Goal: Task Accomplishment & Management: Manage account settings

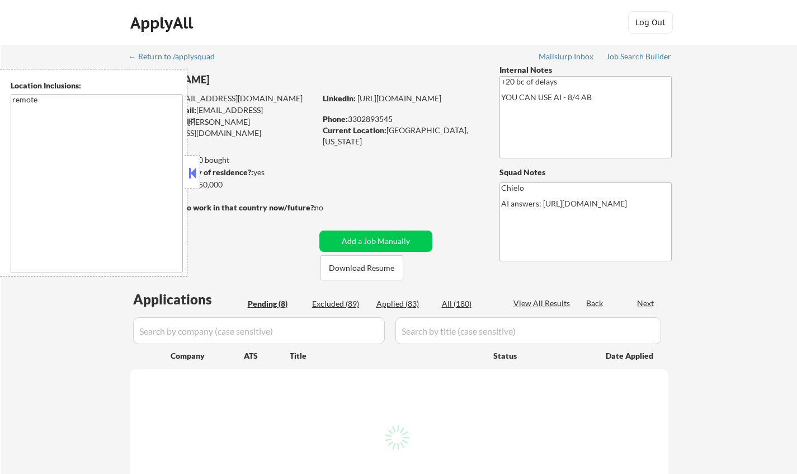
select select ""pending""
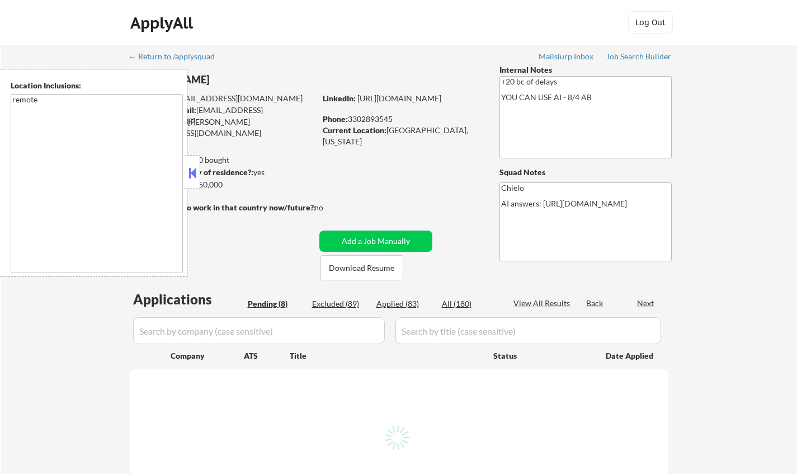
select select ""pending""
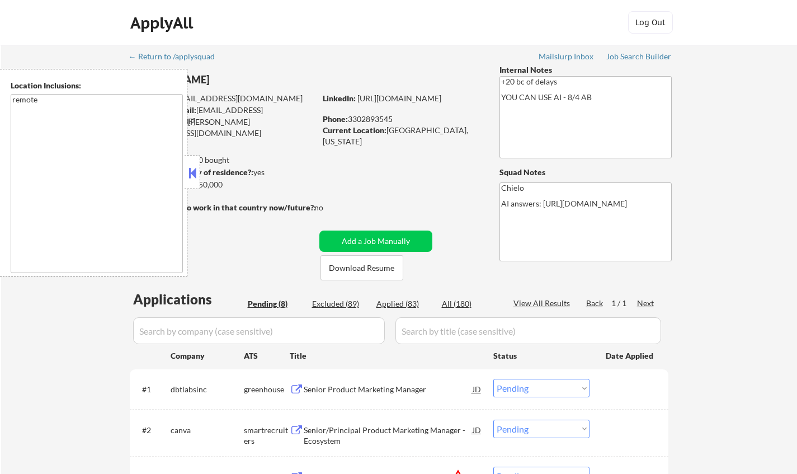
drag, startPoint x: 188, startPoint y: 178, endPoint x: 270, endPoint y: 185, distance: 81.9
click at [190, 177] on button at bounding box center [192, 172] width 12 height 17
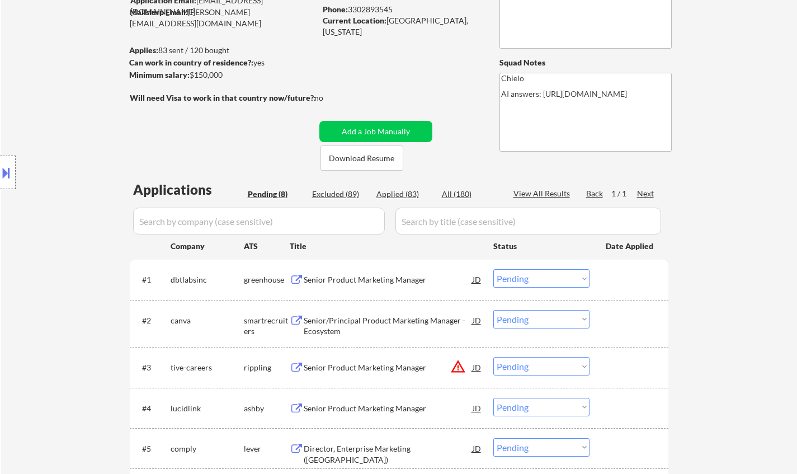
scroll to position [112, 0]
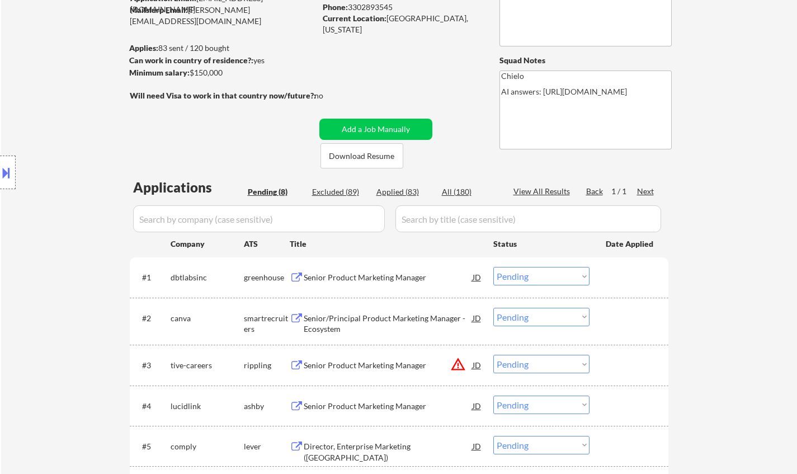
click at [383, 276] on div "Senior Product Marketing Manager" at bounding box center [388, 277] width 169 height 11
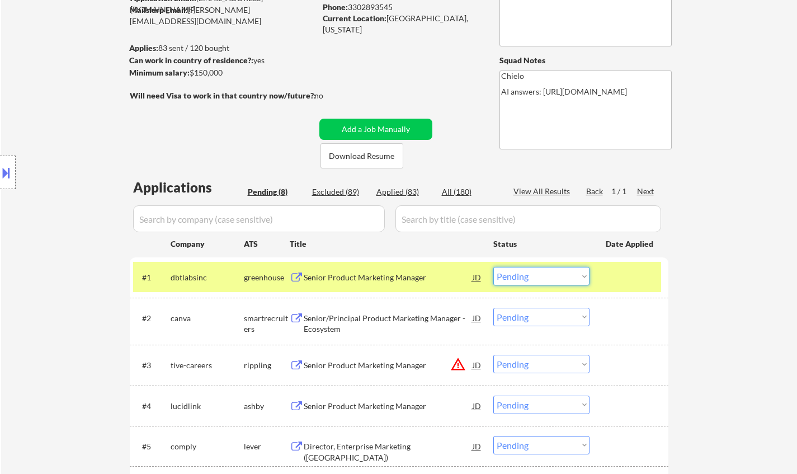
click at [555, 275] on select "Choose an option... Pending Applied Excluded (Questions) Excluded (Expired) Exc…" at bounding box center [541, 276] width 96 height 18
click at [493, 267] on select "Choose an option... Pending Applied Excluded (Questions) Excluded (Expired) Exc…" at bounding box center [541, 276] width 96 height 18
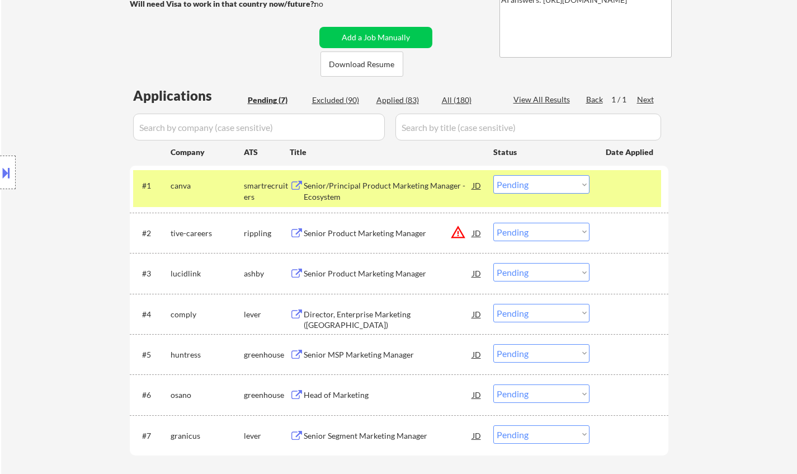
scroll to position [224, 0]
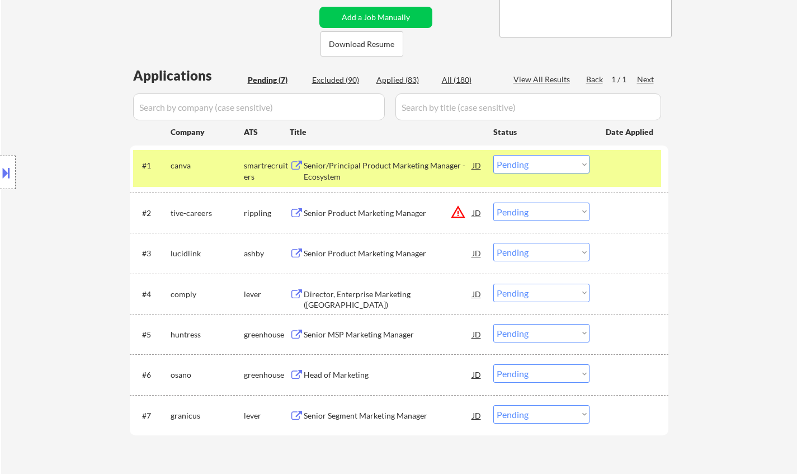
click at [353, 160] on div "Senior/Principal Product Marketing Manager - Ecosystem" at bounding box center [388, 171] width 169 height 22
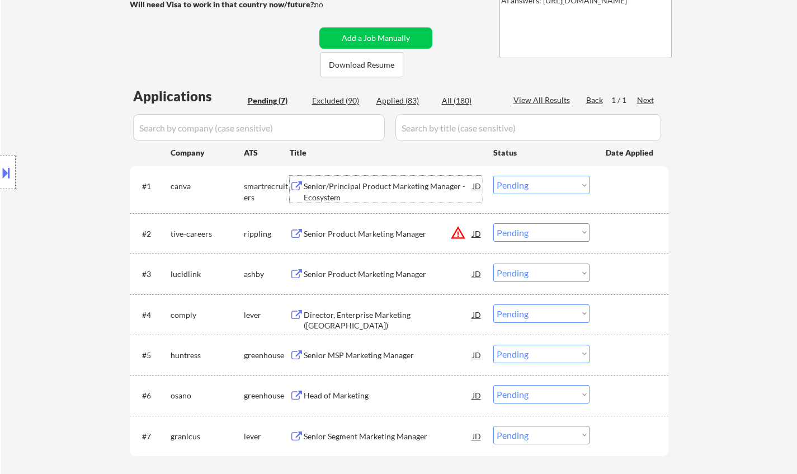
scroll to position [335, 0]
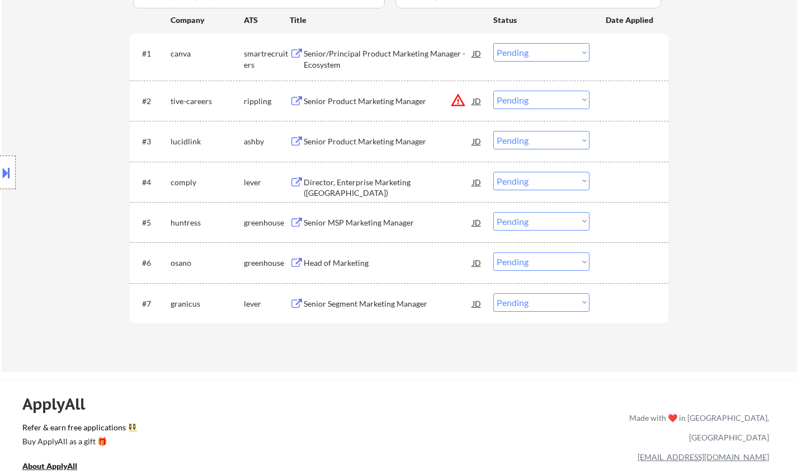
click at [0, 174] on button at bounding box center [6, 172] width 12 height 18
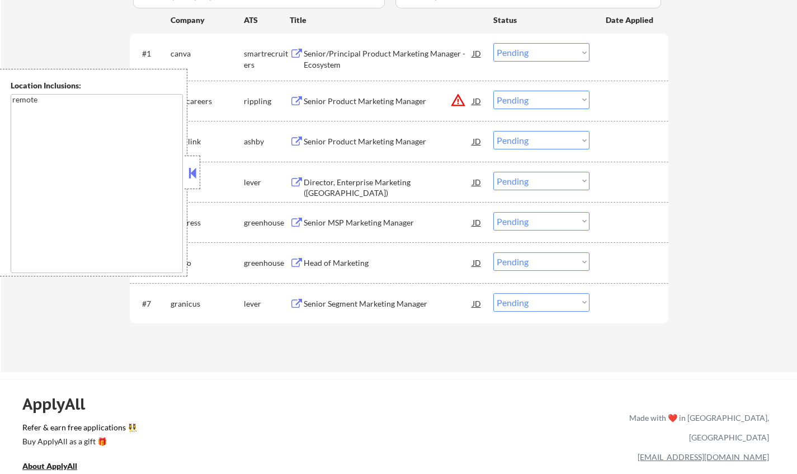
click at [193, 172] on button at bounding box center [192, 172] width 12 height 17
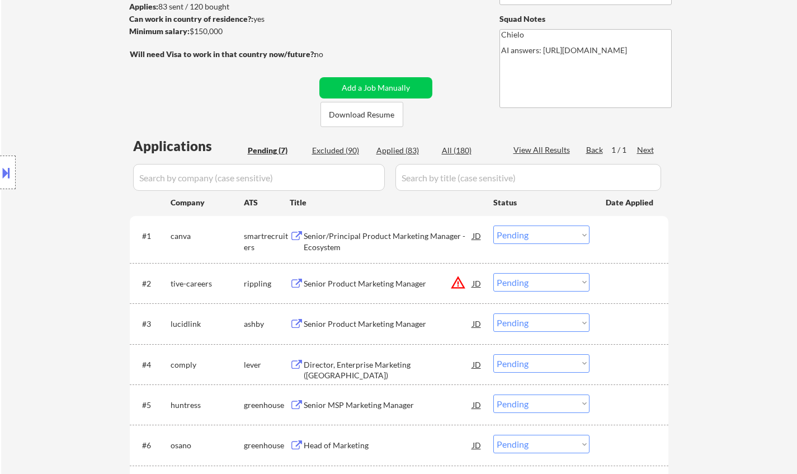
scroll to position [56, 0]
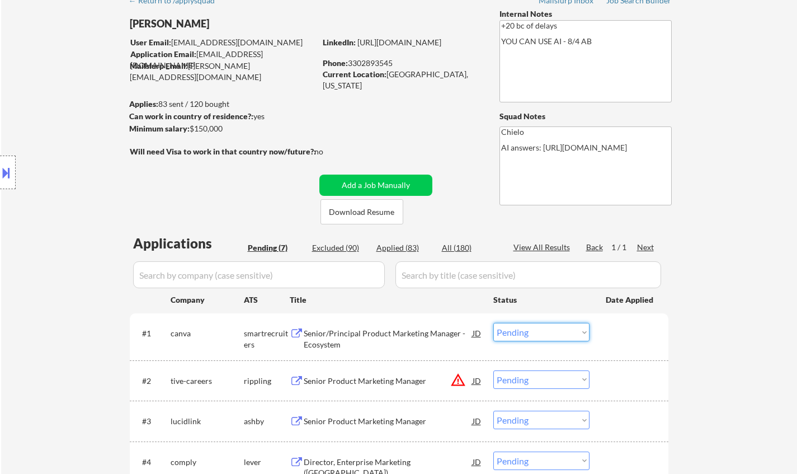
click at [558, 334] on select "Choose an option... Pending Applied Excluded (Questions) Excluded (Expired) Exc…" at bounding box center [541, 332] width 96 height 18
click at [493, 323] on select "Choose an option... Pending Applied Excluded (Questions) Excluded (Expired) Exc…" at bounding box center [541, 332] width 96 height 18
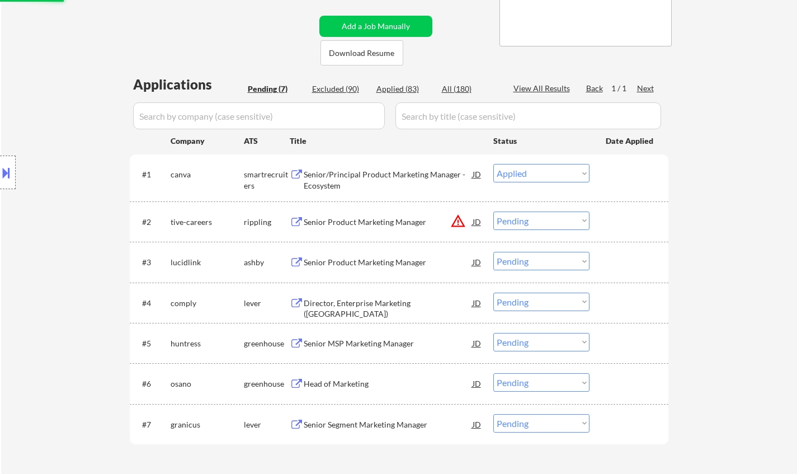
scroll to position [280, 0]
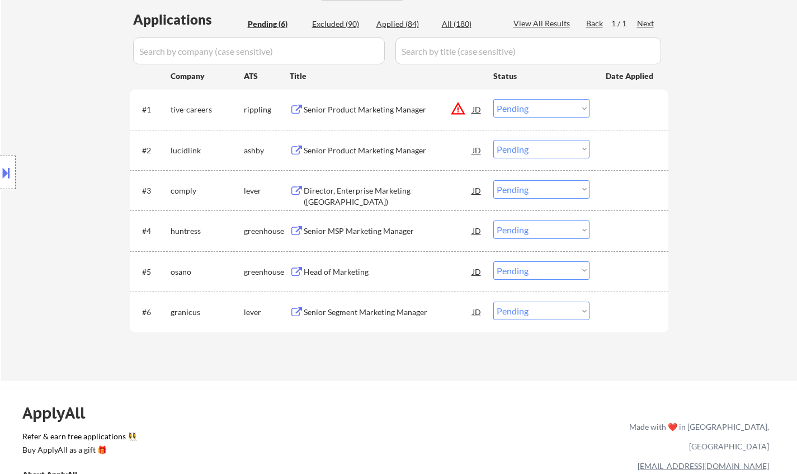
click at [474, 107] on div "JD" at bounding box center [476, 109] width 11 height 20
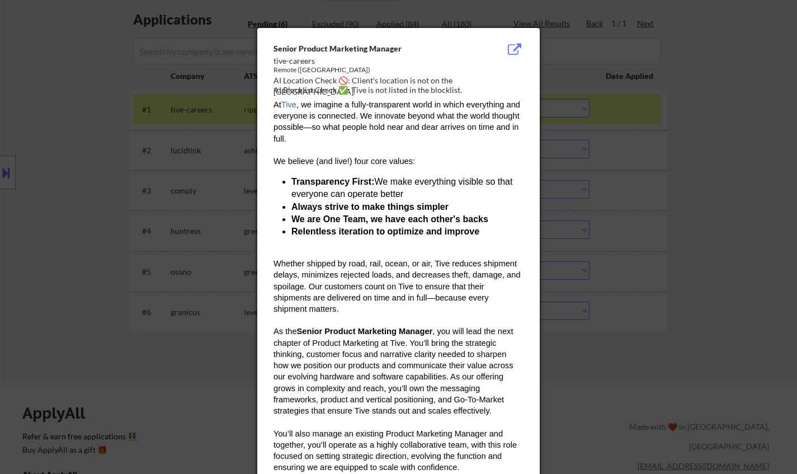
click at [669, 283] on div at bounding box center [398, 237] width 797 height 474
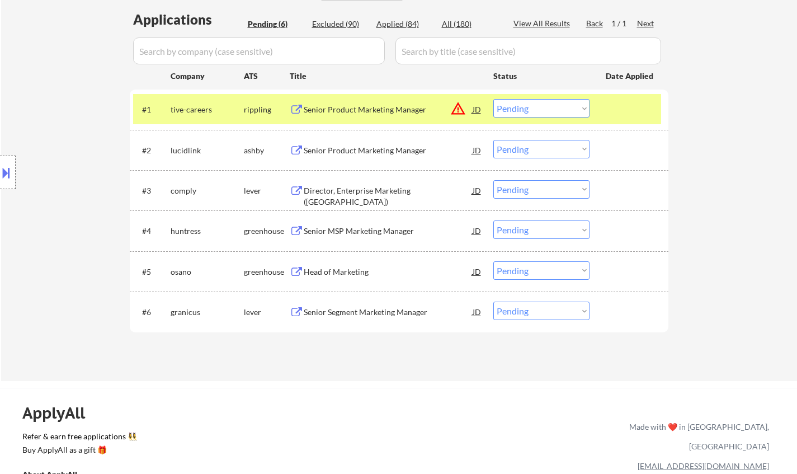
click at [354, 108] on div "Senior Product Marketing Manager" at bounding box center [388, 109] width 169 height 11
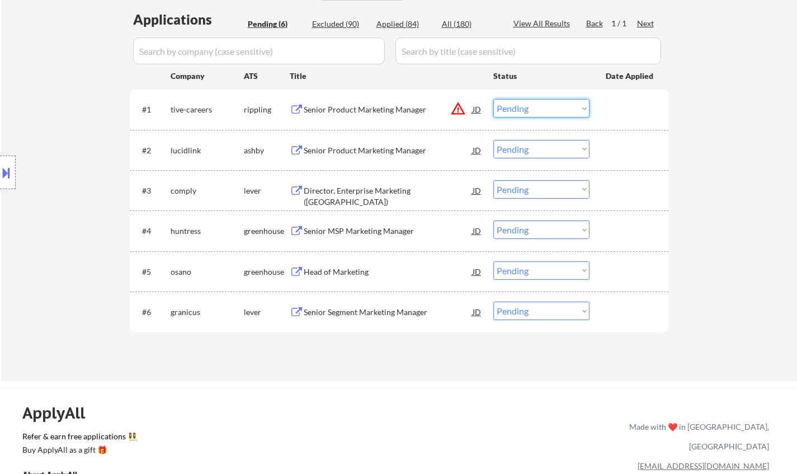
click at [555, 108] on select "Choose an option... Pending Applied Excluded (Questions) Excluded (Expired) Exc…" at bounding box center [541, 108] width 96 height 18
click at [493, 99] on select "Choose an option... Pending Applied Excluded (Questions) Excluded (Expired) Exc…" at bounding box center [541, 108] width 96 height 18
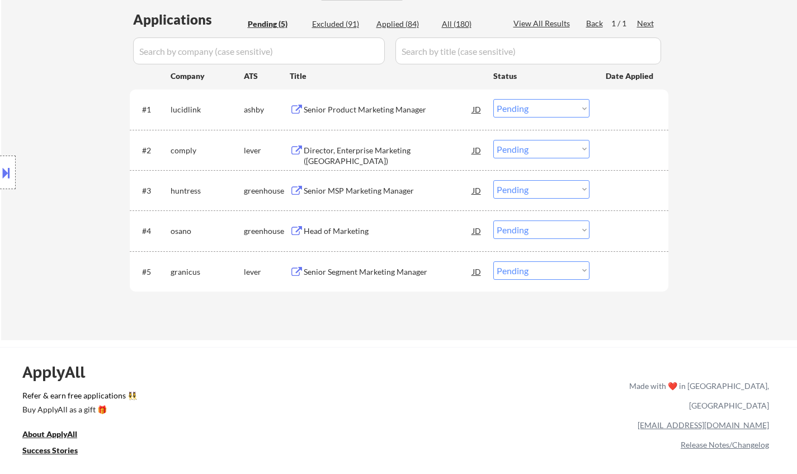
click at [368, 113] on div "Senior Product Marketing Manager" at bounding box center [388, 109] width 169 height 11
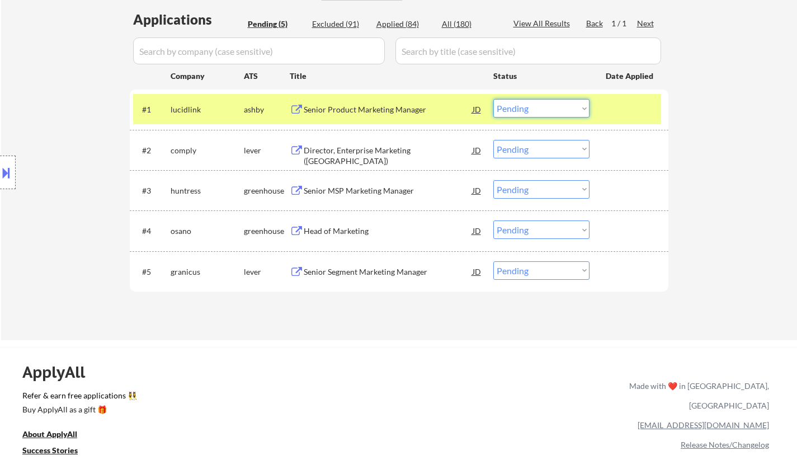
drag, startPoint x: 544, startPoint y: 107, endPoint x: 550, endPoint y: 117, distance: 11.3
click at [544, 107] on select "Choose an option... Pending Applied Excluded (Questions) Excluded (Expired) Exc…" at bounding box center [541, 108] width 96 height 18
click at [493, 99] on select "Choose an option... Pending Applied Excluded (Questions) Excluded (Expired) Exc…" at bounding box center [541, 108] width 96 height 18
select select ""pending""
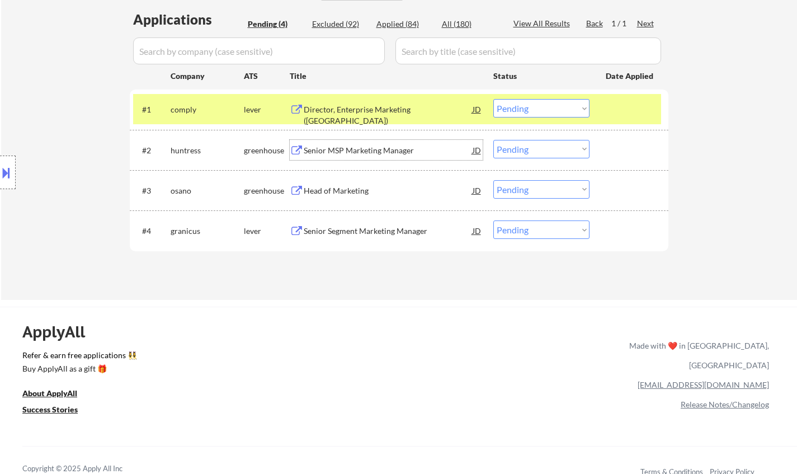
click at [344, 151] on div "Senior MSP Marketing Manager" at bounding box center [388, 150] width 169 height 11
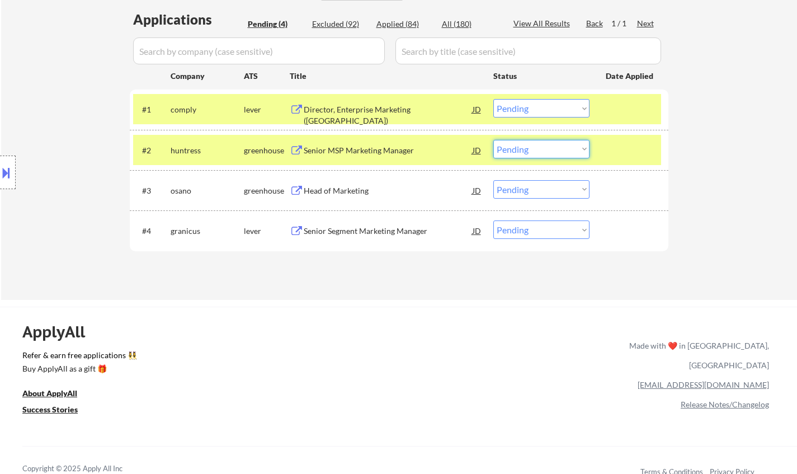
click at [537, 148] on select "Choose an option... Pending Applied Excluded (Questions) Excluded (Expired) Exc…" at bounding box center [541, 149] width 96 height 18
click at [493, 140] on select "Choose an option... Pending Applied Excluded (Questions) Excluded (Expired) Exc…" at bounding box center [541, 149] width 96 height 18
select select ""pending""
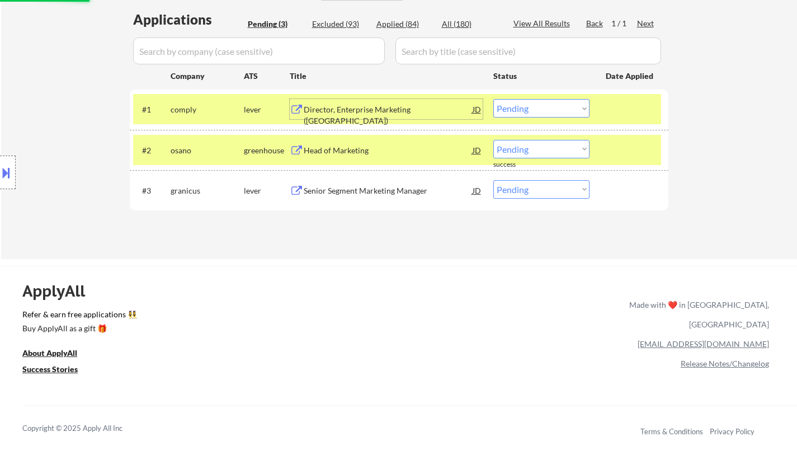
click at [347, 115] on div "Director, Enterprise Marketing (Americas)" at bounding box center [388, 115] width 169 height 22
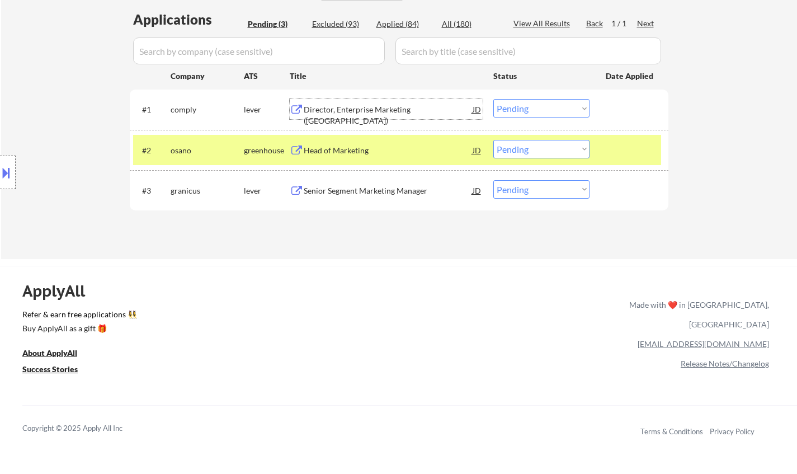
click at [557, 112] on select "Choose an option... Pending Applied Excluded (Questions) Excluded (Expired) Exc…" at bounding box center [541, 108] width 96 height 18
click at [493, 99] on select "Choose an option... Pending Applied Excluded (Questions) Excluded (Expired) Exc…" at bounding box center [541, 108] width 96 height 18
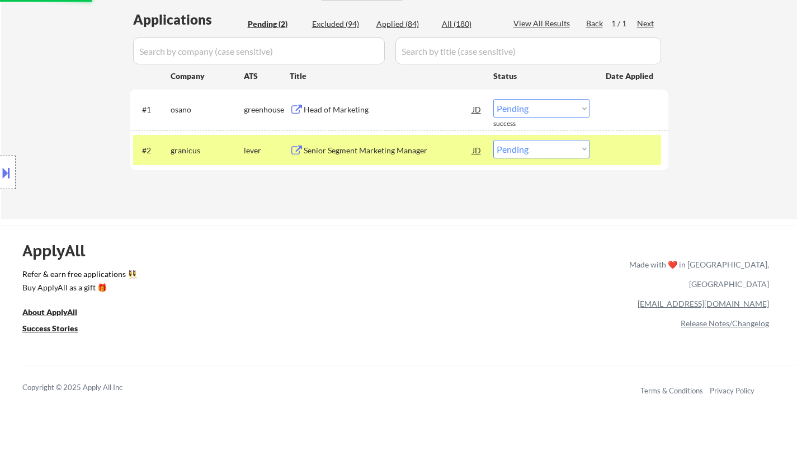
click at [345, 108] on div "Head of Marketing" at bounding box center [388, 109] width 169 height 11
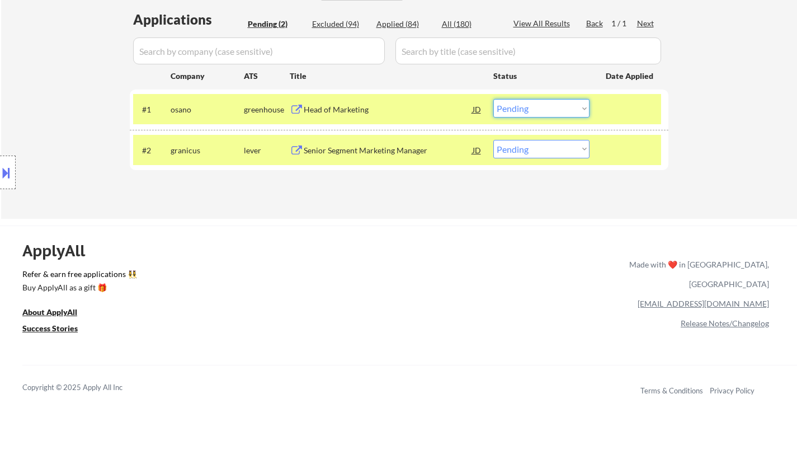
drag, startPoint x: 535, startPoint y: 101, endPoint x: 542, endPoint y: 116, distance: 16.0
click at [535, 101] on select "Choose an option... Pending Applied Excluded (Questions) Excluded (Expired) Exc…" at bounding box center [541, 108] width 96 height 18
click at [493, 99] on select "Choose an option... Pending Applied Excluded (Questions) Excluded (Expired) Exc…" at bounding box center [541, 108] width 96 height 18
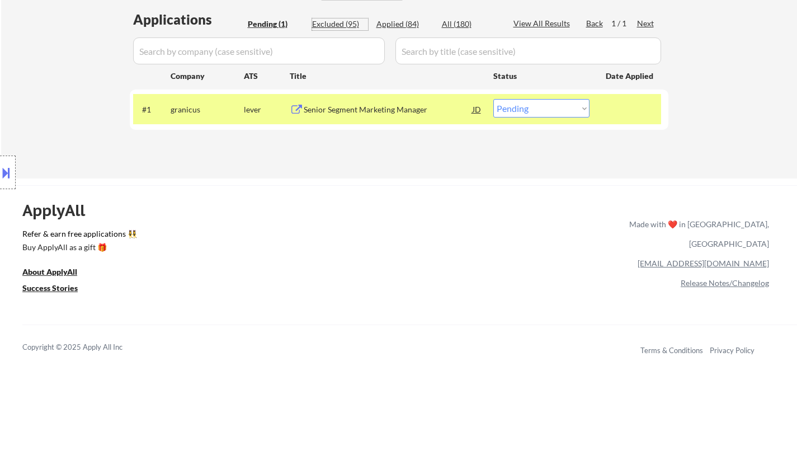
click at [344, 26] on div "Excluded (95)" at bounding box center [340, 23] width 56 height 11
select select ""excluded__location_""
select select ""excluded__expired_""
select select ""excluded__location_""
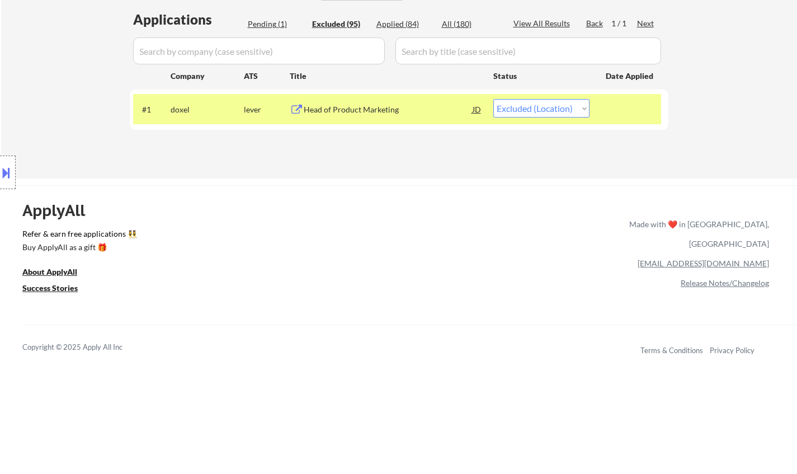
select select ""excluded__location_""
select select ""excluded__bad_match_""
select select ""excluded__expired_""
select select ""excluded__other_""
select select ""excluded__location_""
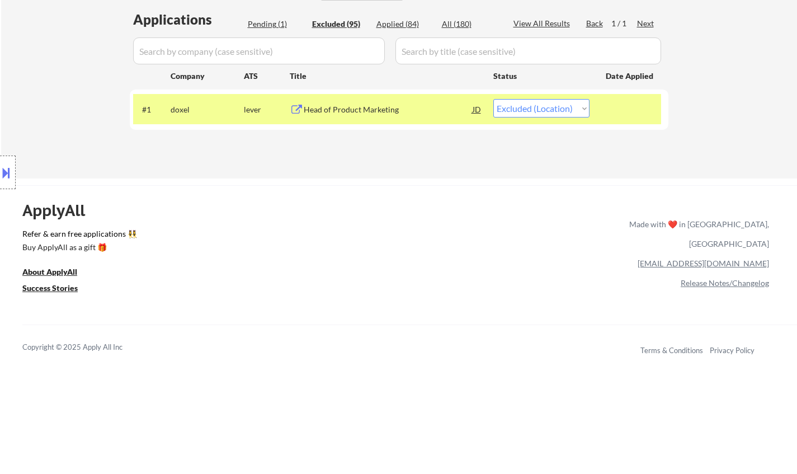
select select ""excluded__location_""
select select ""excluded__salary_""
select select ""excluded__other_""
select select ""excluded__location_""
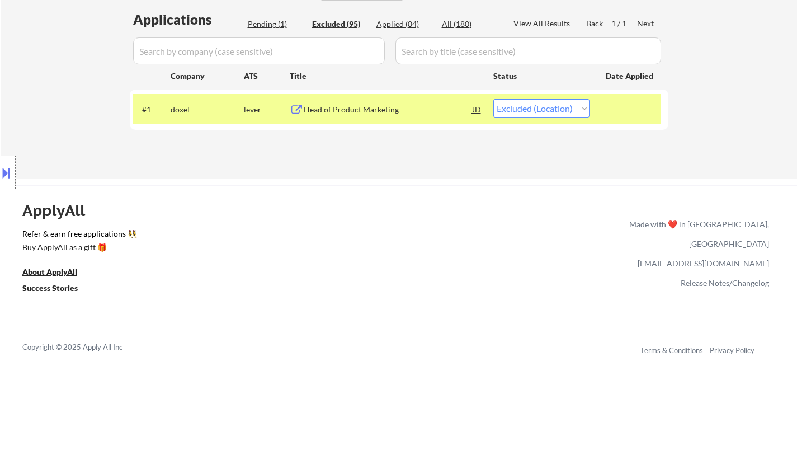
select select ""excluded__location_""
select select ""excluded""
select select ""excluded__location_""
select select ""excluded__salary_""
select select ""excluded""
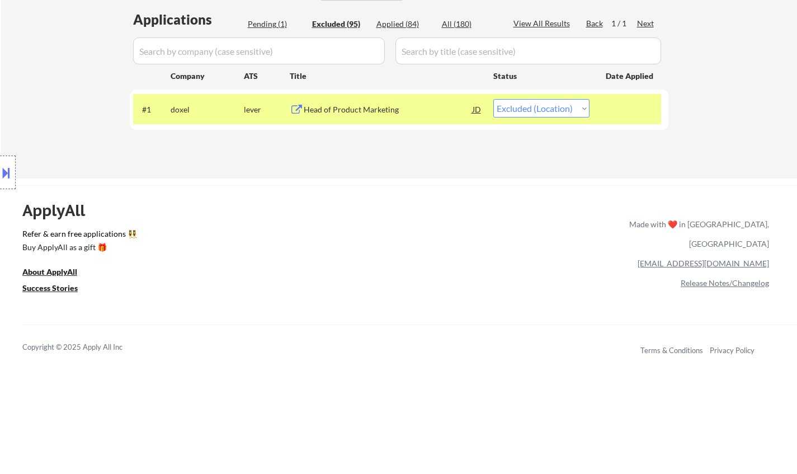
select select ""excluded__expired_""
select select ""excluded__location_""
select select ""excluded__expired_""
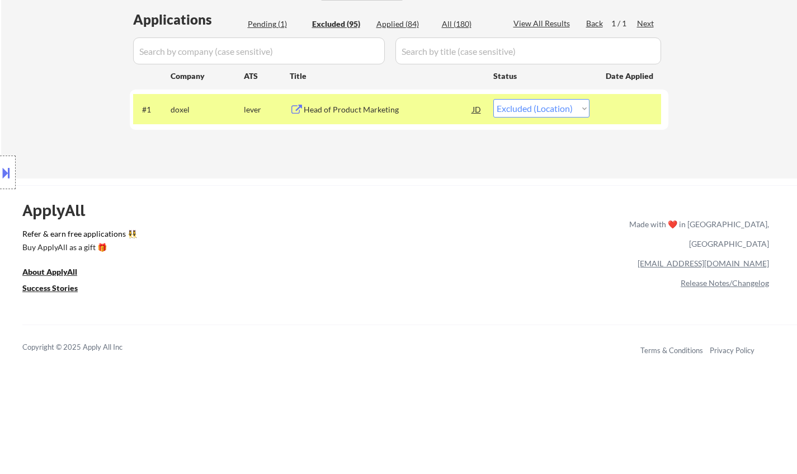
select select ""excluded__location_""
select select ""excluded__expired_""
select select ""excluded__salary_""
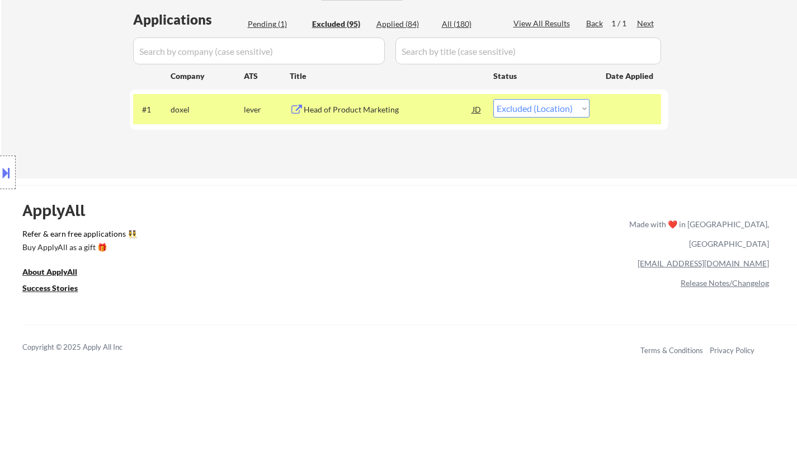
select select ""excluded__expired_""
select select ""excluded__bad_match_""
select select ""excluded__expired_""
select select ""excluded__location_""
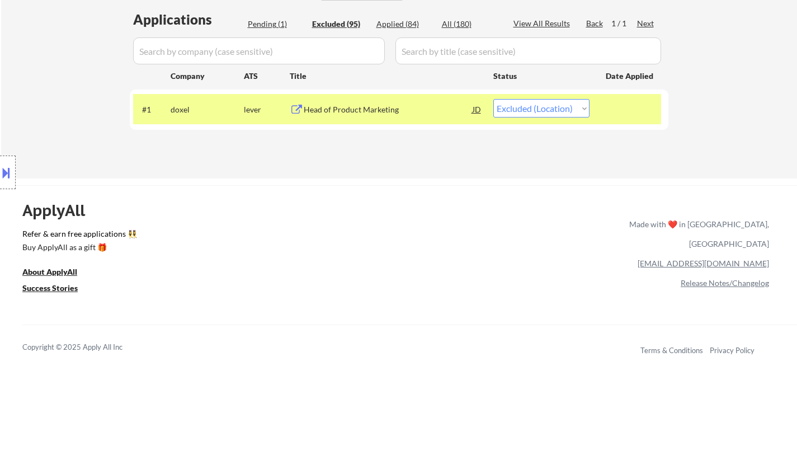
select select ""excluded__location_""
select select ""excluded__expired_""
select select ""excluded""
select select ""excluded__bad_match_""
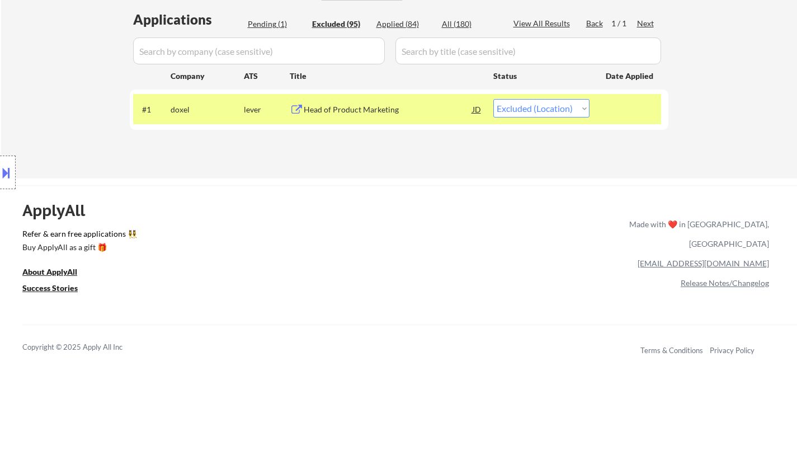
select select ""excluded__location_""
select select ""excluded__expired_""
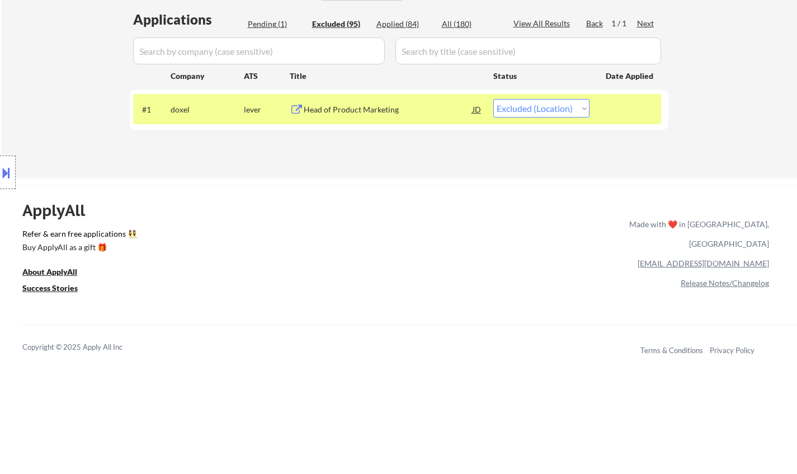
select select ""excluded__location_""
select select ""excluded__expired_""
select select ""excluded__location_""
select select ""excluded__expired_""
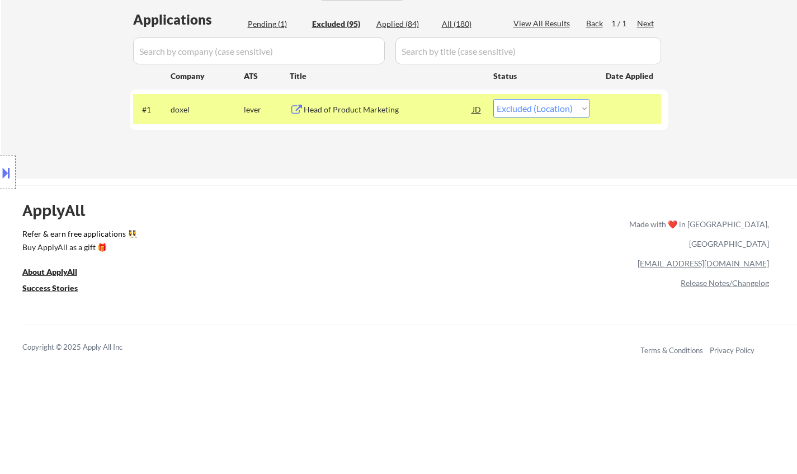
select select ""excluded__salary_""
select select ""excluded__expired_""
select select ""excluded__bad_match_""
select select ""excluded""
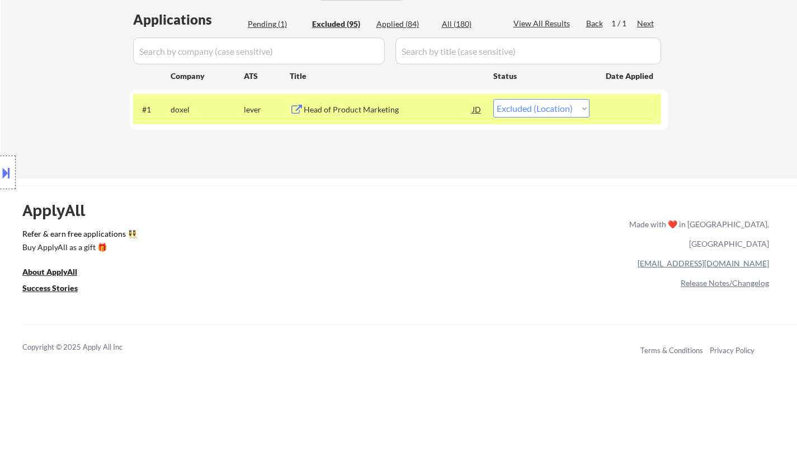
select select ""excluded__location_""
select select ""excluded""
select select ""excluded__expired_""
select select ""excluded__location_""
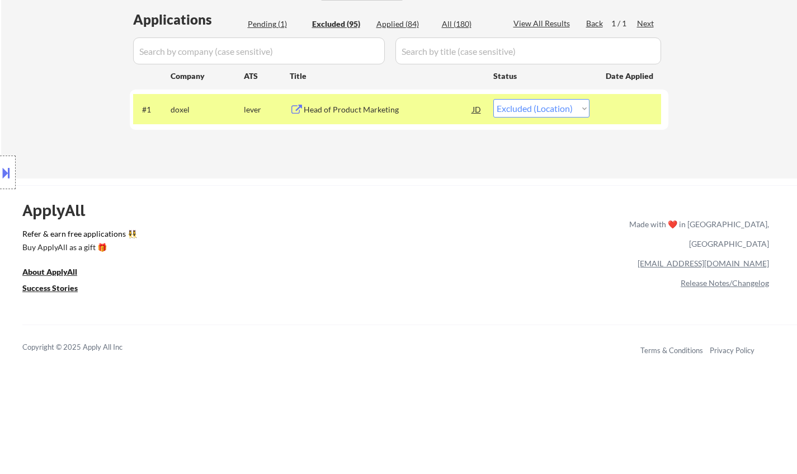
select select ""excluded""
select select ""excluded__location_""
select select ""excluded__bad_match_""
select select ""excluded__salary_""
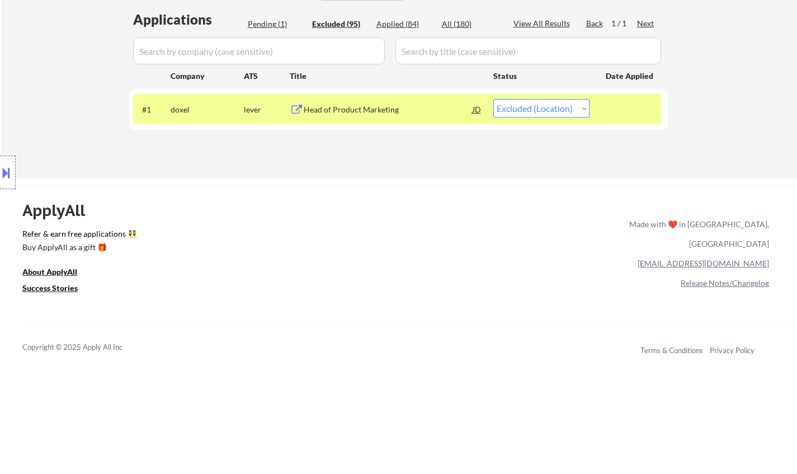
select select ""excluded__location_""
select select ""excluded__bad_match_""
select select ""excluded__location_""
select select ""excluded__expired_""
select select ""excluded__bad_match_""
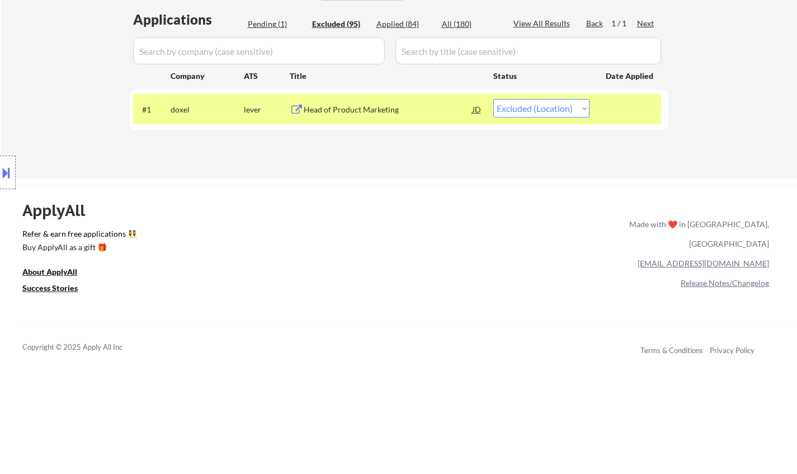
select select ""excluded__salary_""
select select ""excluded__bad_match_""
select select ""excluded__location_""
select select ""excluded__bad_match_""
select select ""excluded__location_""
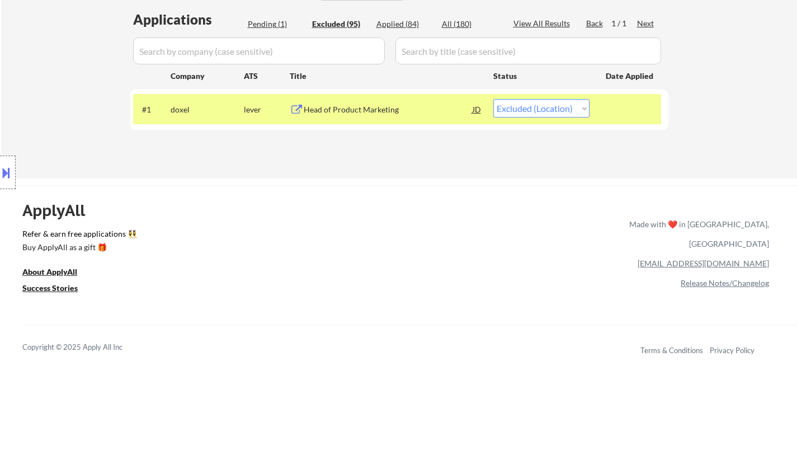
select select ""excluded__location_""
select select ""excluded__expired_""
select select ""excluded""
select select ""excluded__expired_""
select select ""excluded""
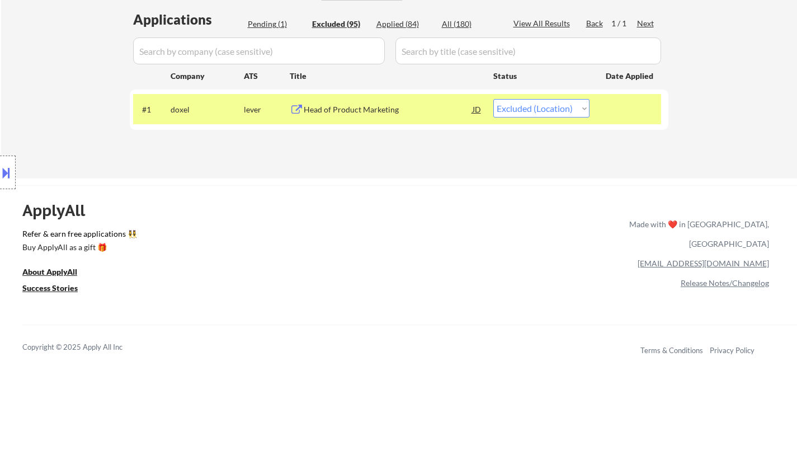
select select ""excluded__salary_""
select select ""excluded__expired_""
select select ""excluded""
select select ""excluded__salary_""
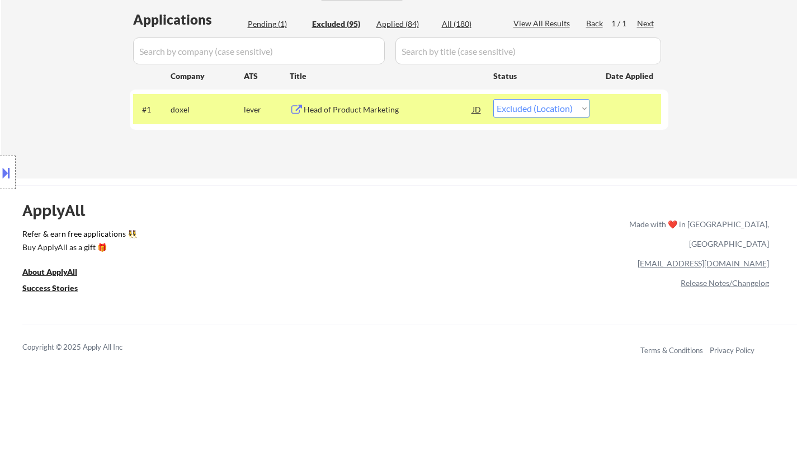
select select ""excluded__expired_""
select select ""excluded__location_""
select select ""excluded__expired_""
select select ""excluded__other_""
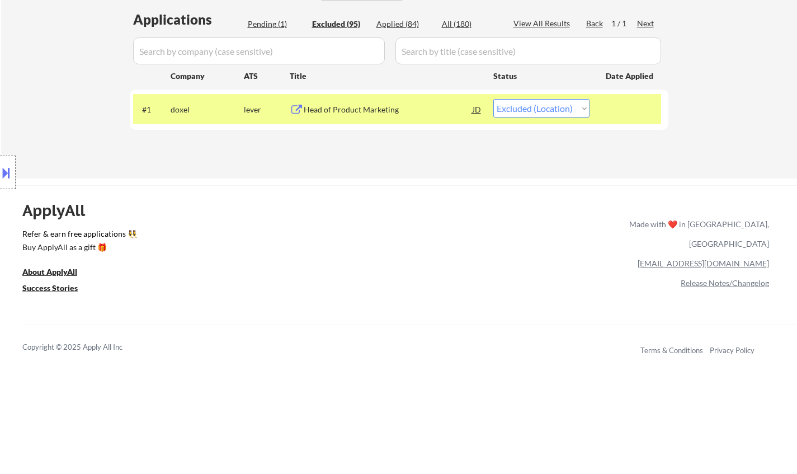
select select ""excluded__expired_""
select select ""excluded__salary_""
select select ""excluded__expired_""
select select ""excluded__bad_match_""
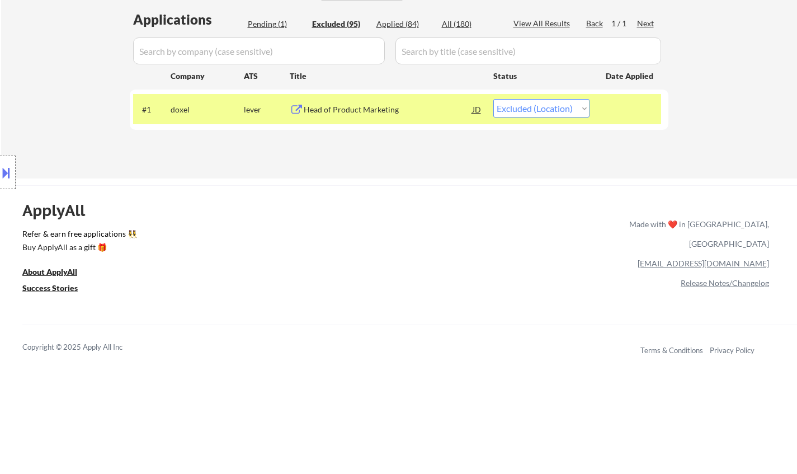
select select ""excluded__location_""
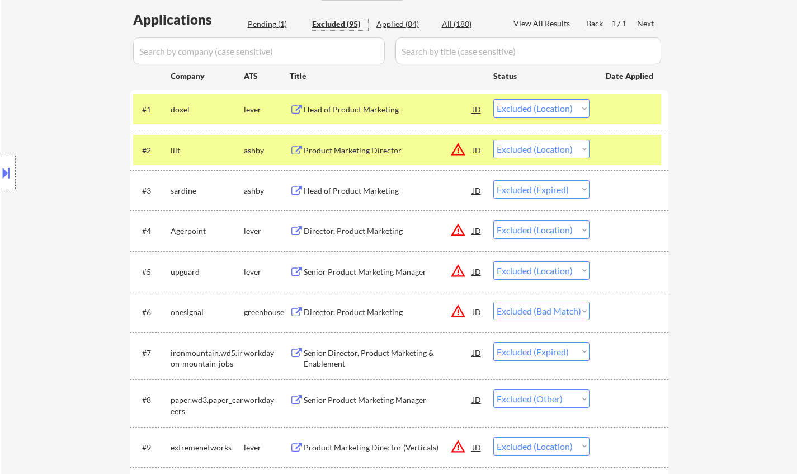
click at [6, 169] on button at bounding box center [6, 172] width 12 height 18
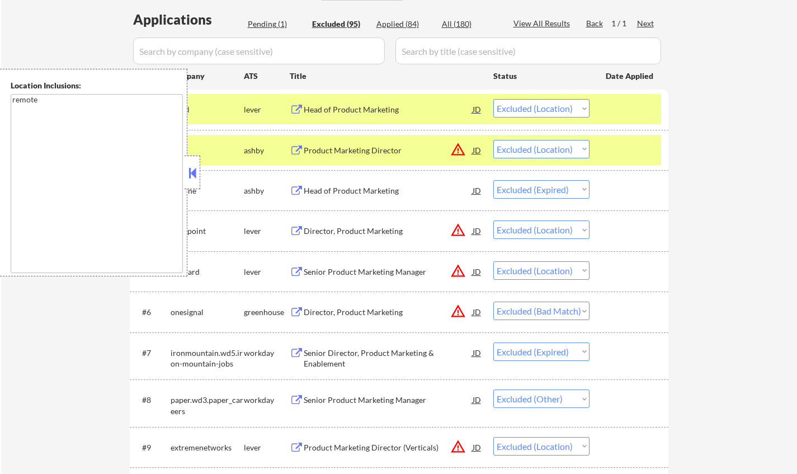
drag, startPoint x: 191, startPoint y: 174, endPoint x: 164, endPoint y: 5, distance: 171.0
click at [191, 173] on button at bounding box center [192, 172] width 12 height 17
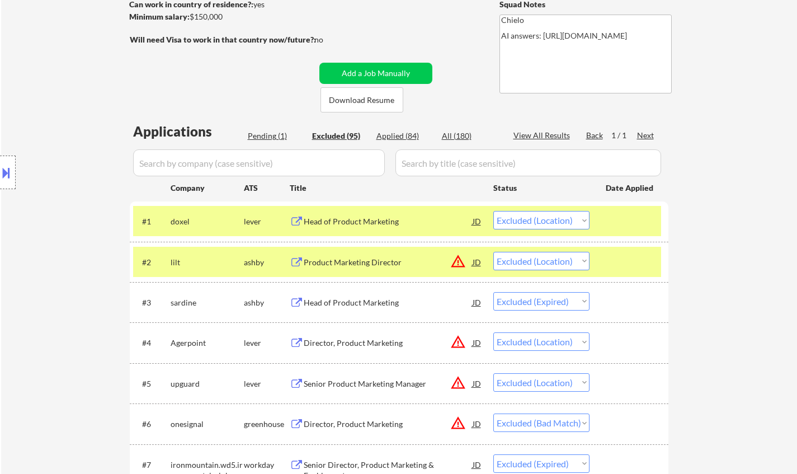
scroll to position [3376, 0]
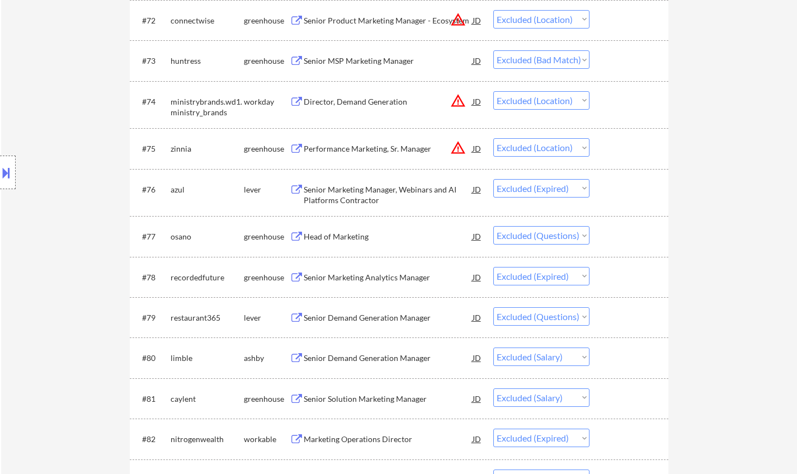
click at [525, 228] on select "Choose an option... Pending Applied Excluded (Questions) Excluded (Expired) Exc…" at bounding box center [541, 235] width 96 height 18
click at [493, 226] on select "Choose an option... Pending Applied Excluded (Questions) Excluded (Expired) Exc…" at bounding box center [541, 235] width 96 height 18
select select ""excluded__expired_""
select select ""excluded""
select select ""excluded__salary_""
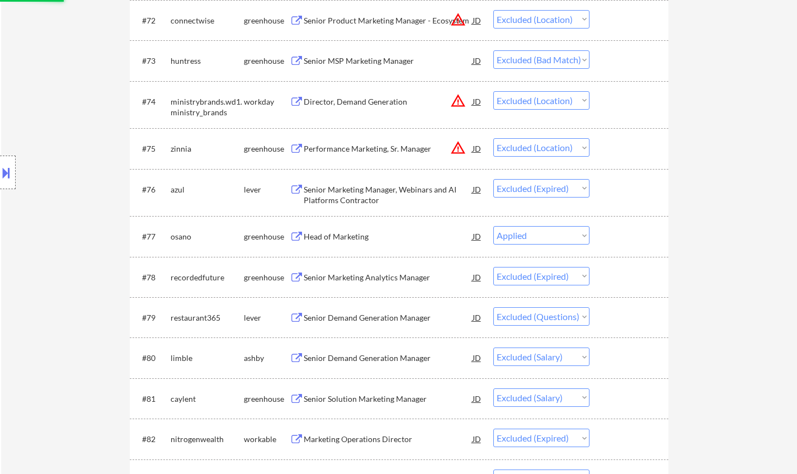
select select ""excluded__expired_""
select select ""excluded""
select select ""excluded__salary_""
select select ""excluded__expired_""
select select ""excluded__location_""
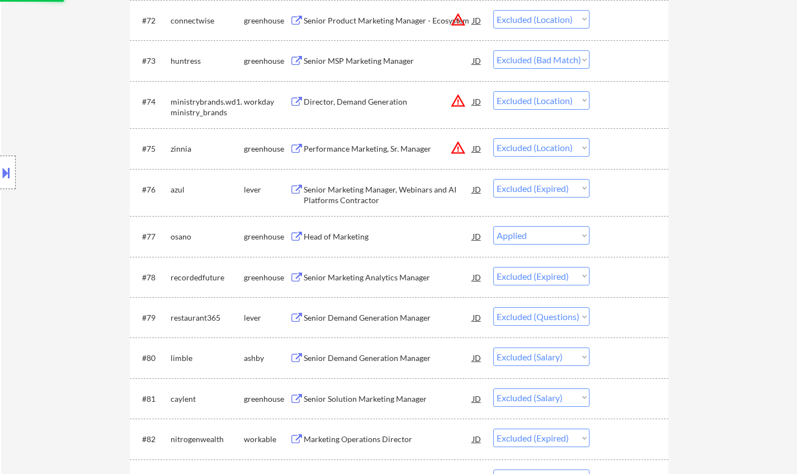
select select ""excluded__expired_""
select select ""excluded__other_""
select select ""excluded__expired_""
select select ""excluded__salary_""
select select ""excluded__expired_""
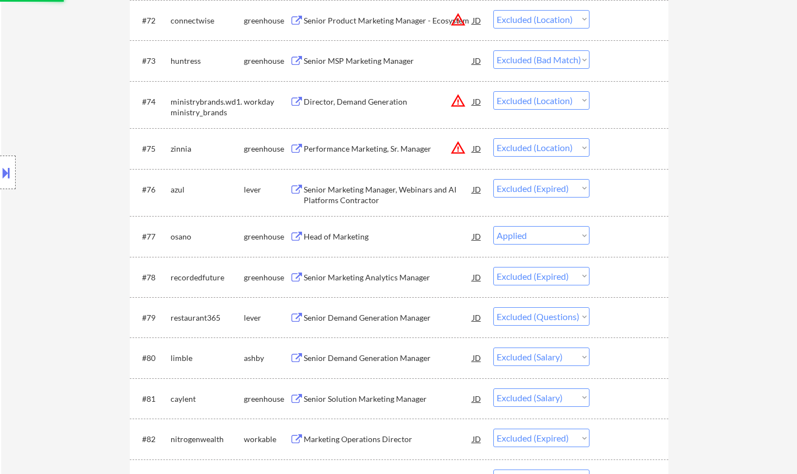
select select ""excluded__bad_match_""
select select ""excluded__location_""
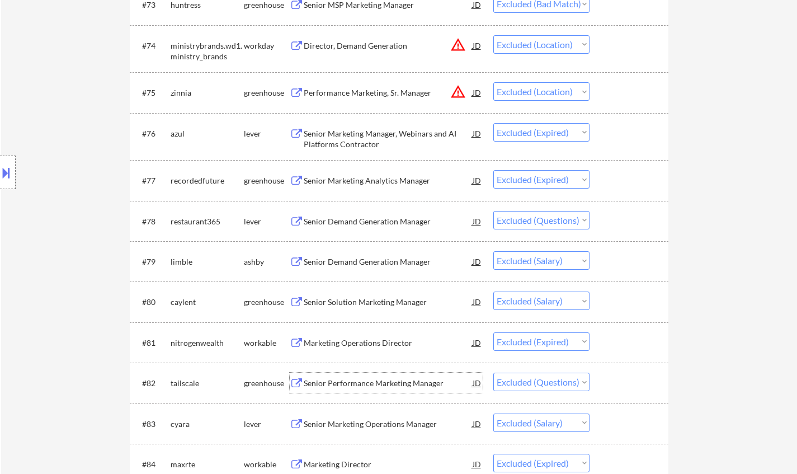
click at [362, 381] on div "Senior Performance Marketing Manager" at bounding box center [388, 382] width 169 height 11
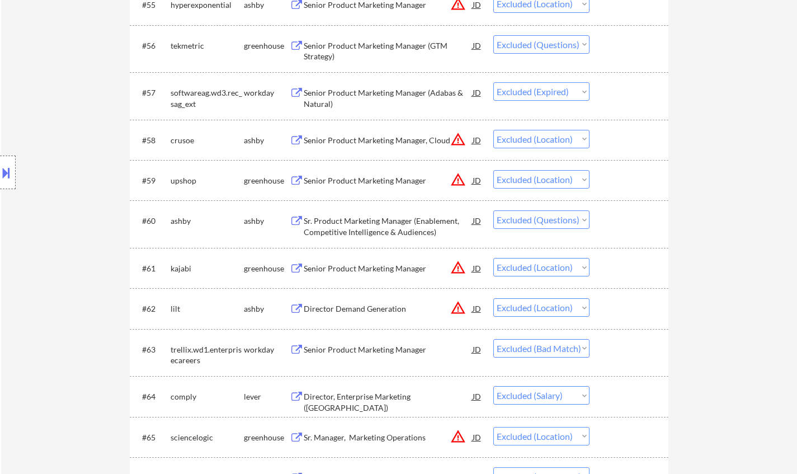
scroll to position [2649, 0]
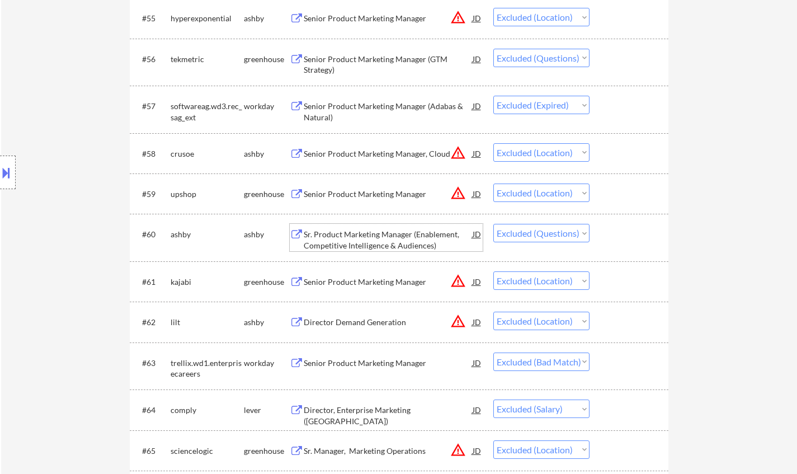
click at [353, 240] on div "Sr. Product Marketing Manager (Enablement, Competitive Intelligence & Audiences)" at bounding box center [388, 240] width 169 height 22
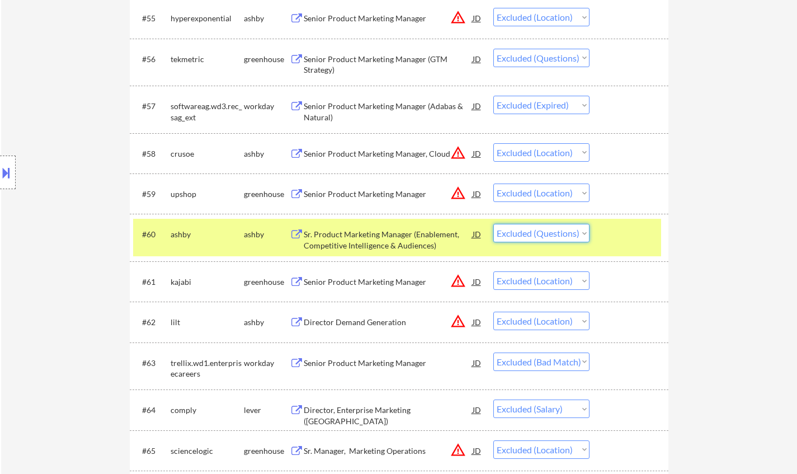
drag, startPoint x: 552, startPoint y: 229, endPoint x: 558, endPoint y: 231, distance: 6.5
click at [552, 229] on select "Choose an option... Pending Applied Excluded (Questions) Excluded (Expired) Exc…" at bounding box center [541, 233] width 96 height 18
select select ""excluded__bad_match_""
click at [493, 224] on select "Choose an option... Pending Applied Excluded (Questions) Excluded (Expired) Exc…" at bounding box center [541, 233] width 96 height 18
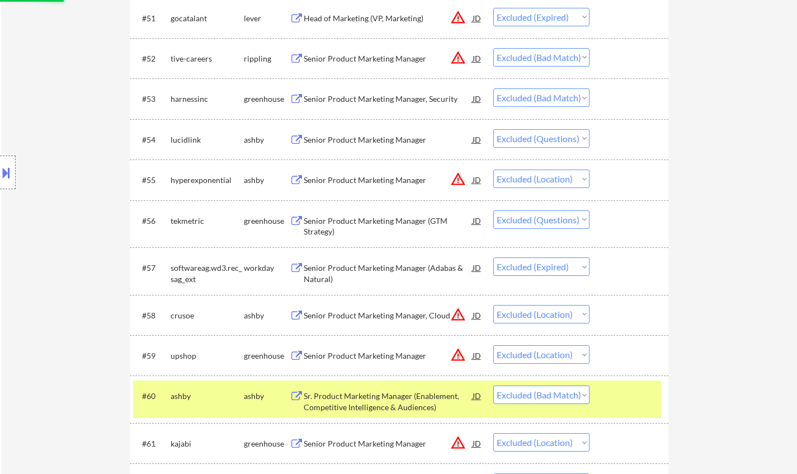
scroll to position [2481, 0]
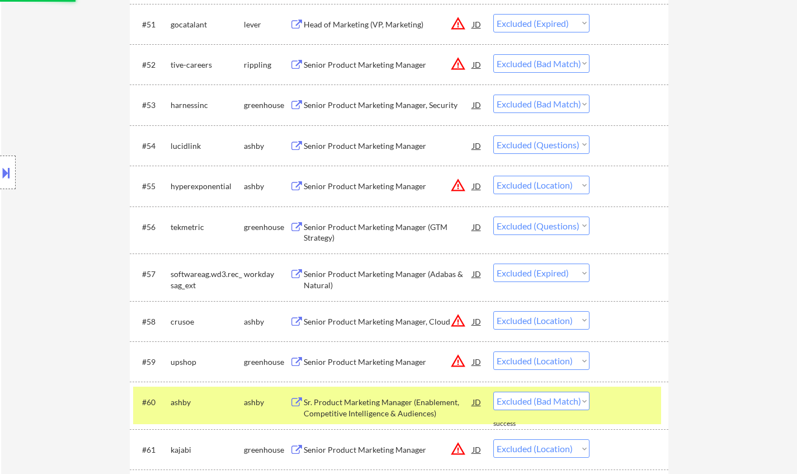
click at [395, 228] on div "Senior Product Marketing Manager (GTM Strategy)" at bounding box center [388, 232] width 169 height 22
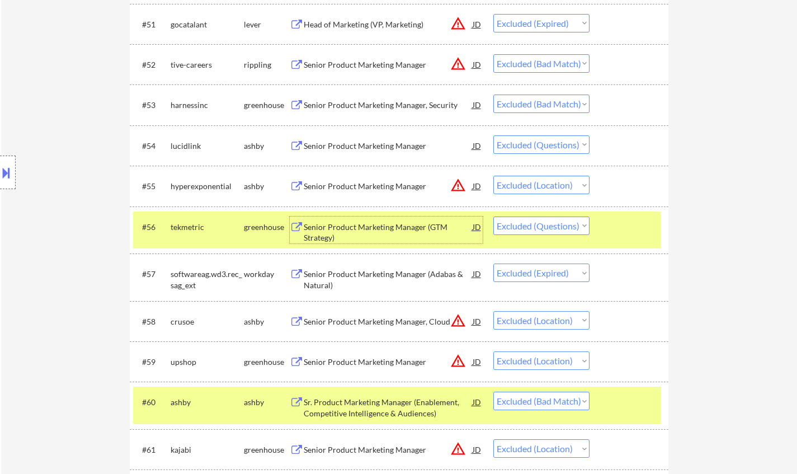
drag, startPoint x: 565, startPoint y: 222, endPoint x: 565, endPoint y: 234, distance: 11.2
click at [565, 222] on select "Choose an option... Pending Applied Excluded (Questions) Excluded (Expired) Exc…" at bounding box center [541, 225] width 96 height 18
click at [493, 216] on select "Choose an option... Pending Applied Excluded (Questions) Excluded (Expired) Exc…" at bounding box center [541, 225] width 96 height 18
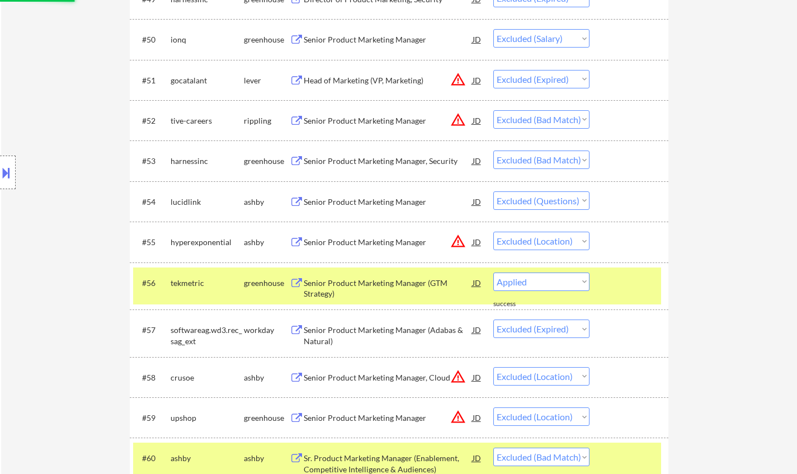
click at [385, 200] on div "Senior Product Marketing Manager" at bounding box center [388, 201] width 169 height 11
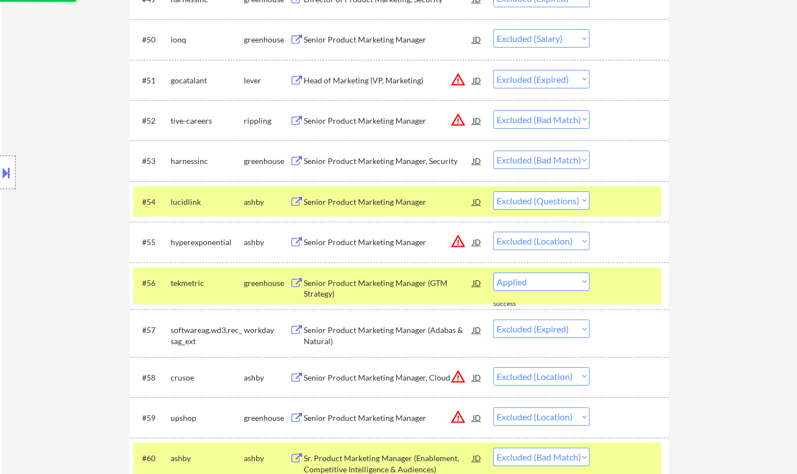
select select ""excluded__expired_""
select select ""excluded__location_""
select select ""excluded__bad_match_""
select select ""excluded__location_""
select select ""excluded__bad_match_""
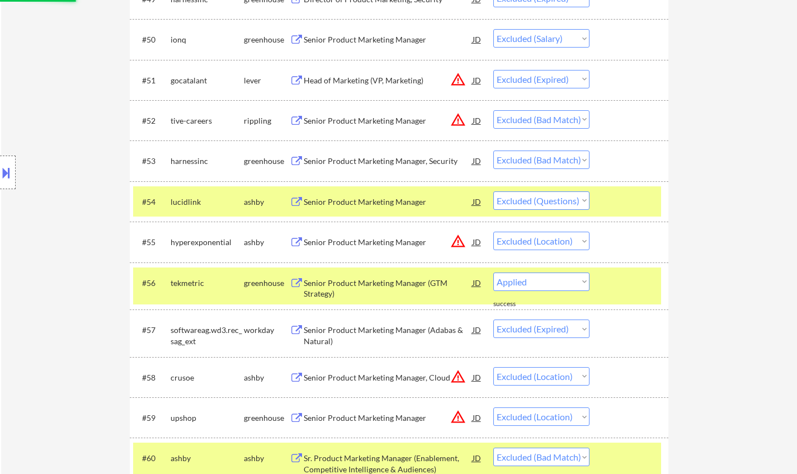
select select ""excluded__salary_""
select select ""excluded__location_""
select select ""excluded__bad_match_""
select select ""excluded__location_""
select select ""excluded__expired_""
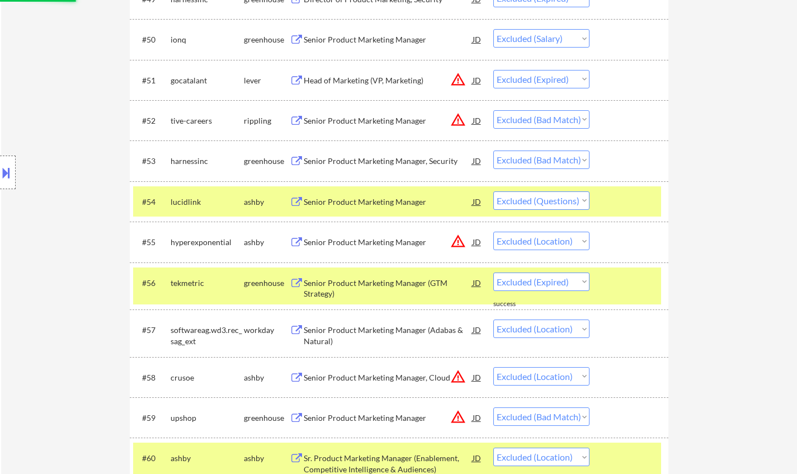
select select ""excluded__bad_match_""
select select ""excluded__salary_""
select select ""excluded__bad_match_""
select select ""excluded__location_""
select select ""excluded__bad_match_""
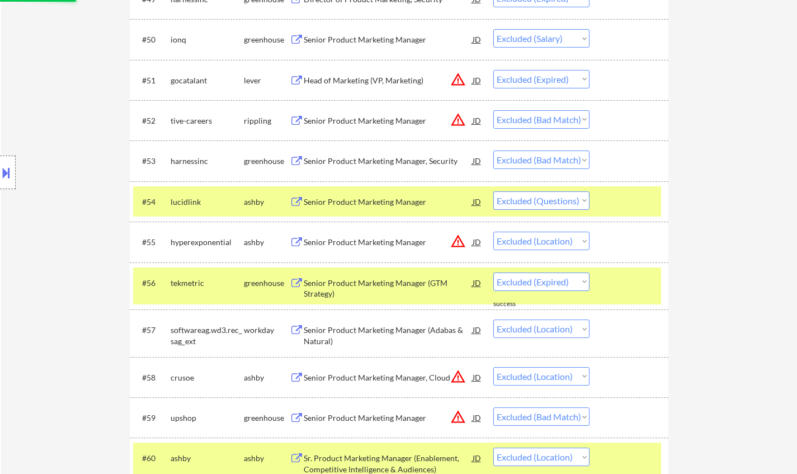
select select ""excluded__location_""
select select ""excluded__expired_""
select select ""excluded""
select select ""excluded__salary_""
select select ""excluded__expired_""
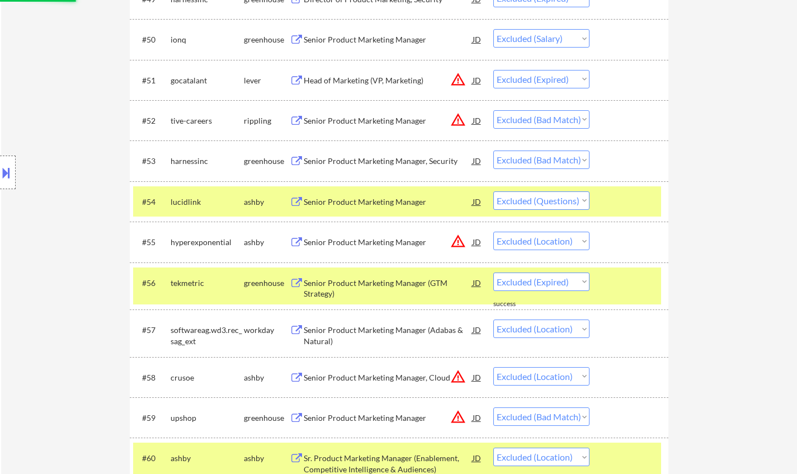
select select ""excluded""
select select ""excluded__salary_""
select select ""excluded__expired_""
select select ""excluded__location_""
select select ""excluded__expired_""
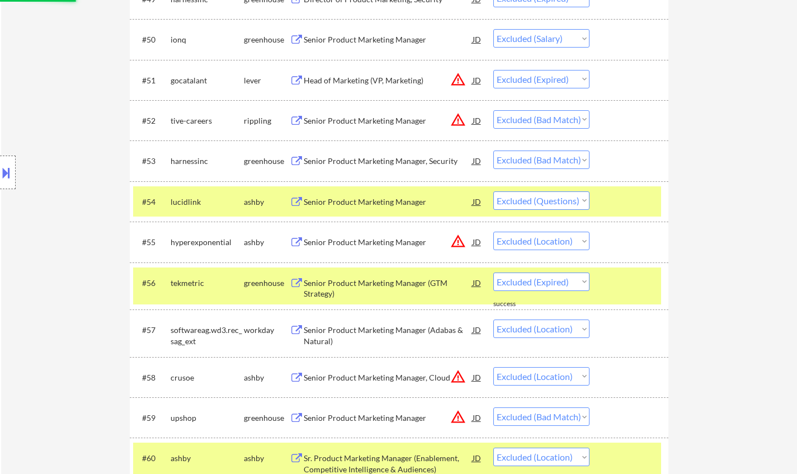
select select ""excluded__other_""
select select ""excluded__expired_""
select select ""excluded__salary_""
select select ""excluded__expired_""
select select ""excluded__bad_match_""
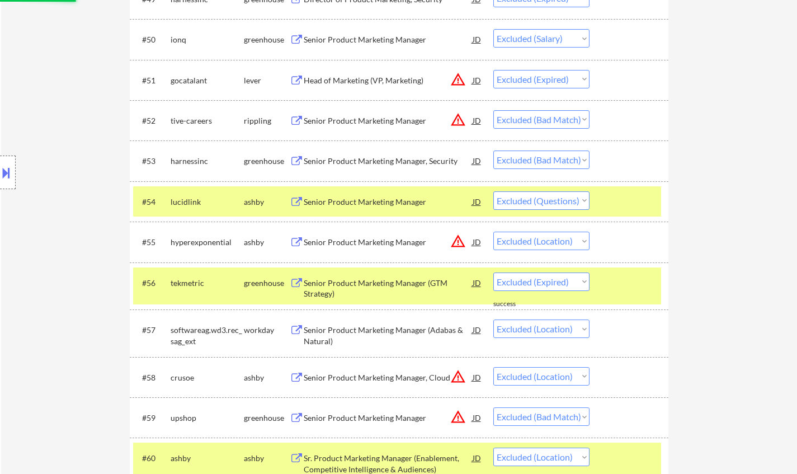
select select ""excluded__location_""
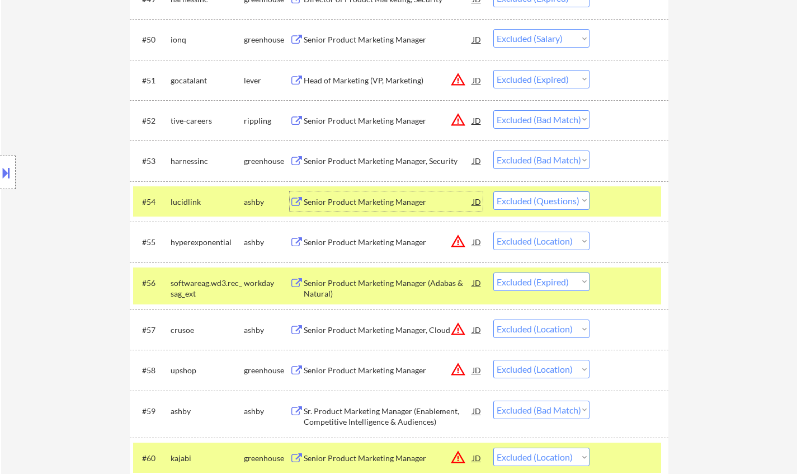
click at [574, 206] on select "Choose an option... Pending Applied Excluded (Questions) Excluded (Expired) Exc…" at bounding box center [541, 200] width 96 height 18
select select ""excluded__other_""
click at [493, 191] on select "Choose an option... Pending Applied Excluded (Questions) Excluded (Expired) Exc…" at bounding box center [541, 200] width 96 height 18
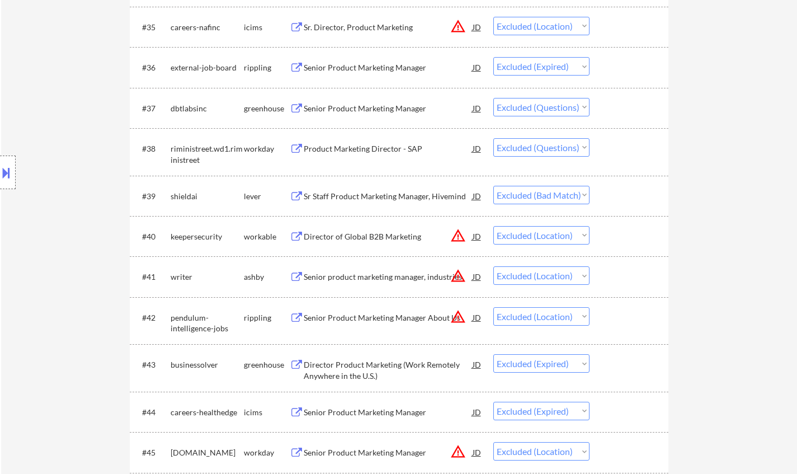
scroll to position [1754, 0]
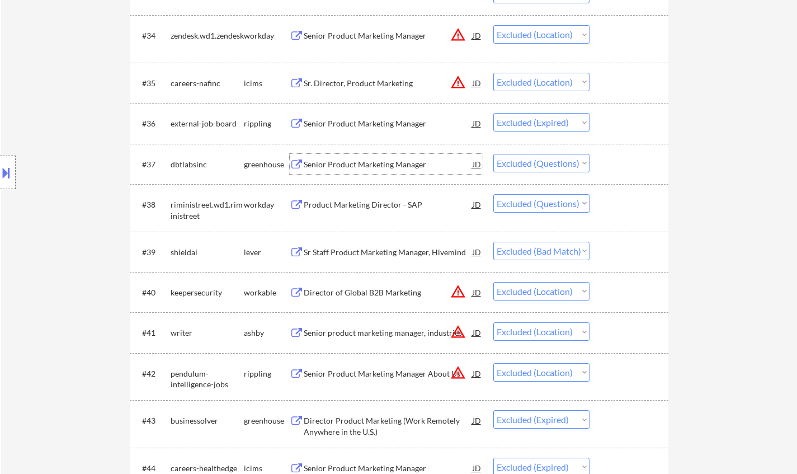
click at [361, 160] on div "Senior Product Marketing Manager" at bounding box center [388, 164] width 169 height 11
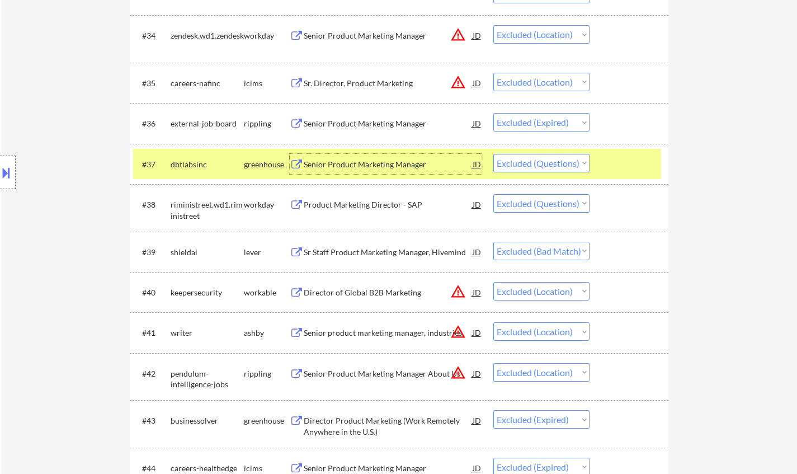
click at [534, 164] on select "Choose an option... Pending Applied Excluded (Questions) Excluded (Expired) Exc…" at bounding box center [541, 163] width 96 height 18
click at [493, 154] on select "Choose an option... Pending Applied Excluded (Questions) Excluded (Expired) Exc…" at bounding box center [541, 163] width 96 height 18
select select ""excluded""
select select ""excluded__bad_match_""
select select ""excluded__location_""
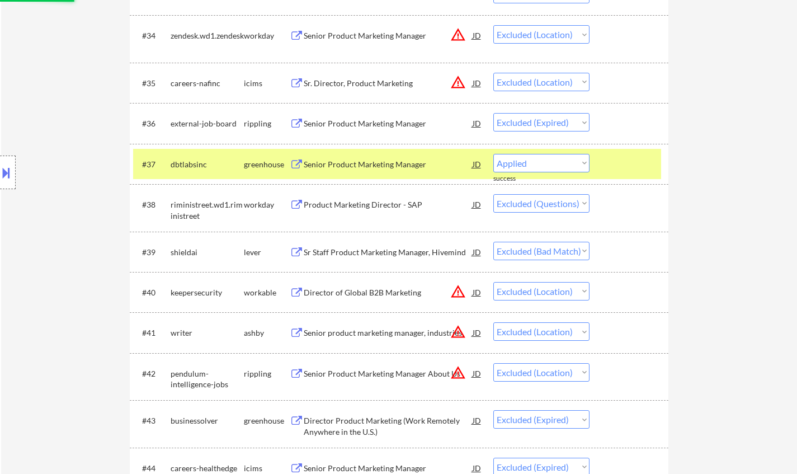
select select ""excluded__expired_""
select select ""excluded__location_""
select select ""excluded__expired_""
select select ""excluded__location_""
select select ""excluded__expired_""
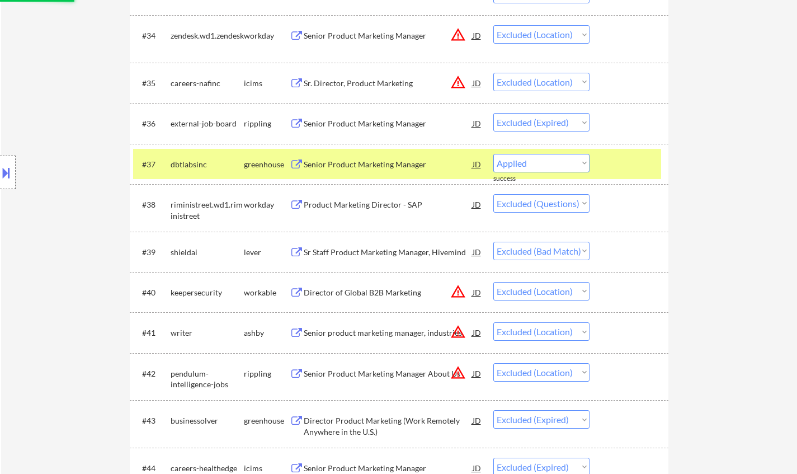
select select ""excluded__salary_""
select select ""excluded__expired_""
select select ""excluded__bad_match_""
select select ""excluded__other_""
select select ""excluded__location_""
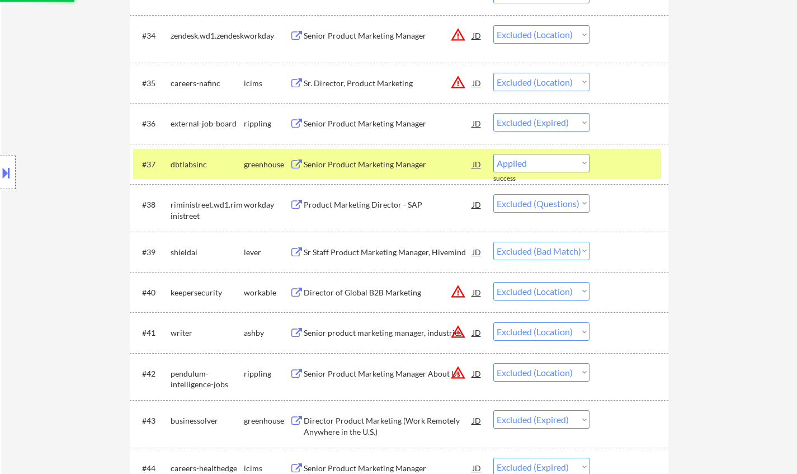
select select ""excluded__expired_""
select select ""excluded__location_""
select select ""excluded__bad_match_""
select select ""excluded__location_""
select select ""excluded__bad_match_""
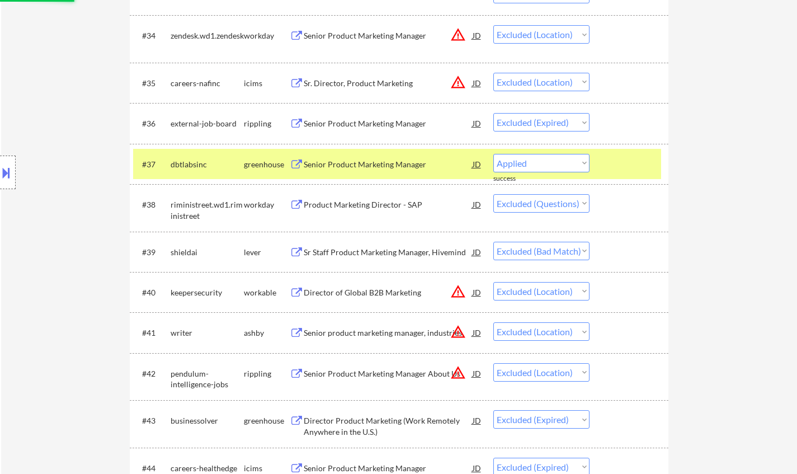
select select ""excluded__salary_""
select select ""excluded__location_""
select select ""excluded__bad_match_""
select select ""excluded__location_""
select select ""excluded__expired_""
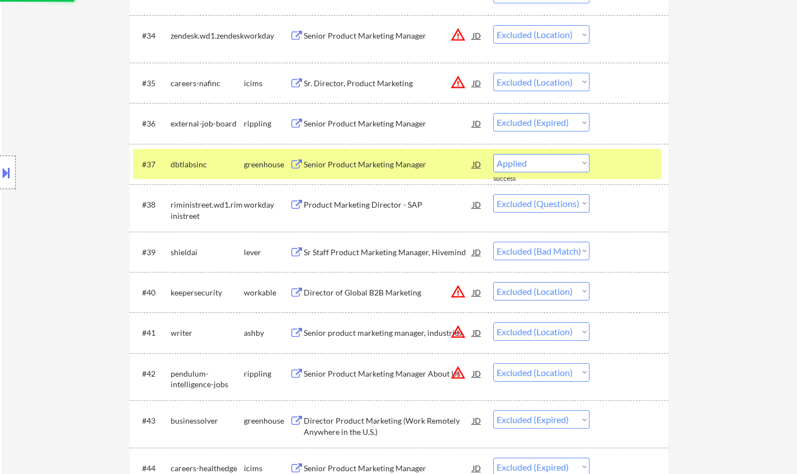
select select ""excluded__bad_match_""
select select ""excluded__salary_""
select select ""excluded__bad_match_""
select select ""excluded__location_""
select select ""excluded__bad_match_""
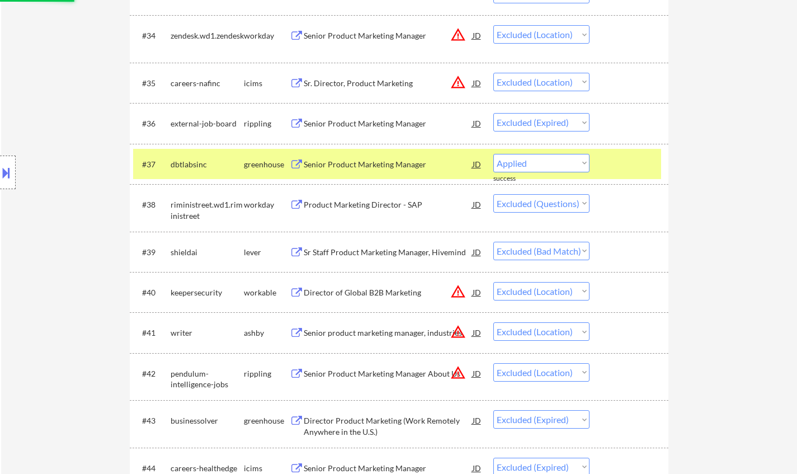
select select ""excluded__location_""
select select ""excluded__expired_""
select select ""excluded""
select select ""excluded__salary_""
select select ""excluded__expired_""
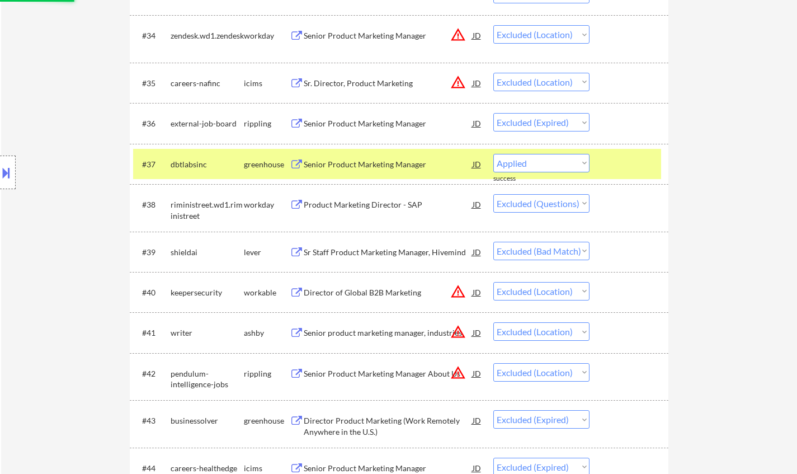
select select ""excluded""
select select ""excluded__salary_""
select select ""excluded__expired_""
select select ""excluded__location_""
select select ""excluded__expired_""
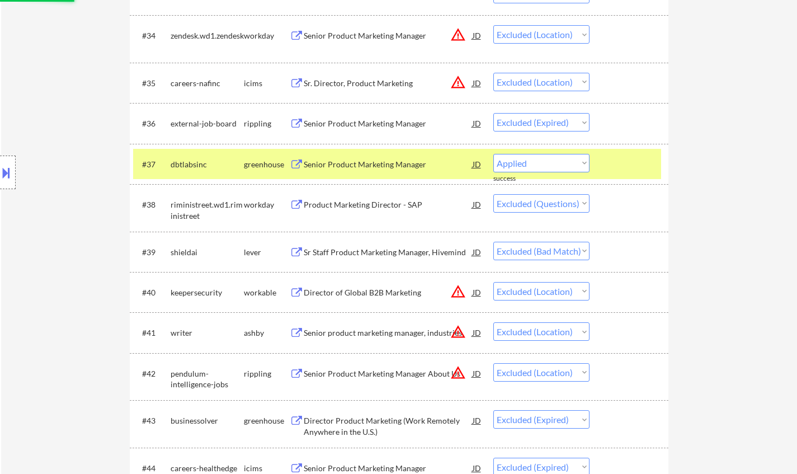
select select ""excluded__other_""
select select ""excluded__expired_""
select select ""excluded__salary_""
select select ""excluded__expired_""
select select ""excluded__bad_match_""
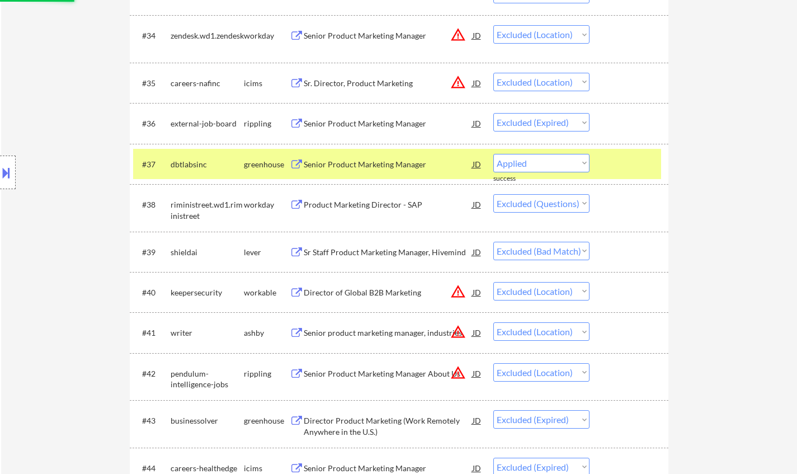
select select ""excluded__location_""
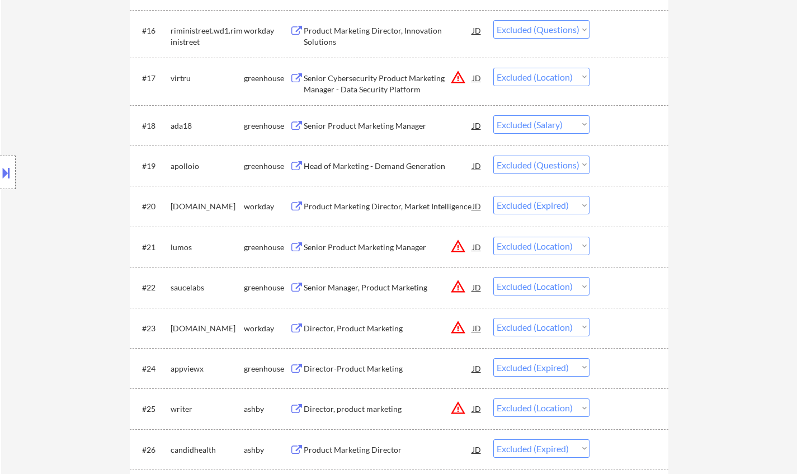
scroll to position [972, 0]
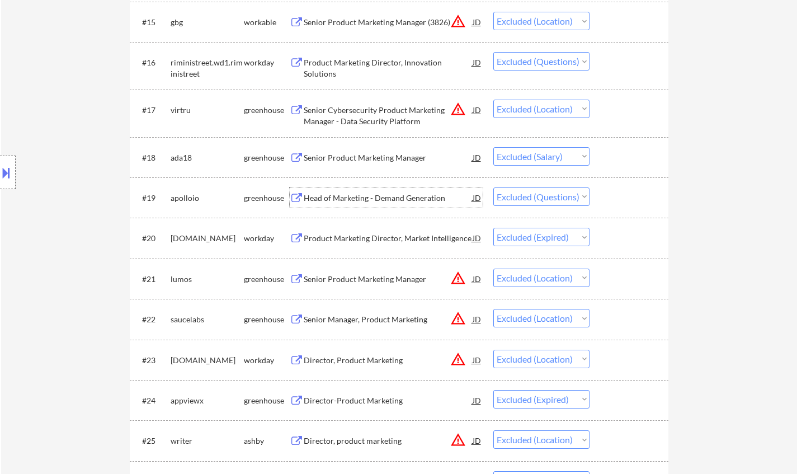
click at [363, 202] on div "Head of Marketing - Demand Generation" at bounding box center [388, 197] width 169 height 11
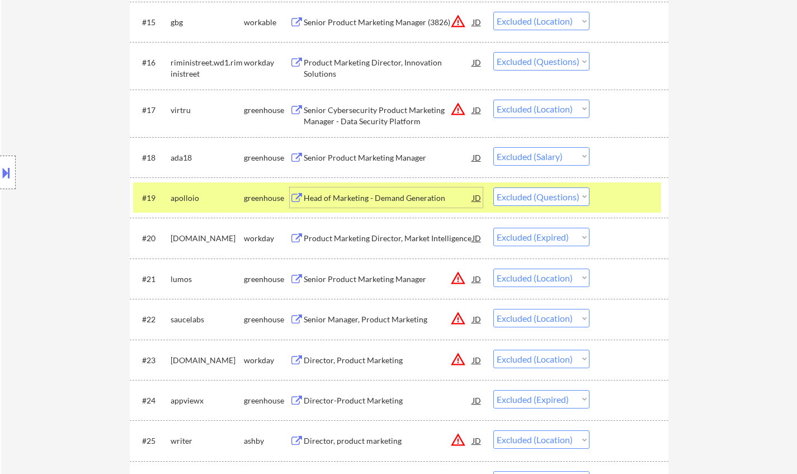
click at [555, 197] on select "Choose an option... Pending Applied Excluded (Questions) Excluded (Expired) Exc…" at bounding box center [541, 196] width 96 height 18
click at [493, 187] on select "Choose an option... Pending Applied Excluded (Questions) Excluded (Expired) Exc…" at bounding box center [541, 196] width 96 height 18
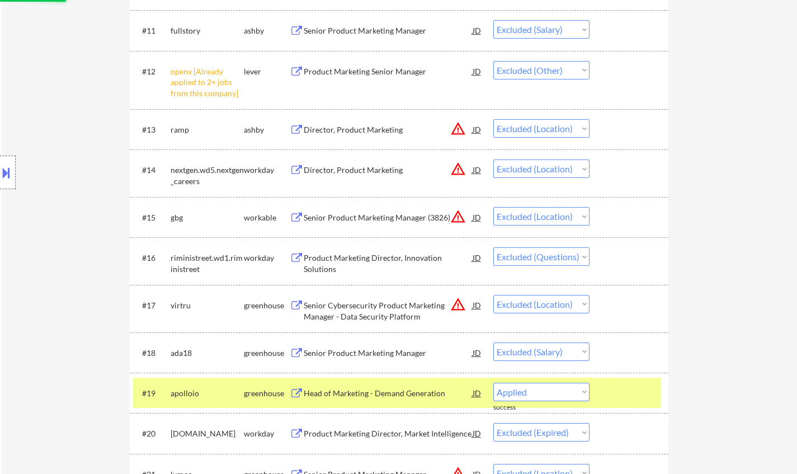
scroll to position [748, 0]
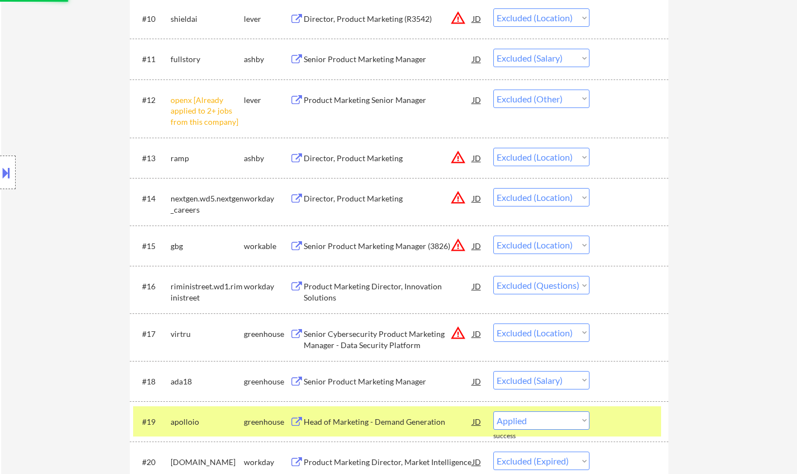
select select ""excluded__expired_""
select select ""excluded__location_""
select select ""excluded__expired_""
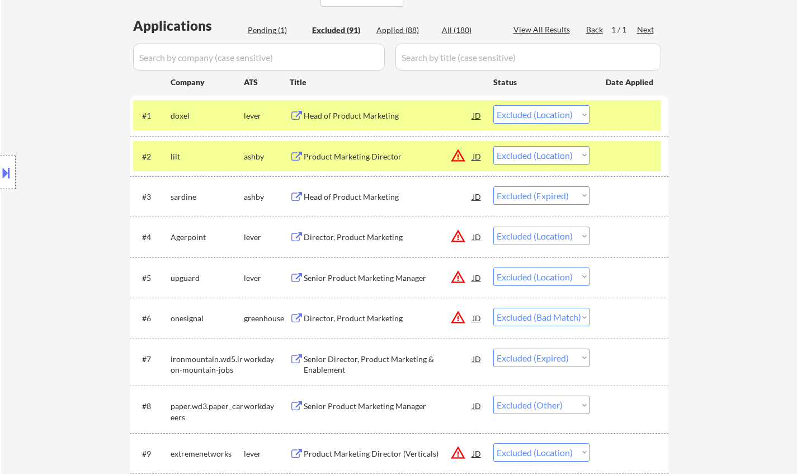
scroll to position [245, 0]
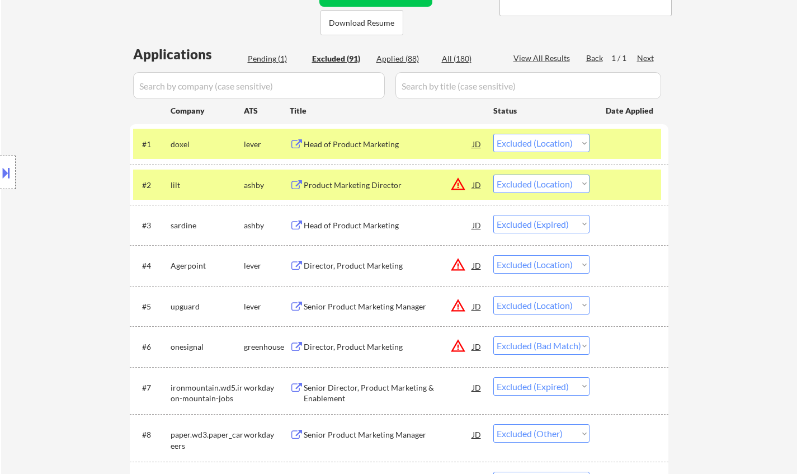
drag, startPoint x: 280, startPoint y: 64, endPoint x: 274, endPoint y: 61, distance: 6.0
click at [279, 64] on div "Pending (1)" at bounding box center [276, 59] width 56 height 12
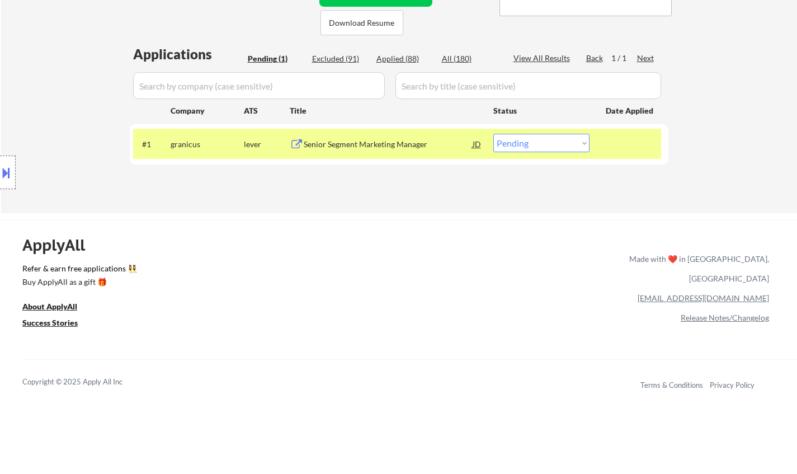
click at [376, 143] on div "Senior Segment Marketing Manager" at bounding box center [388, 144] width 169 height 11
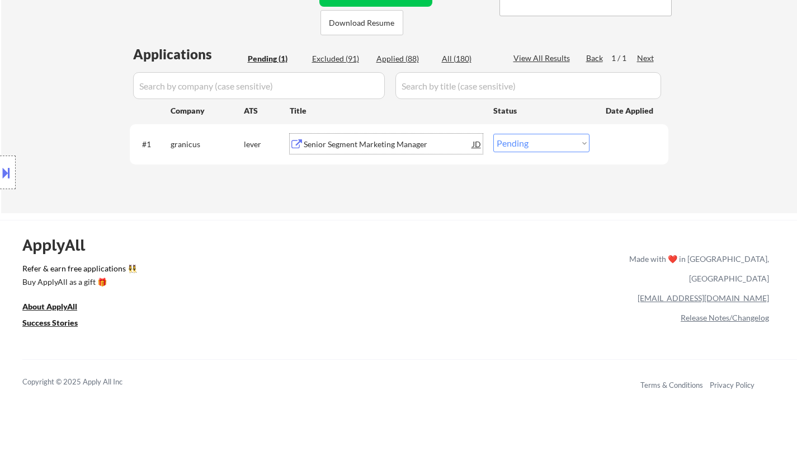
drag, startPoint x: 512, startPoint y: 141, endPoint x: 517, endPoint y: 149, distance: 8.5
click at [512, 144] on select "Choose an option... Pending Applied Excluded (Questions) Excluded (Expired) Exc…" at bounding box center [541, 143] width 96 height 18
click at [493, 134] on select "Choose an option... Pending Applied Excluded (Questions) Excluded (Expired) Exc…" at bounding box center [541, 143] width 96 height 18
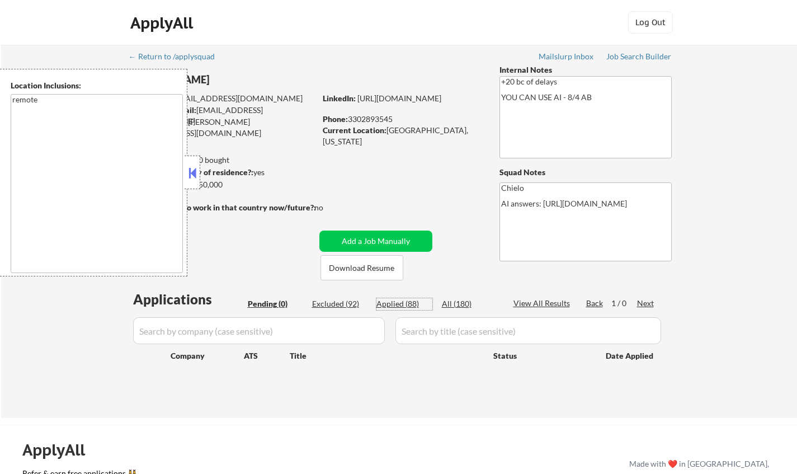
click at [399, 302] on div "Applied (88)" at bounding box center [404, 303] width 56 height 11
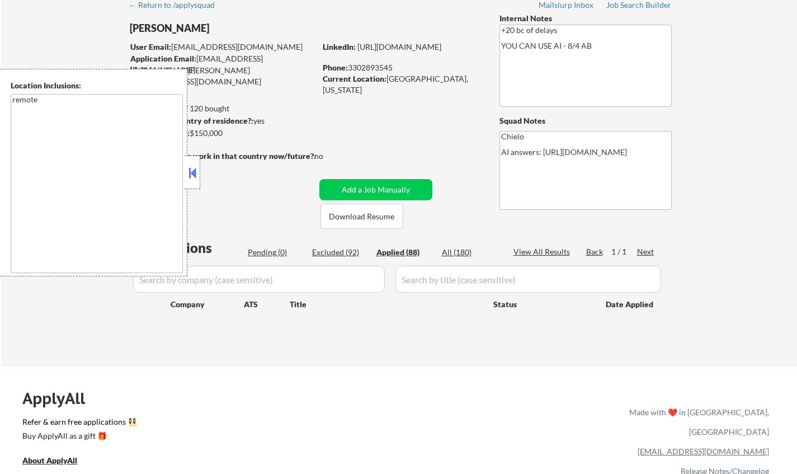
scroll to position [112, 0]
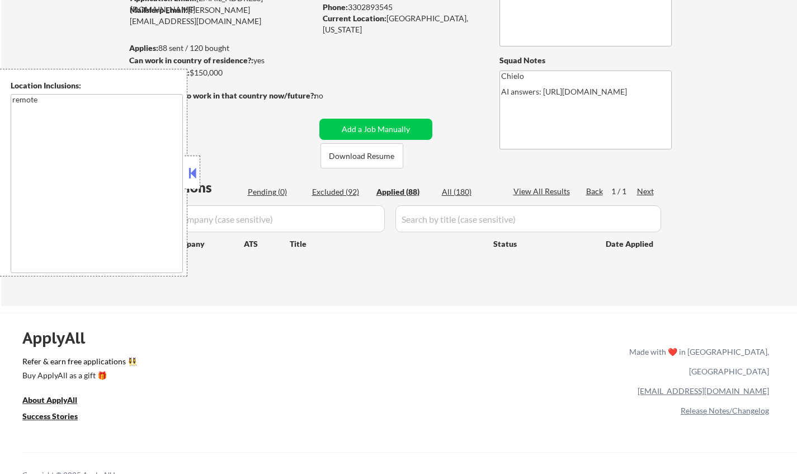
click at [190, 165] on button at bounding box center [192, 172] width 12 height 17
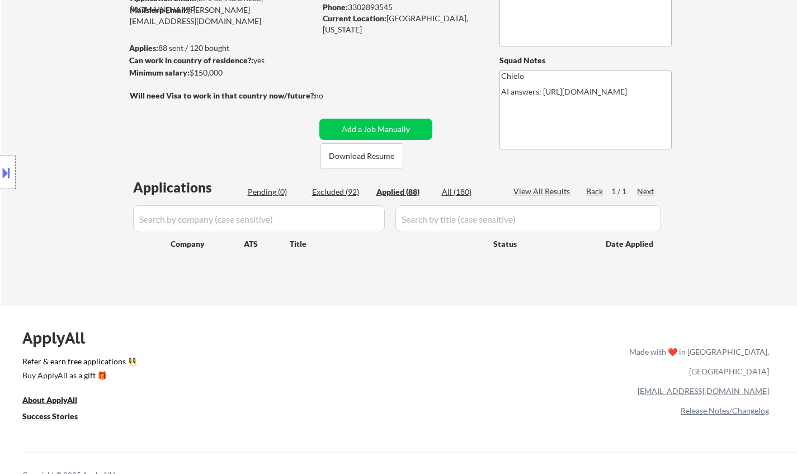
select select ""applied""
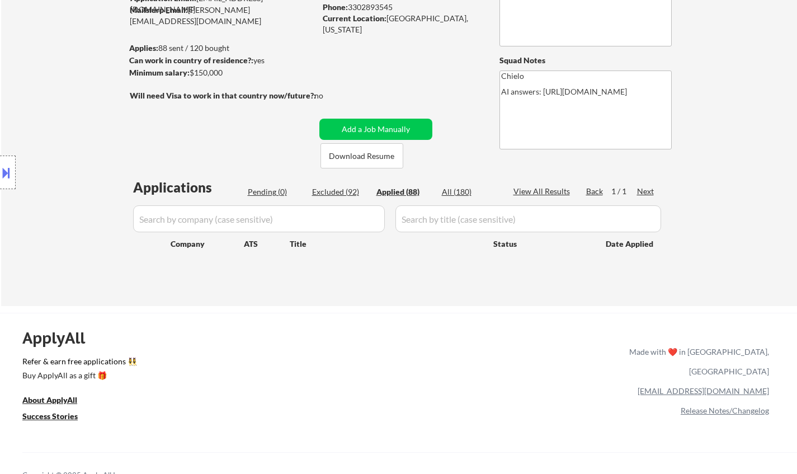
select select ""applied""
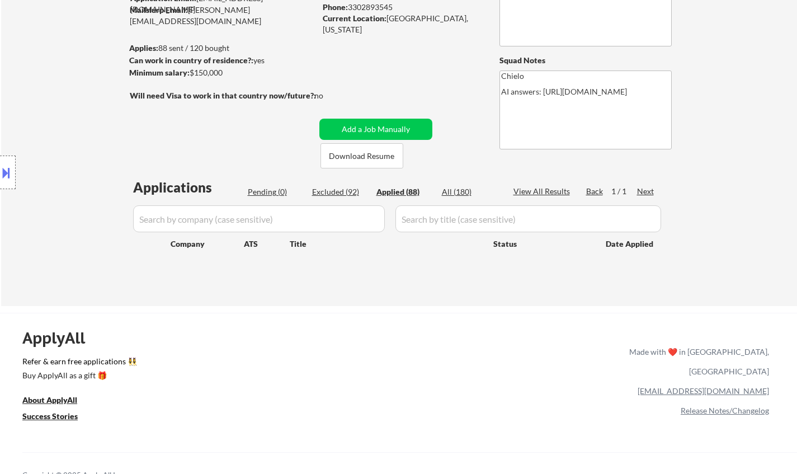
select select ""applied""
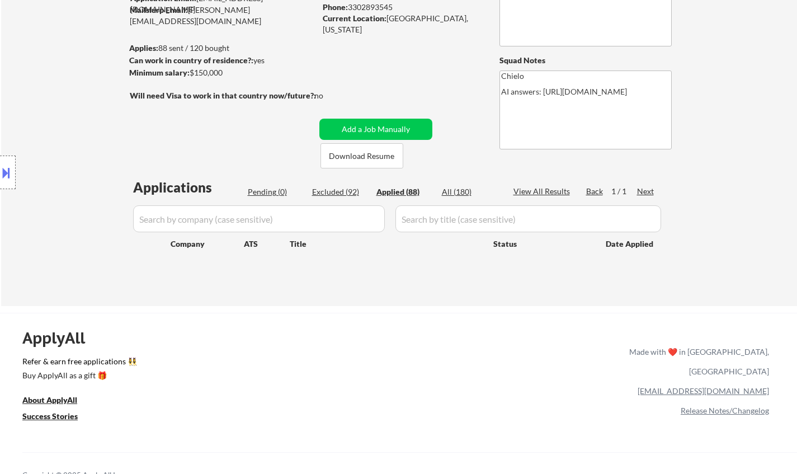
select select ""applied""
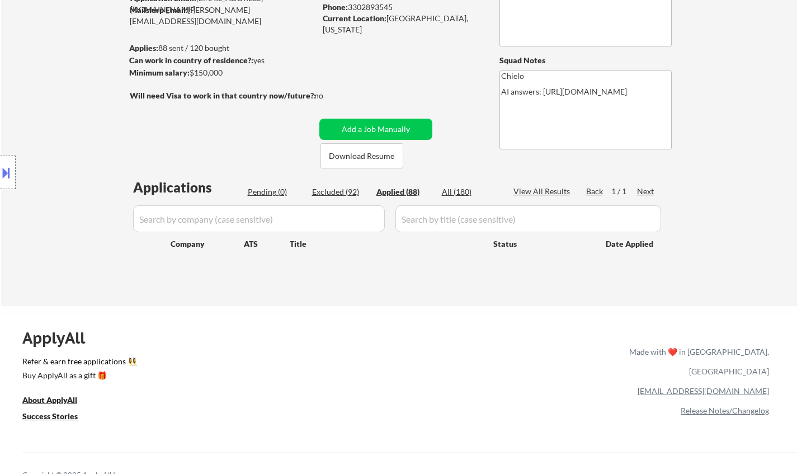
select select ""applied""
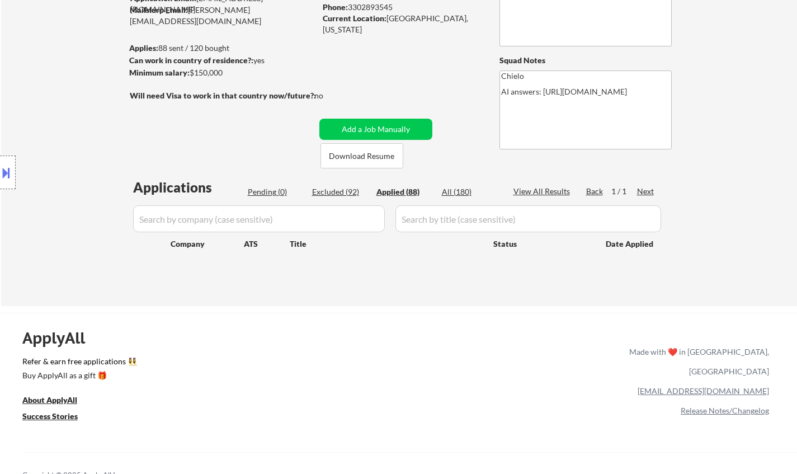
select select ""applied""
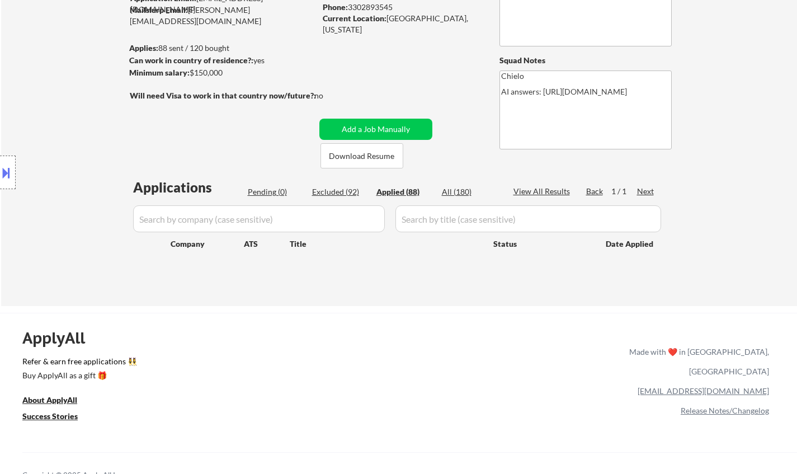
select select ""applied""
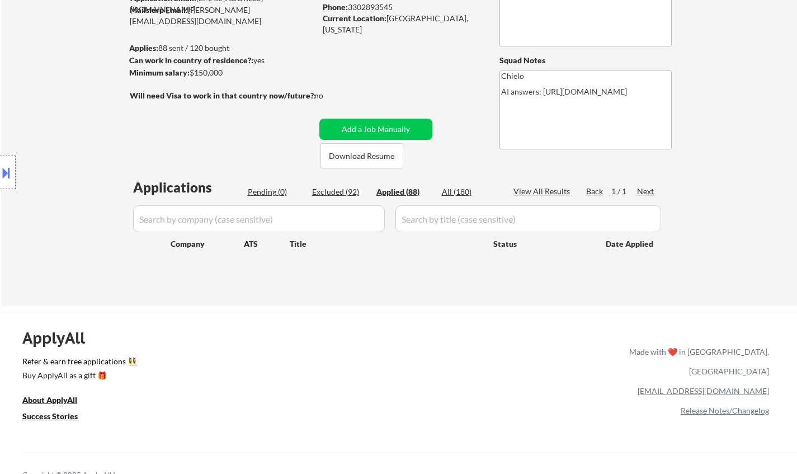
select select ""applied""
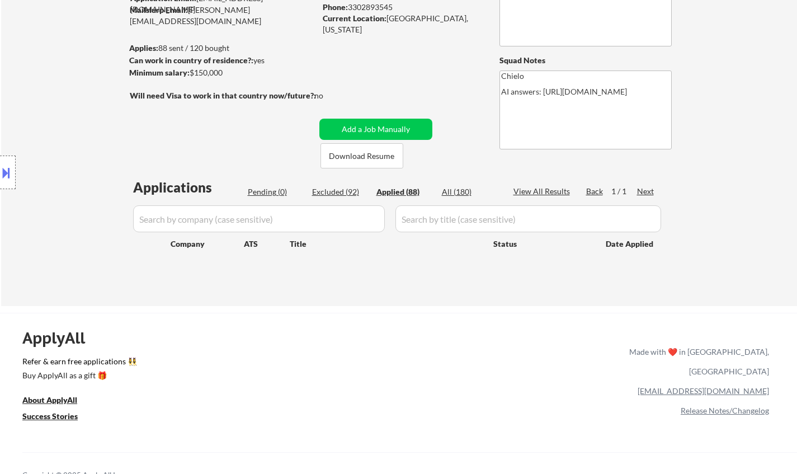
select select ""applied""
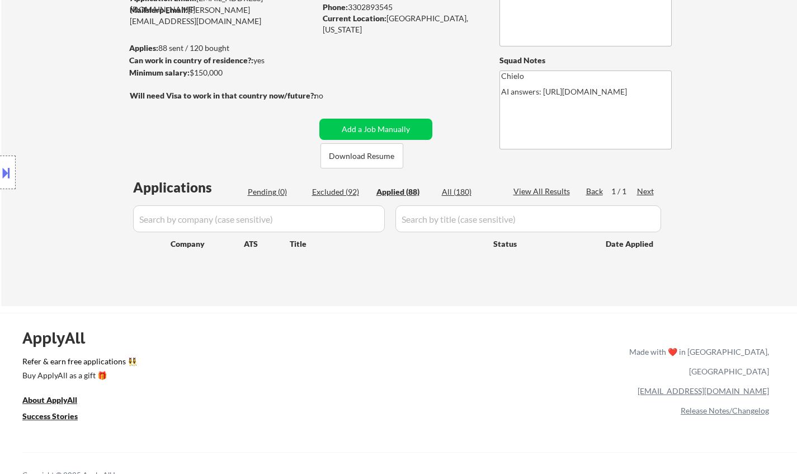
select select ""applied""
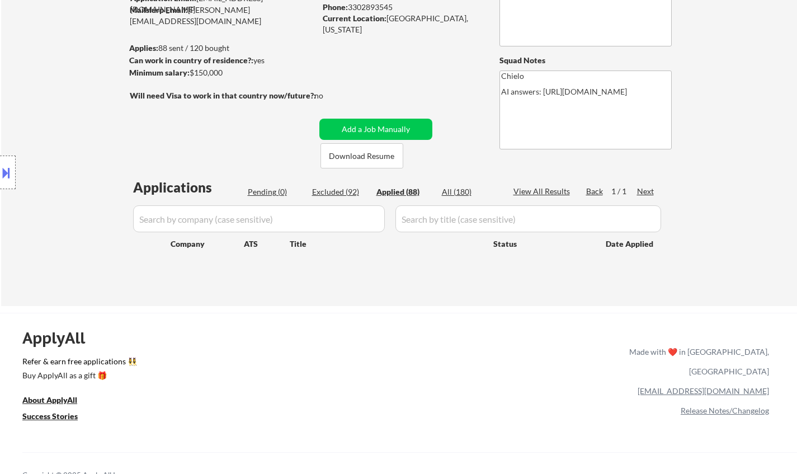
select select ""applied""
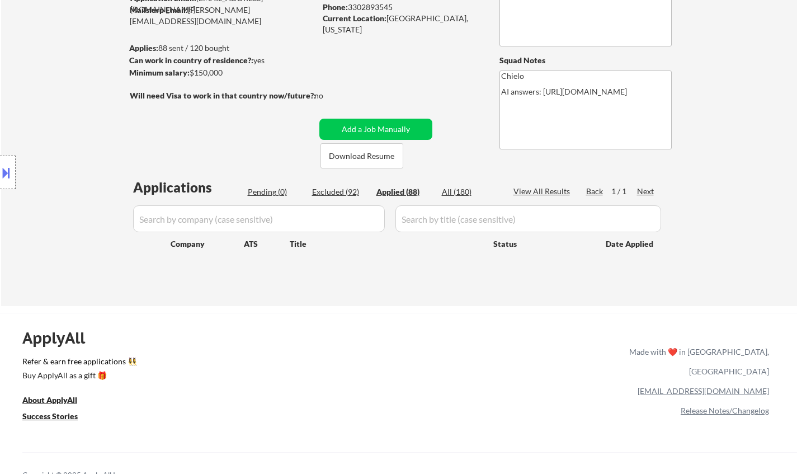
select select ""applied""
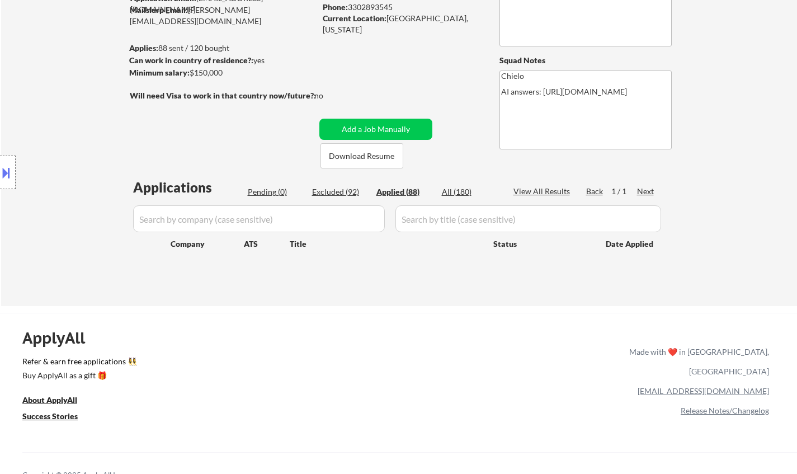
select select ""applied""
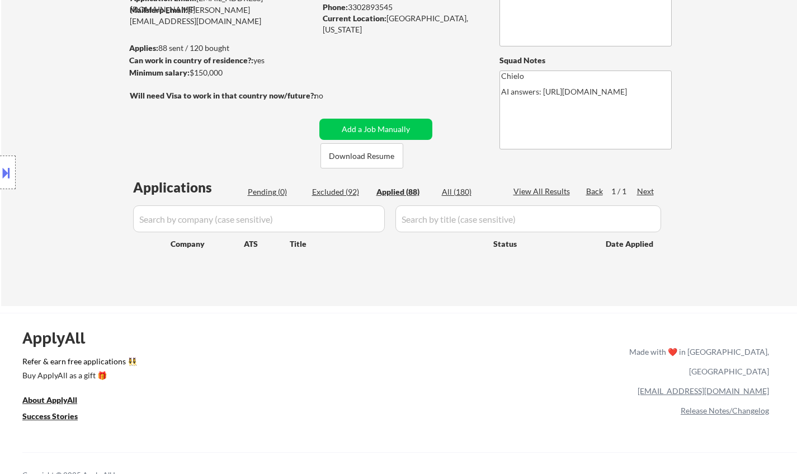
select select ""applied""
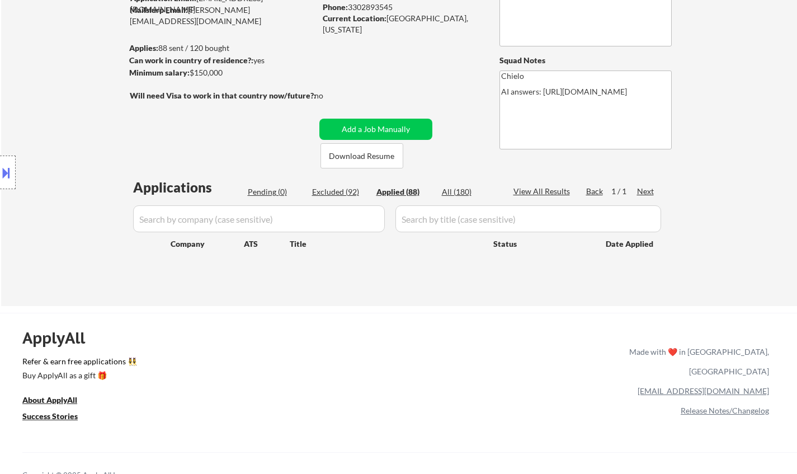
select select ""applied""
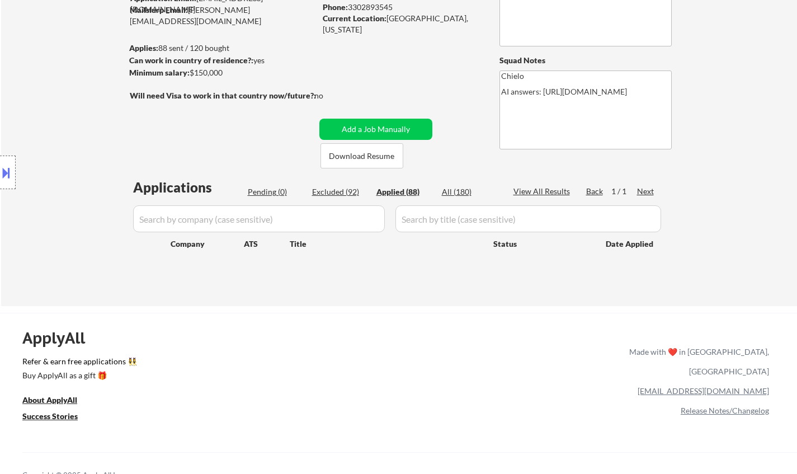
select select ""applied""
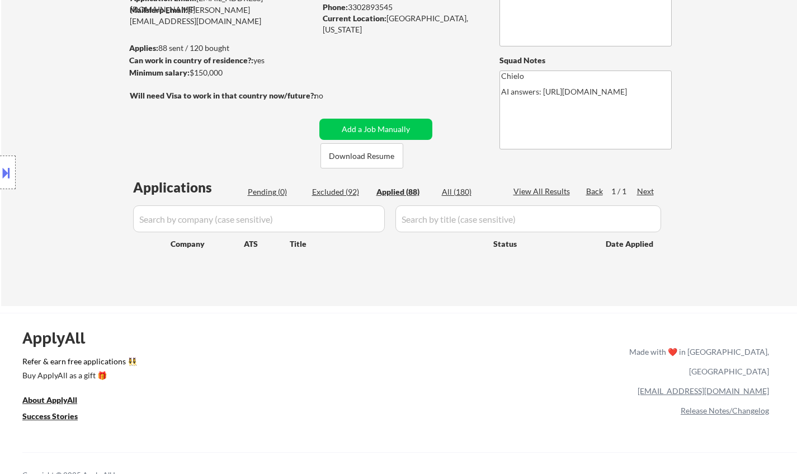
select select ""applied""
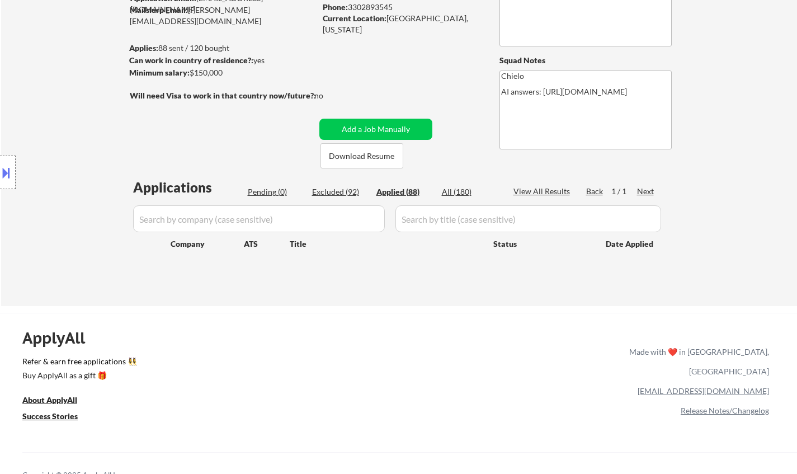
select select ""applied""
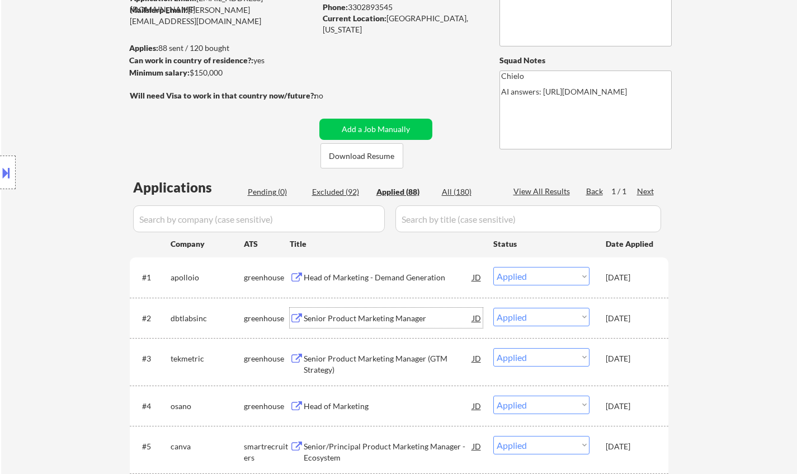
click at [372, 315] on div "Senior Product Marketing Manager" at bounding box center [388, 318] width 169 height 11
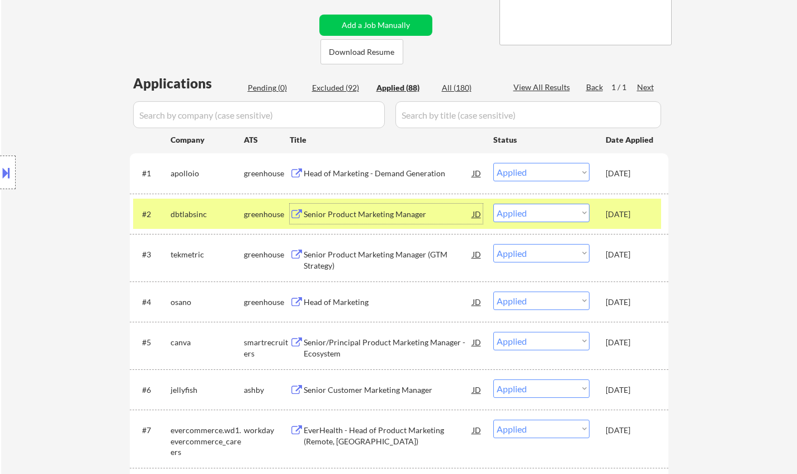
scroll to position [224, 0]
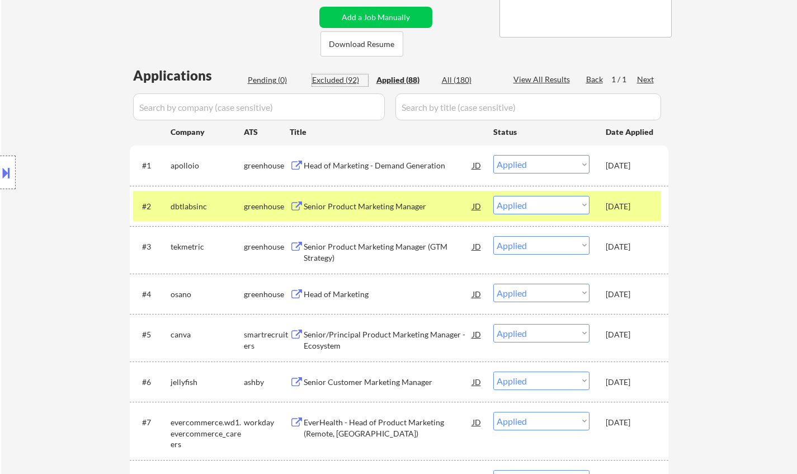
click at [335, 75] on div "Excluded (92)" at bounding box center [340, 79] width 56 height 11
select select ""excluded__location_""
select select ""excluded__expired_""
select select ""excluded__location_""
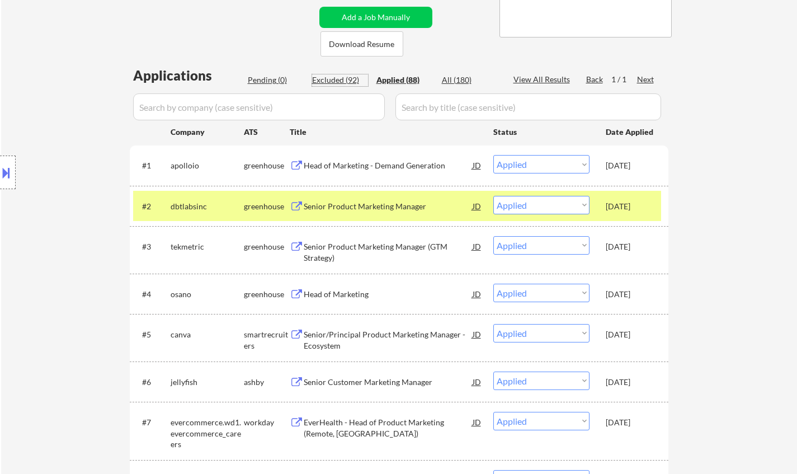
select select ""excluded__location_""
select select ""excluded__bad_match_""
select select ""excluded__expired_""
select select ""excluded__other_""
select select ""excluded__location_""
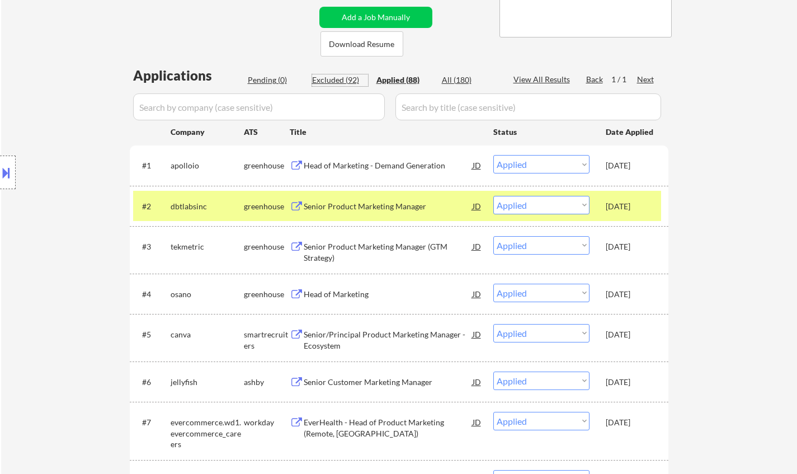
select select ""excluded__location_""
select select ""excluded__salary_""
select select ""excluded__other_""
select select ""excluded__location_""
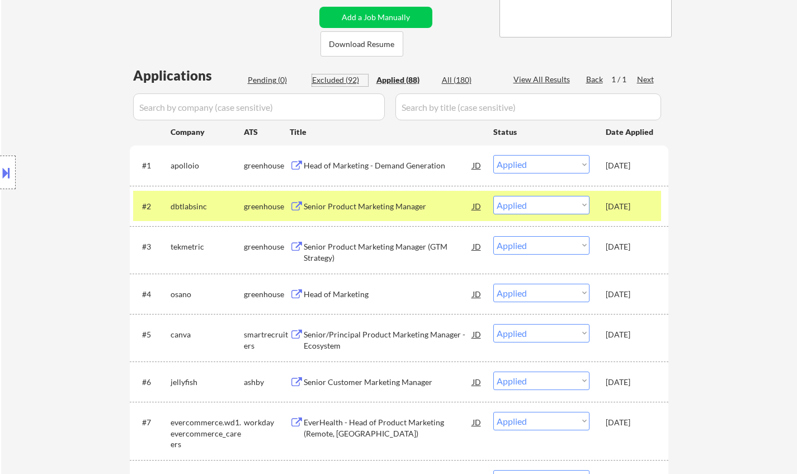
select select ""excluded__location_""
select select ""excluded""
select select ""excluded__location_""
select select ""excluded__salary_""
select select ""excluded__expired_""
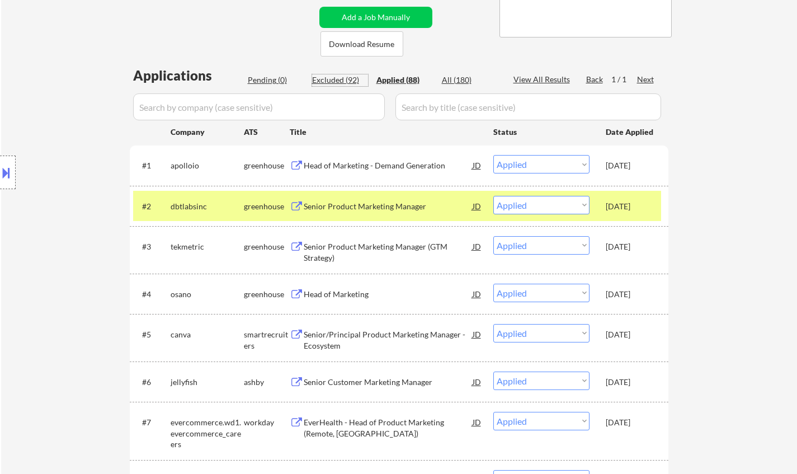
select select ""excluded__location_""
select select ""excluded__expired_""
select select ""excluded__location_""
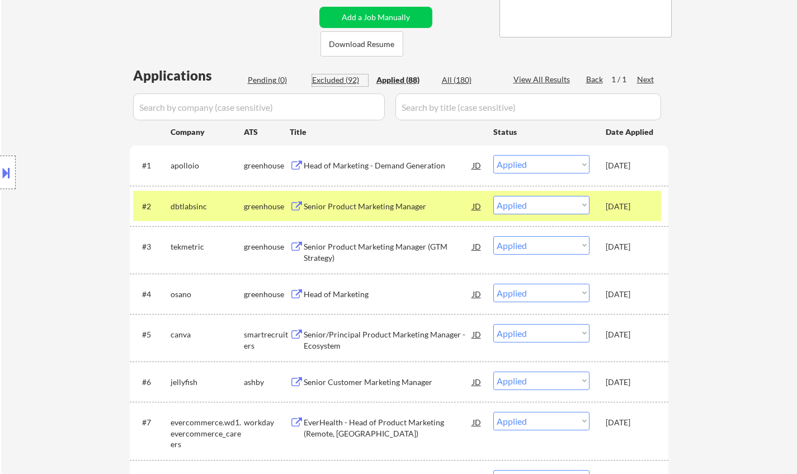
select select ""excluded__expired_""
select select ""excluded__salary_""
select select ""excluded__expired_""
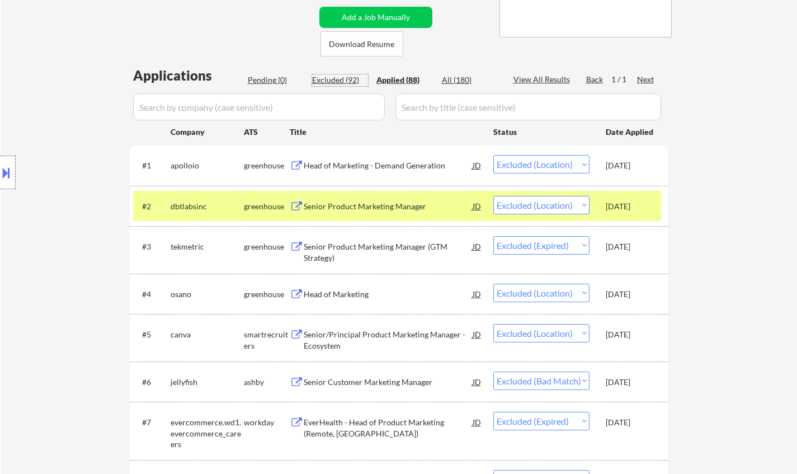
select select ""excluded__expired_""
select select ""excluded__bad_match_""
select select ""excluded__expired_""
select select ""excluded__location_""
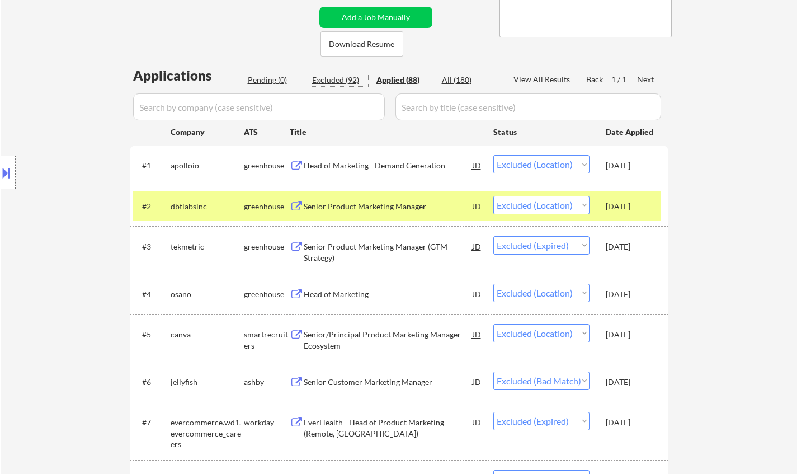
select select ""excluded__expired_""
select select ""excluded""
select select ""excluded__bad_match_""
select select ""excluded__location_""
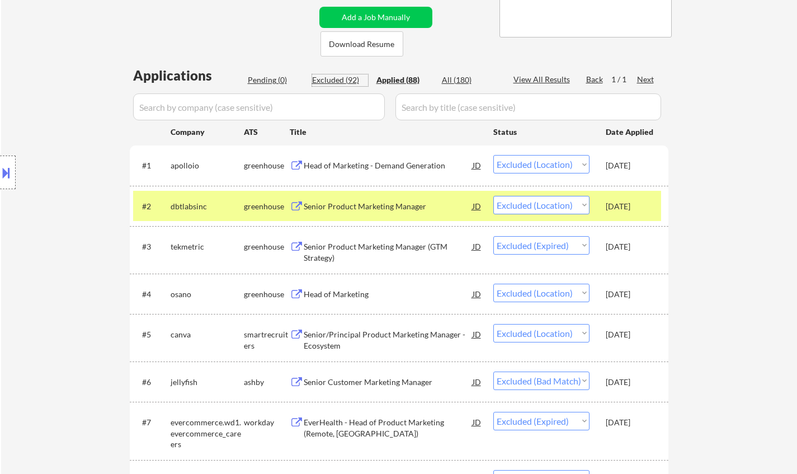
select select ""excluded__location_""
select select ""excluded__expired_""
select select ""excluded__location_""
select select ""excluded__expired_""
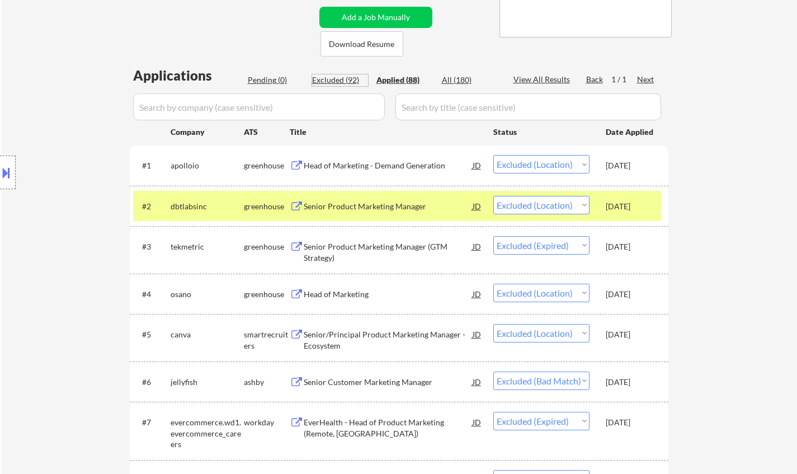
select select ""excluded__location_""
select select ""excluded__expired_""
select select ""excluded__salary_""
select select ""excluded__expired_""
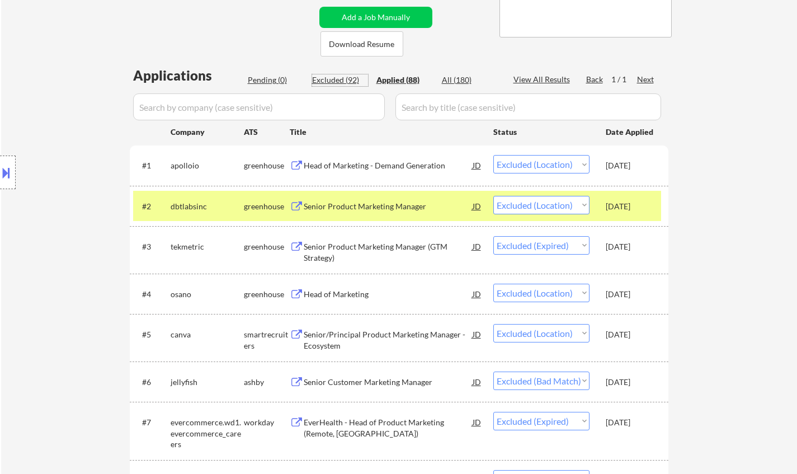
select select ""excluded__bad_match_""
select select ""excluded__other_""
select select ""excluded__location_""
select select ""excluded__expired_""
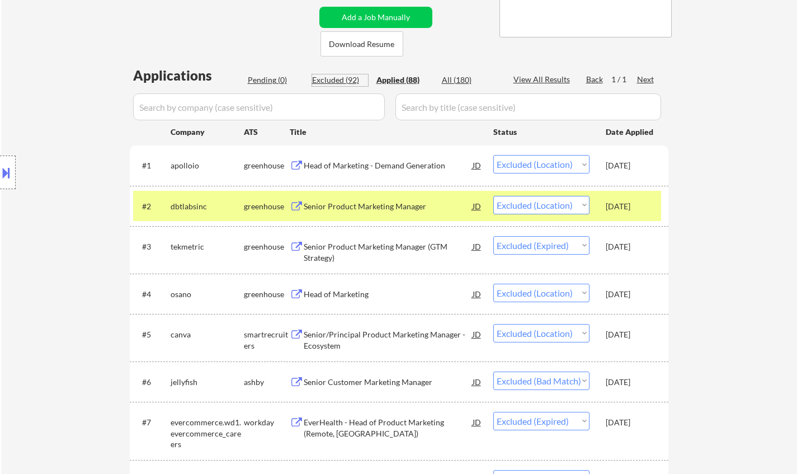
select select ""excluded__location_""
select select ""excluded__bad_match_""
select select ""excluded__location_""
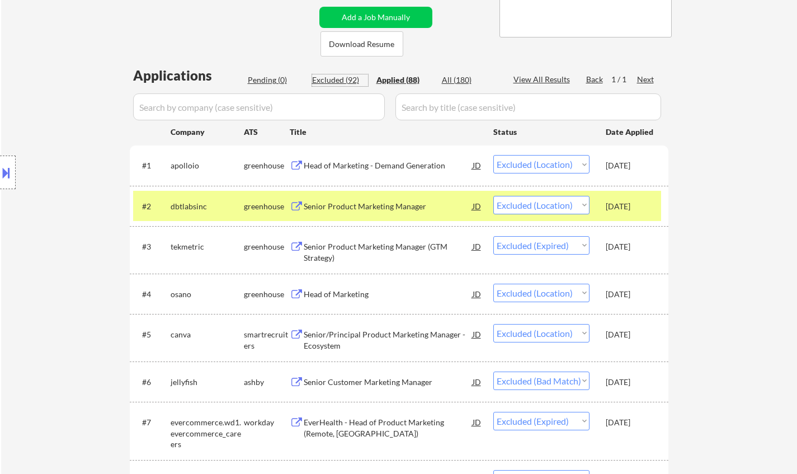
select select ""excluded__bad_match_""
select select ""excluded__salary_""
select select ""excluded__location_""
select select ""excluded__bad_match_""
select select ""excluded__location_""
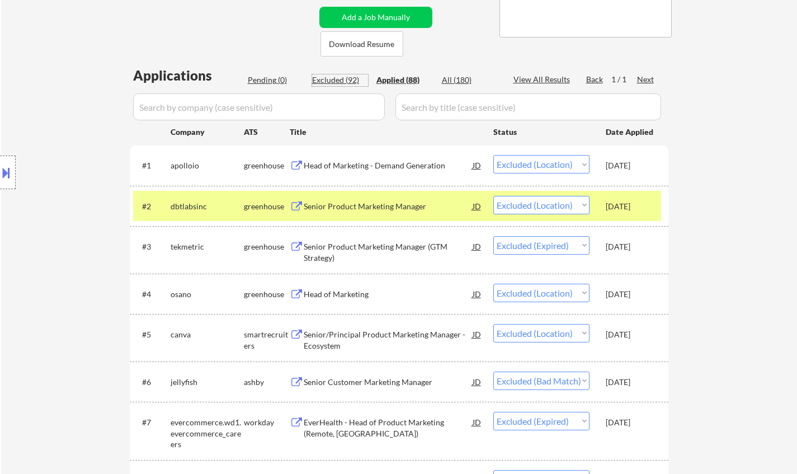
select select ""excluded__expired_""
select select ""excluded__bad_match_""
select select ""excluded__salary_""
select select ""excluded__bad_match_""
select select ""excluded__location_""
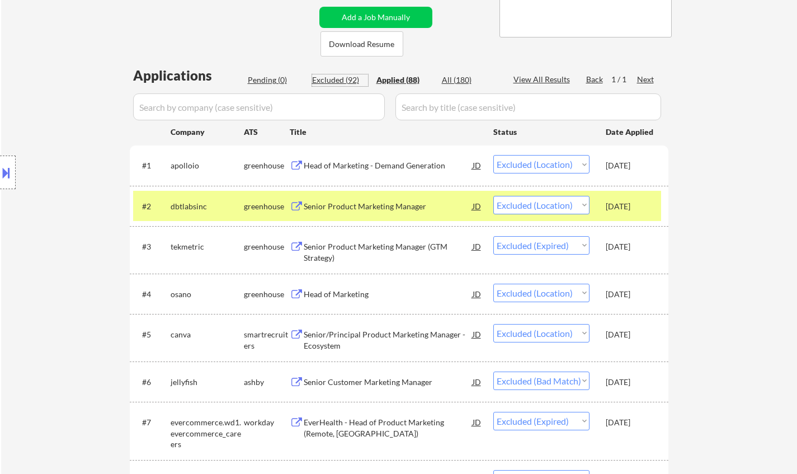
select select ""excluded__bad_match_""
select select ""excluded__location_""
select select ""excluded__expired_""
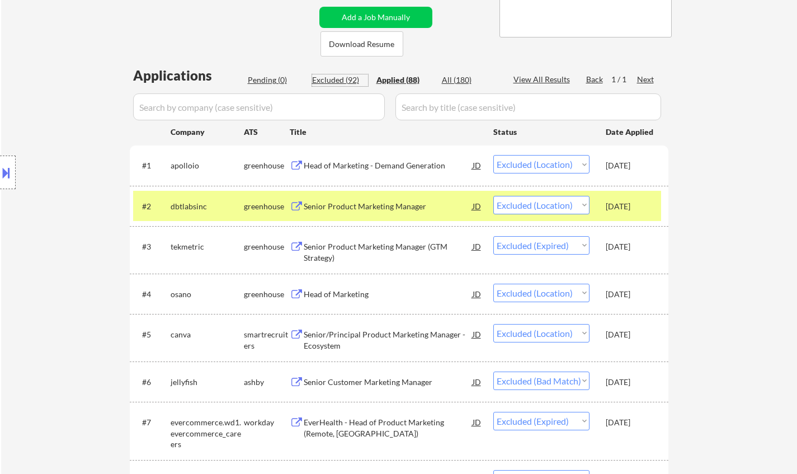
select select ""excluded""
select select ""excluded__salary_""
select select ""excluded__expired_""
select select ""excluded""
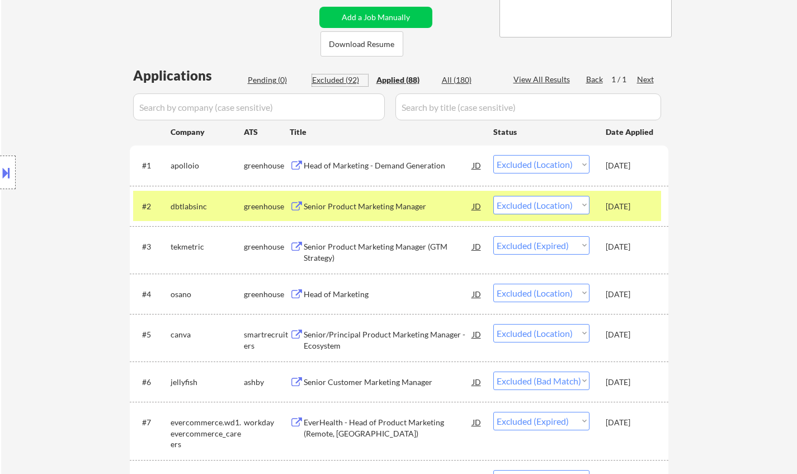
select select ""excluded__salary_""
select select ""excluded__expired_""
select select ""excluded__location_""
select select ""excluded__expired_""
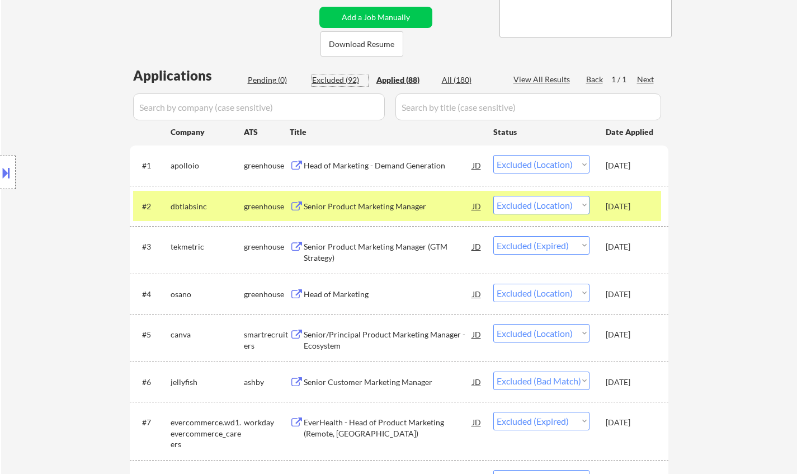
select select ""excluded__other_""
select select ""excluded__expired_""
select select ""excluded__salary_""
select select ""excluded__expired_""
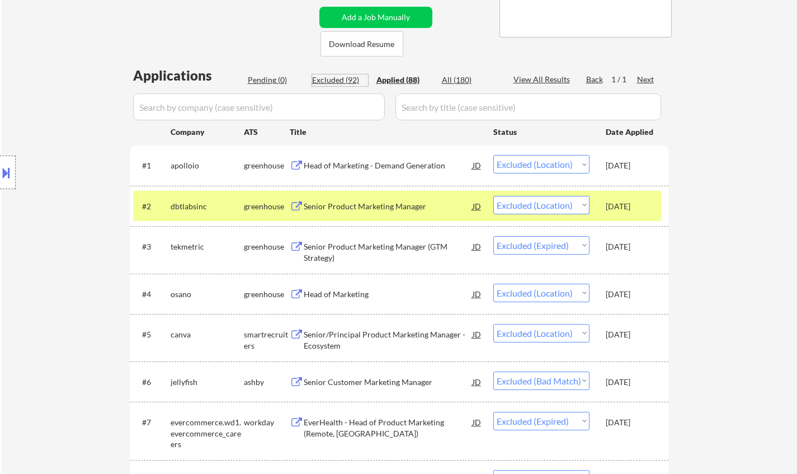
select select ""excluded__bad_match_""
select select ""excluded__location_""
select select ""excluded__salary_""
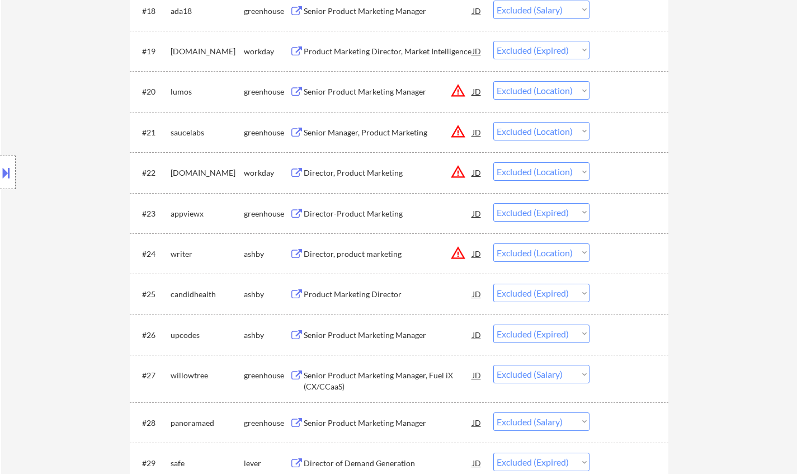
scroll to position [2309, 0]
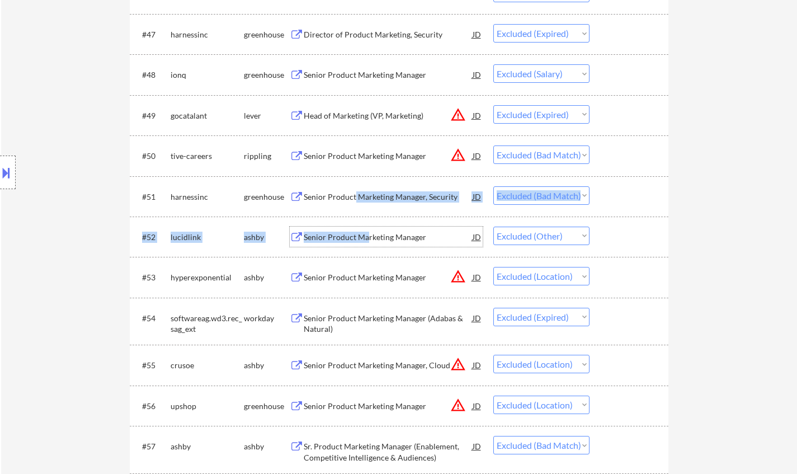
drag, startPoint x: 368, startPoint y: 234, endPoint x: 333, endPoint y: 157, distance: 85.0
click at [352, 197] on div "#1 doxel lever Head of Product Marketing JD Choose an option... Pending Applied…" at bounding box center [399, 14] width 538 height 3908
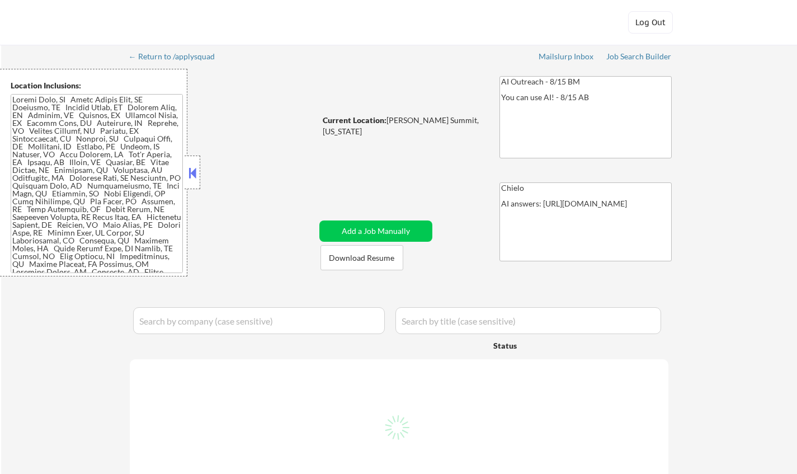
select select ""pending""
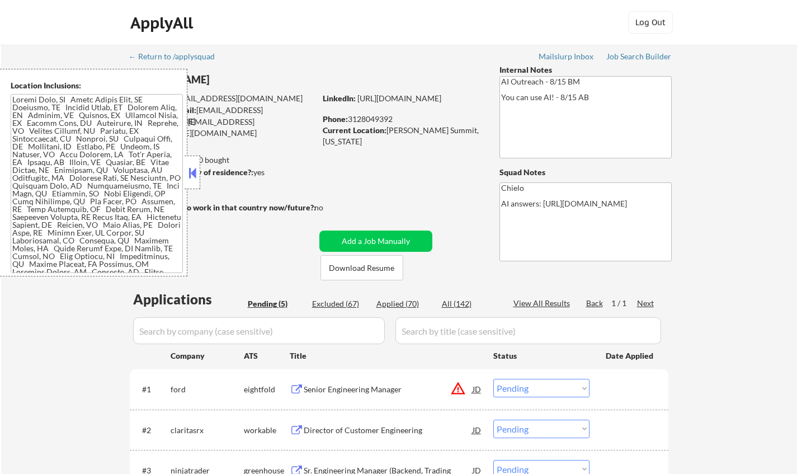
click at [191, 167] on button at bounding box center [192, 172] width 12 height 17
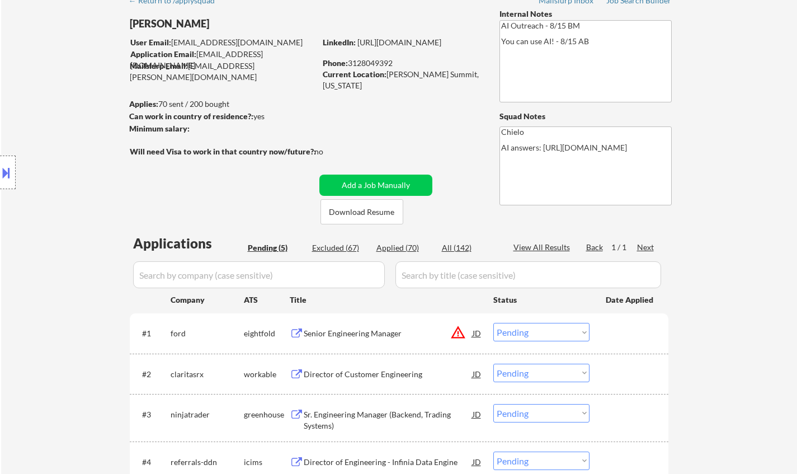
scroll to position [56, 0]
click at [373, 211] on button "Download Resume" at bounding box center [361, 211] width 83 height 25
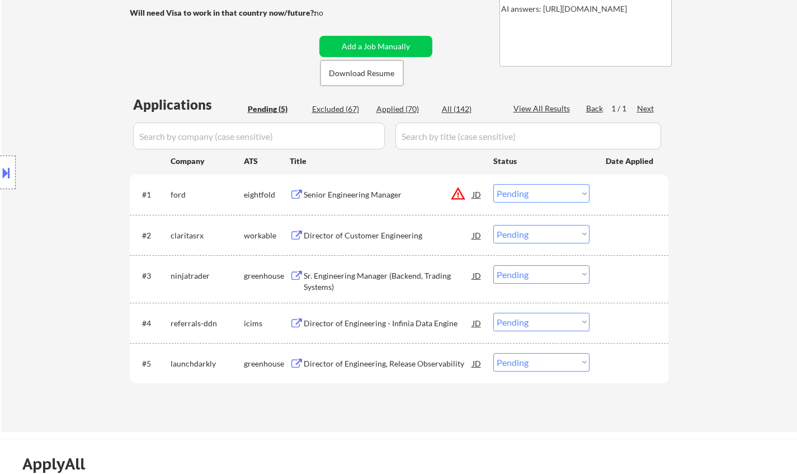
scroll to position [224, 0]
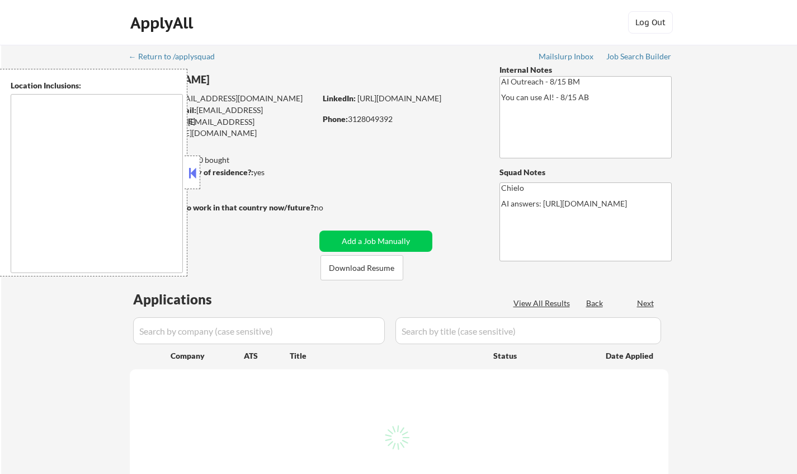
type textarea "[US_STATE][GEOGRAPHIC_DATA], [GEOGRAPHIC_DATA][US_STATE], [GEOGRAPHIC_DATA] [GE…"
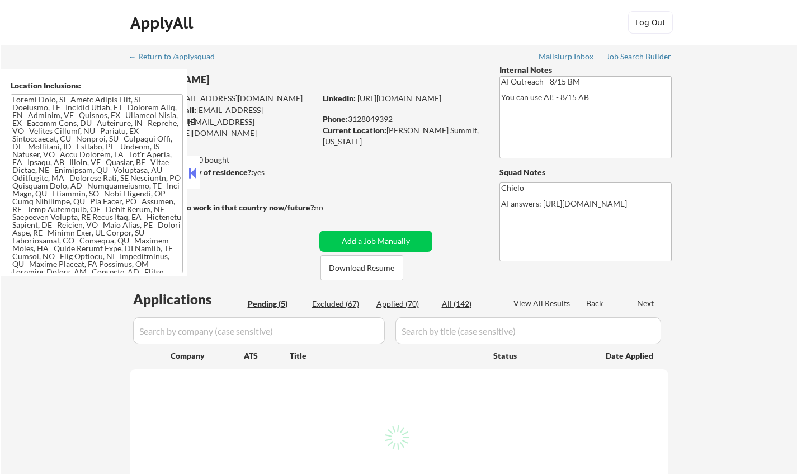
select select ""pending""
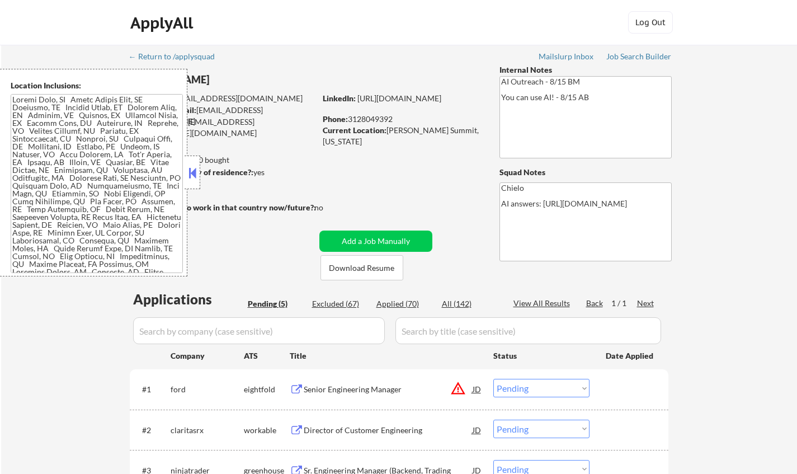
click at [191, 169] on button at bounding box center [192, 172] width 12 height 17
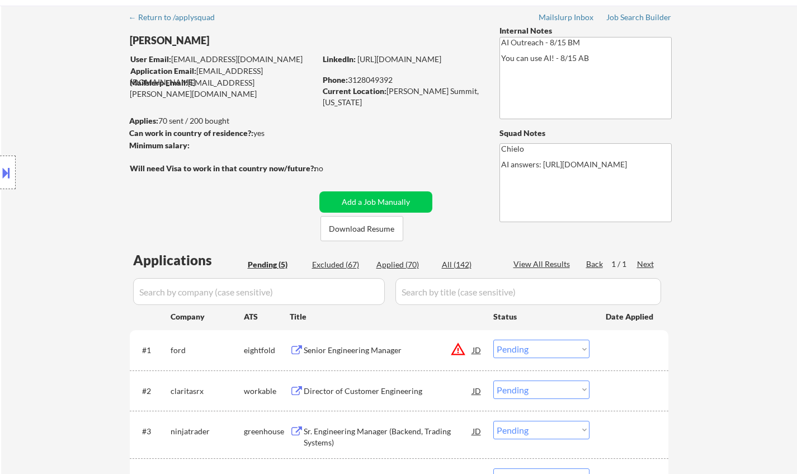
scroll to position [224, 0]
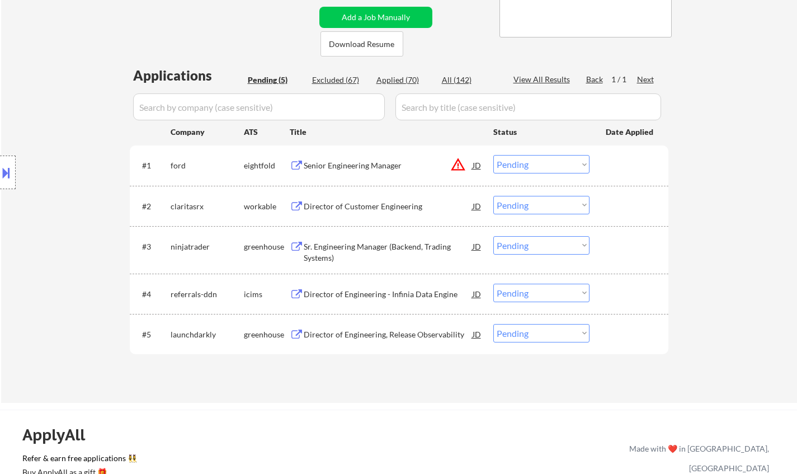
click at [352, 208] on div "Director of Customer Engineering" at bounding box center [388, 206] width 169 height 11
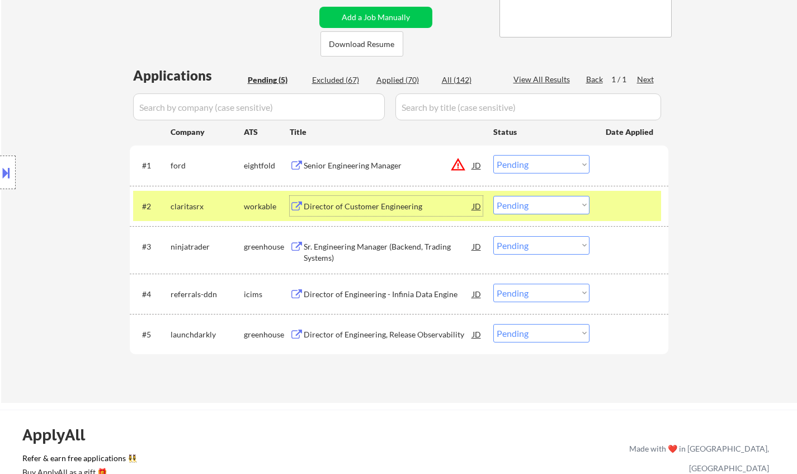
click at [525, 198] on select "Choose an option... Pending Applied Excluded (Questions) Excluded (Expired) Exc…" at bounding box center [541, 205] width 96 height 18
click at [493, 196] on select "Choose an option... Pending Applied Excluded (Questions) Excluded (Expired) Exc…" at bounding box center [541, 205] width 96 height 18
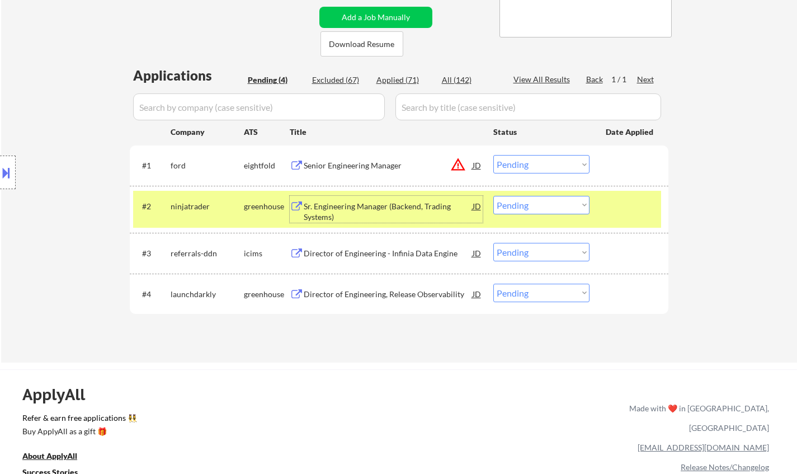
click at [355, 202] on div "Sr. Engineering Manager (Backend, Trading Systems)" at bounding box center [388, 212] width 169 height 22
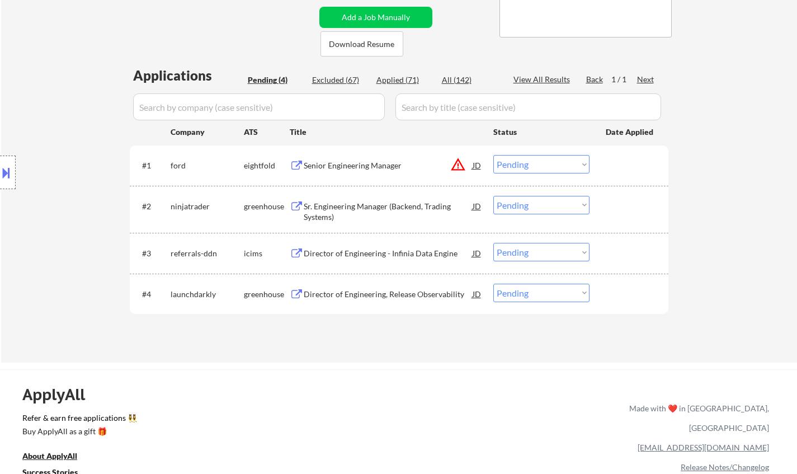
click at [7, 176] on button at bounding box center [6, 172] width 12 height 18
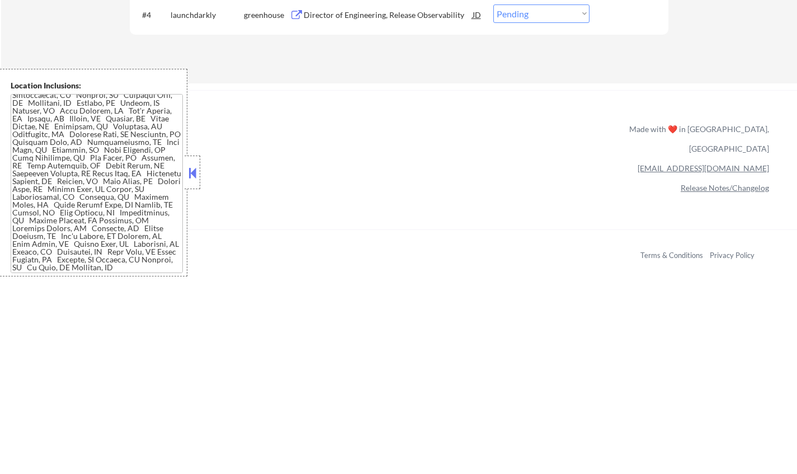
scroll to position [503, 0]
click at [190, 163] on div at bounding box center [192, 172] width 16 height 34
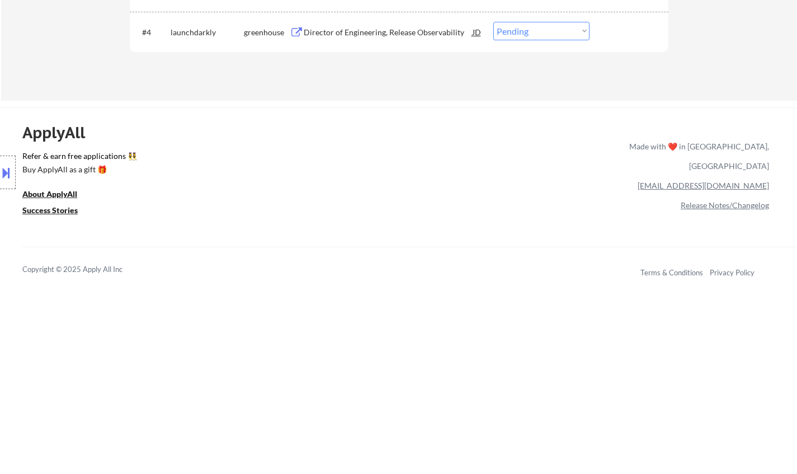
scroll to position [280, 0]
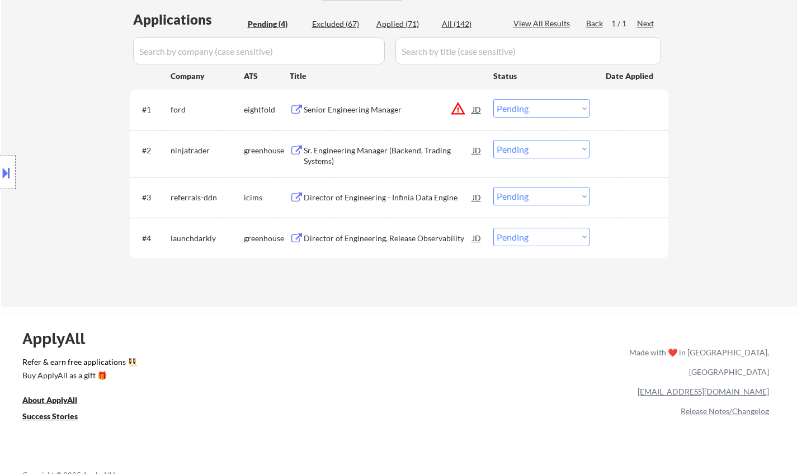
click at [531, 149] on select "Choose an option... Pending Applied Excluded (Questions) Excluded (Expired) Exc…" at bounding box center [541, 149] width 96 height 18
click at [493, 140] on select "Choose an option... Pending Applied Excluded (Questions) Excluded (Expired) Exc…" at bounding box center [541, 149] width 96 height 18
click at [474, 111] on div "JD" at bounding box center [476, 109] width 11 height 20
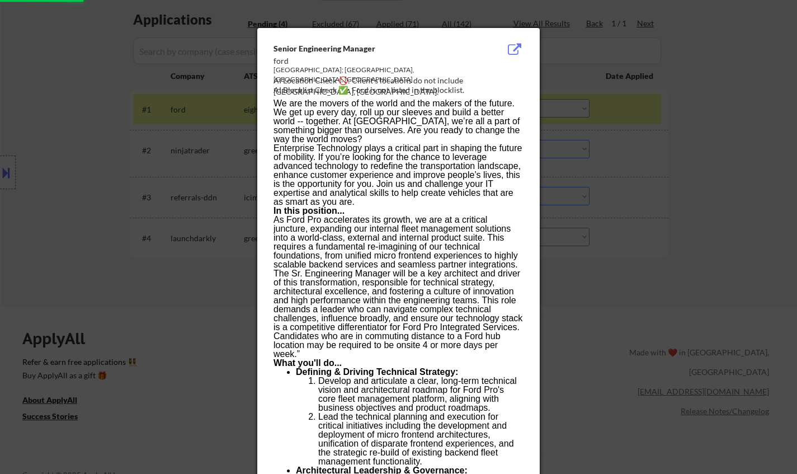
select select ""pending""
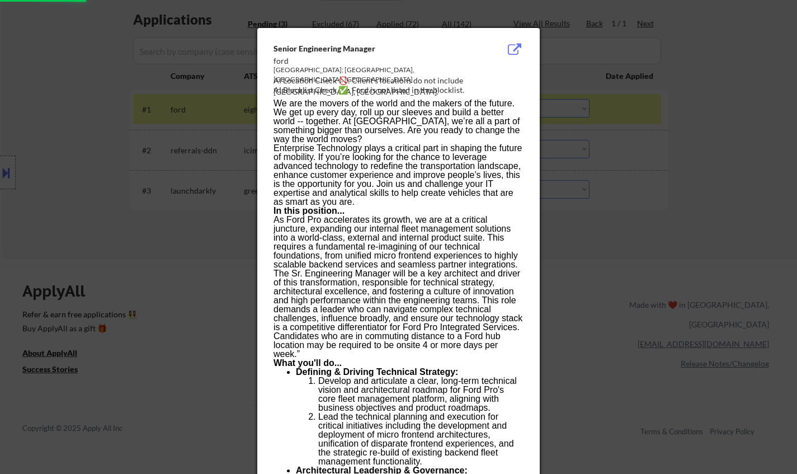
click at [632, 245] on div at bounding box center [398, 237] width 797 height 474
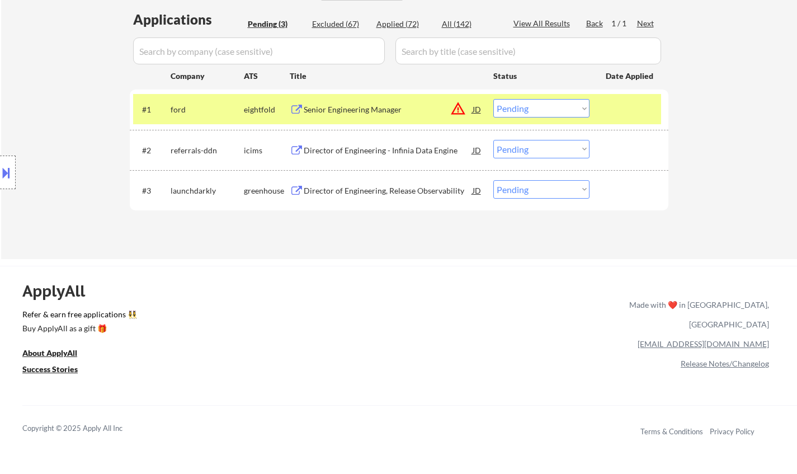
drag, startPoint x: 543, startPoint y: 107, endPoint x: 544, endPoint y: 115, distance: 7.4
click at [543, 107] on select "Choose an option... Pending Applied Excluded (Questions) Excluded (Expired) Exc…" at bounding box center [541, 108] width 96 height 18
click at [493, 99] on select "Choose an option... Pending Applied Excluded (Questions) Excluded (Expired) Exc…" at bounding box center [541, 108] width 96 height 18
select select ""pending""
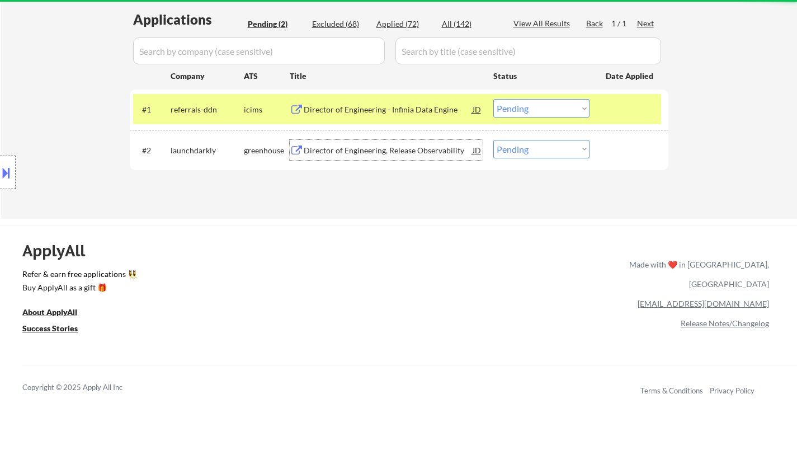
click at [379, 151] on div "Director of Engineering, Release Observability" at bounding box center [388, 150] width 169 height 11
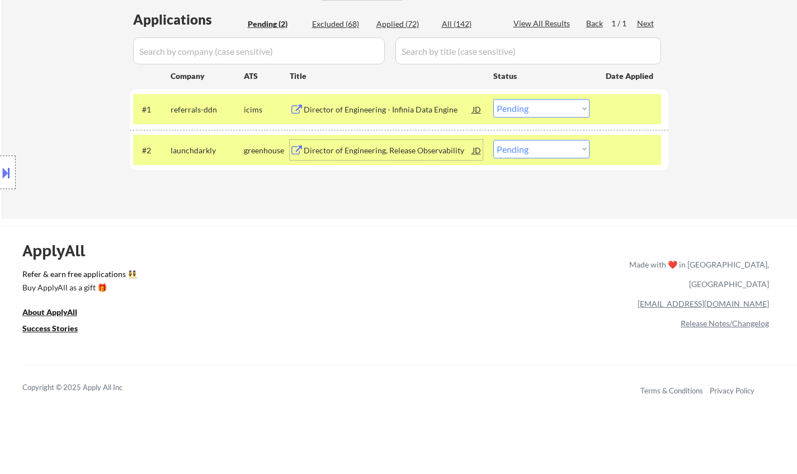
click at [563, 147] on select "Choose an option... Pending Applied Excluded (Questions) Excluded (Expired) Exc…" at bounding box center [541, 149] width 96 height 18
select select ""applied""
click at [493, 140] on select "Choose an option... Pending Applied Excluded (Questions) Excluded (Expired) Exc…" at bounding box center [541, 149] width 96 height 18
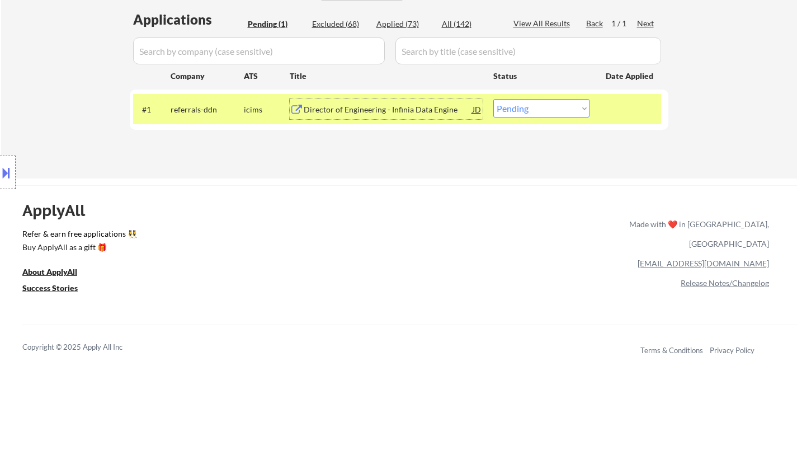
click at [381, 112] on div "Director of Engineering - Infinia Data Engine" at bounding box center [388, 109] width 169 height 11
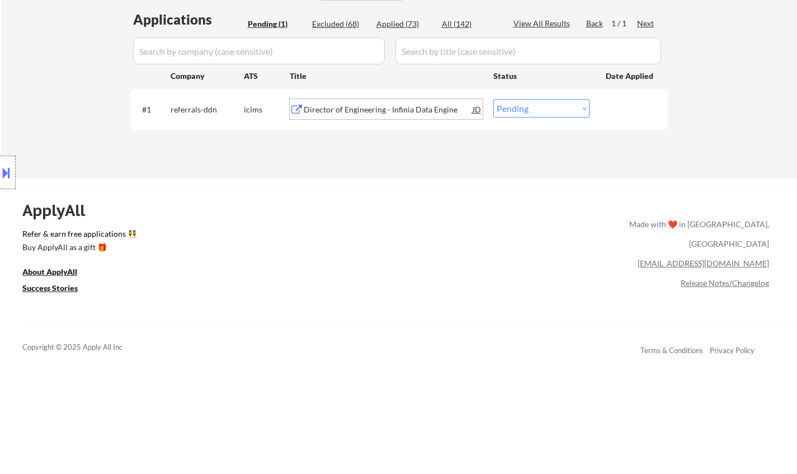
click at [526, 105] on select "Choose an option... Pending Applied Excluded (Questions) Excluded (Expired) Exc…" at bounding box center [541, 108] width 96 height 18
select select ""excluded__expired_""
click at [493, 99] on select "Choose an option... Pending Applied Excluded (Questions) Excluded (Expired) Exc…" at bounding box center [541, 108] width 96 height 18
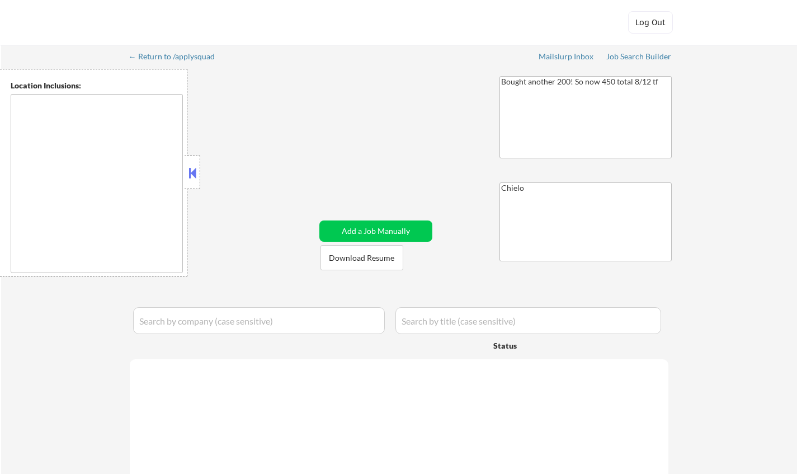
type textarea "[GEOGRAPHIC_DATA], [GEOGRAPHIC_DATA] [GEOGRAPHIC_DATA], [GEOGRAPHIC_DATA] [GEOG…"
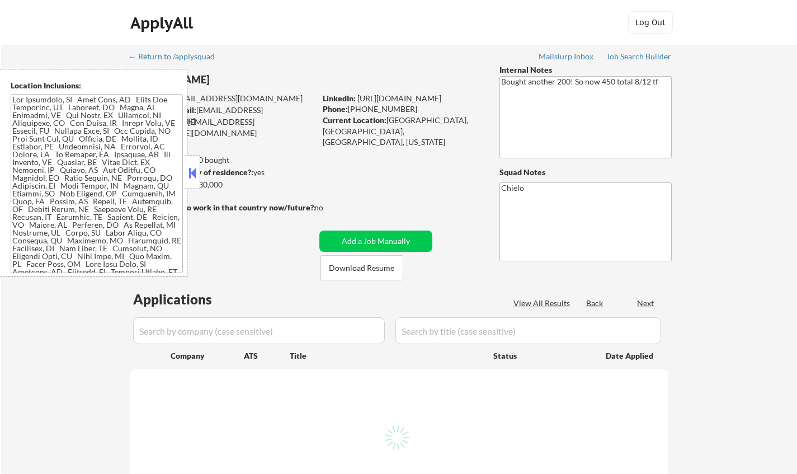
select select ""pending""
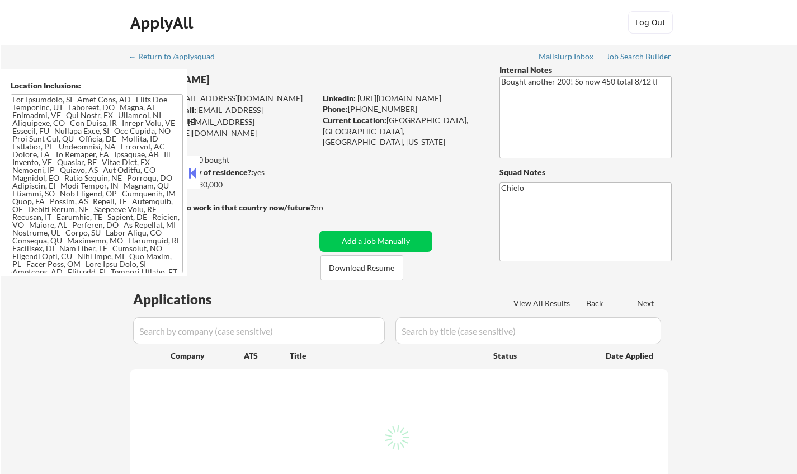
select select ""pending""
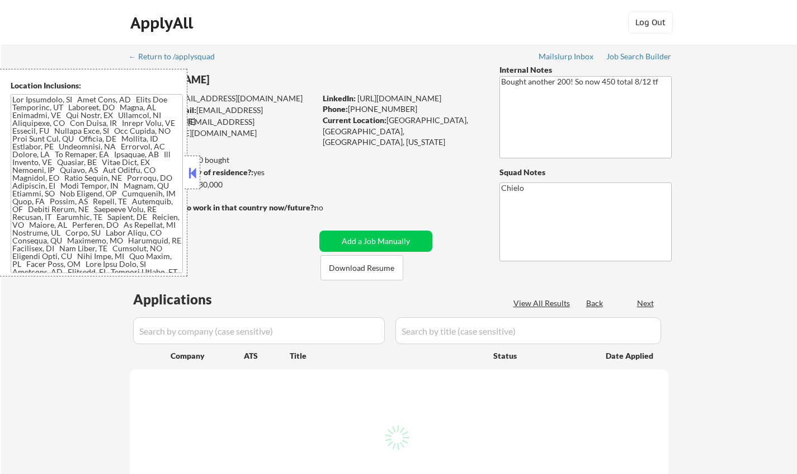
select select ""pending""
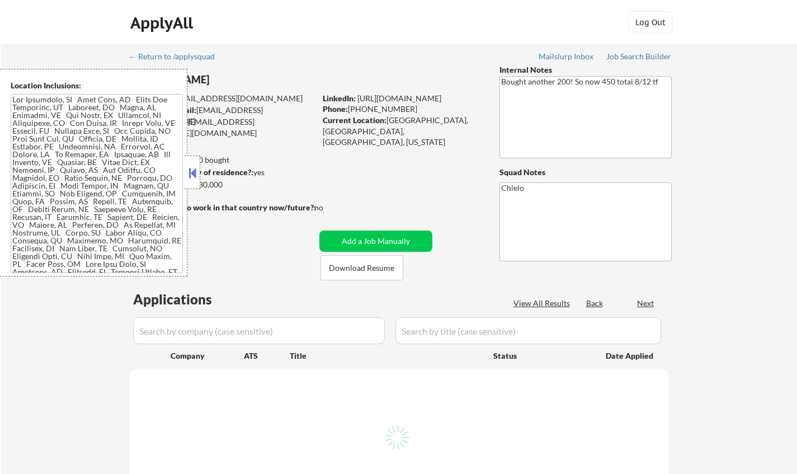
select select ""pending""
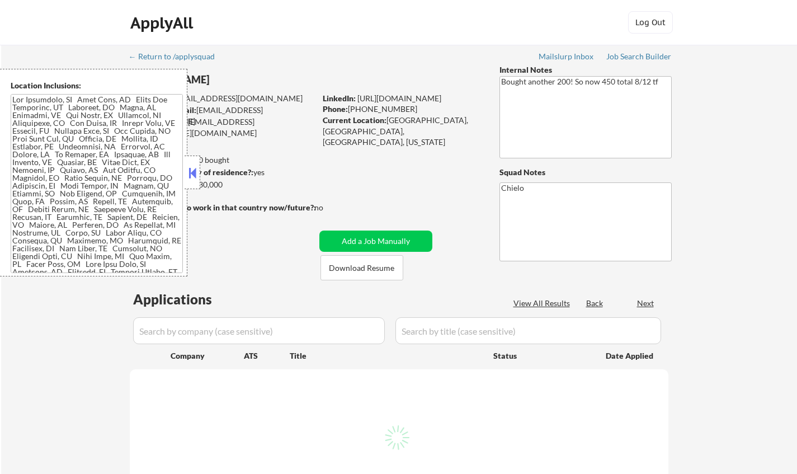
select select ""pending""
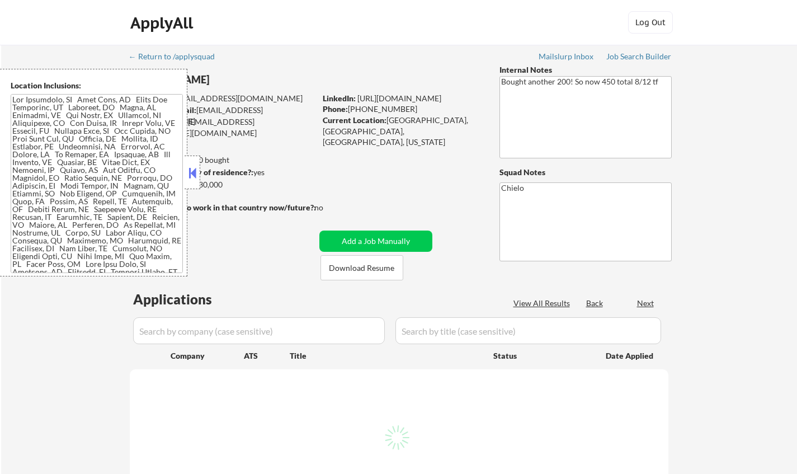
select select ""pending""
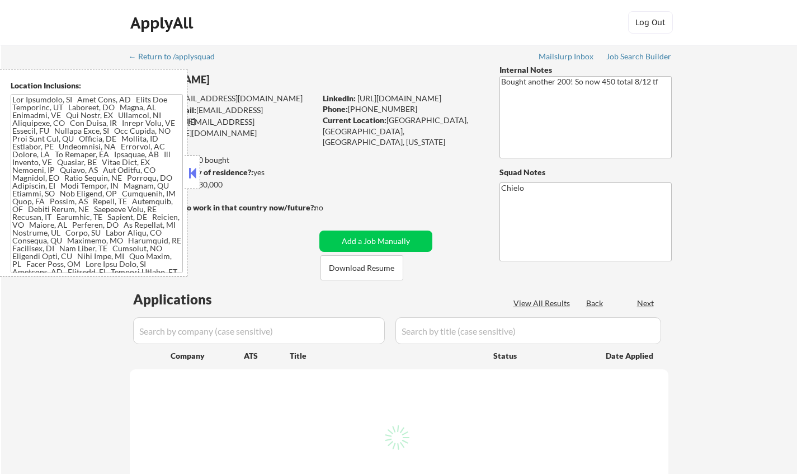
select select ""pending""
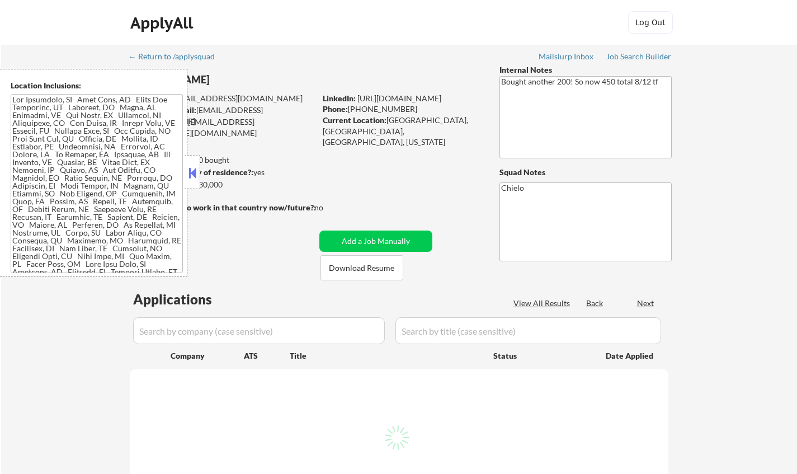
select select ""pending""
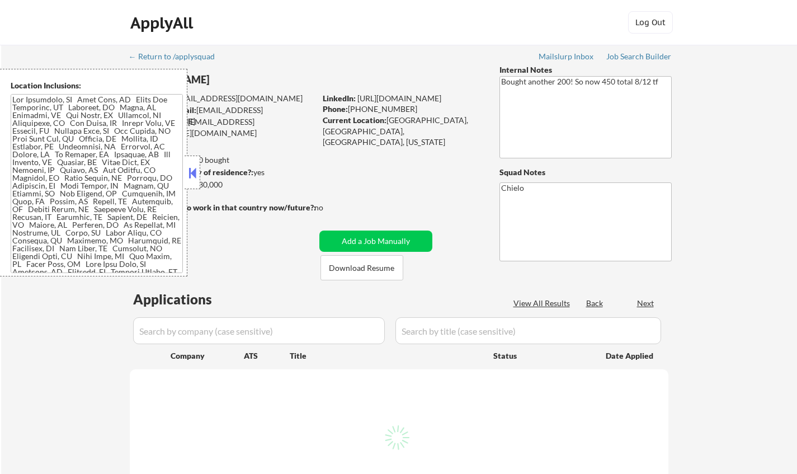
select select ""pending""
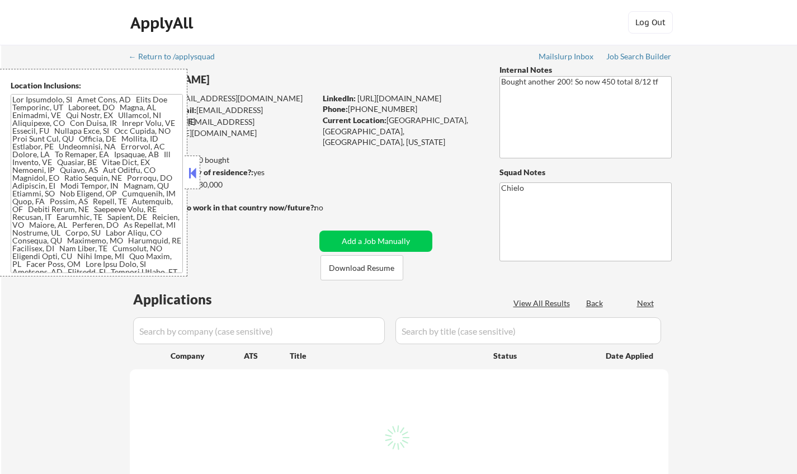
select select ""pending""
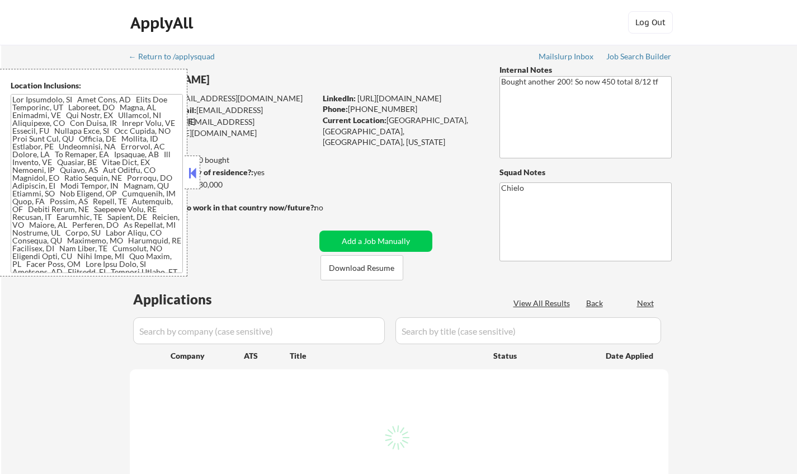
select select ""pending""
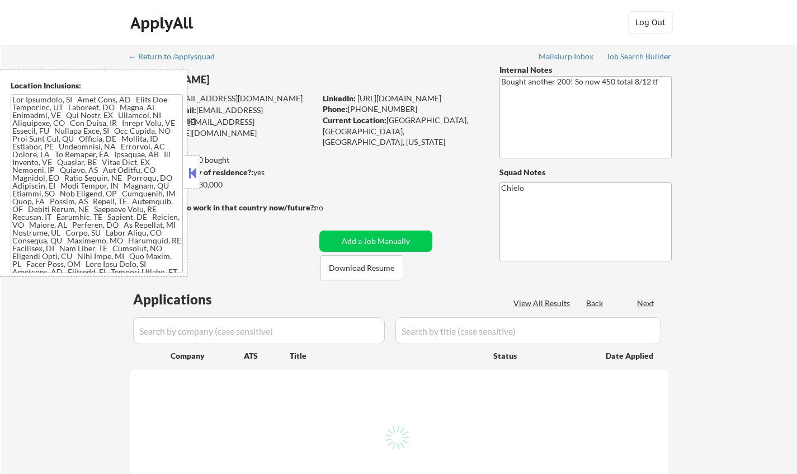
select select ""pending""
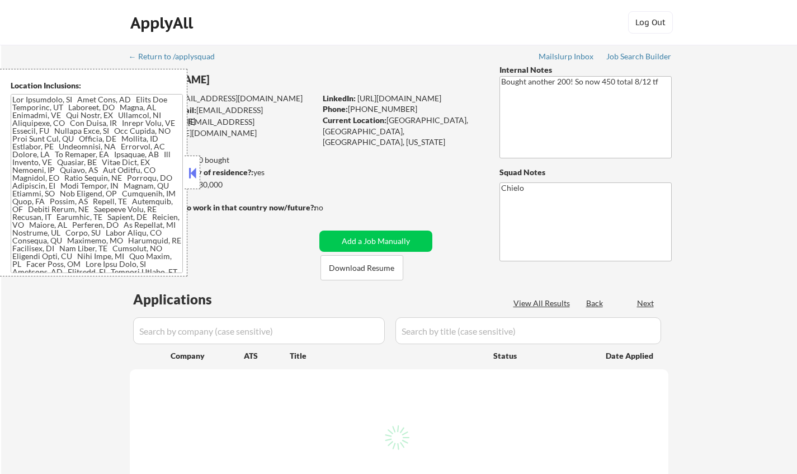
select select ""pending""
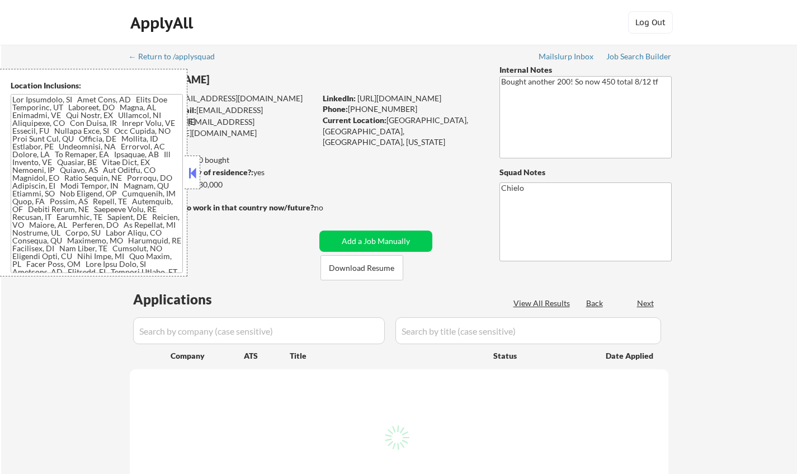
select select ""pending""
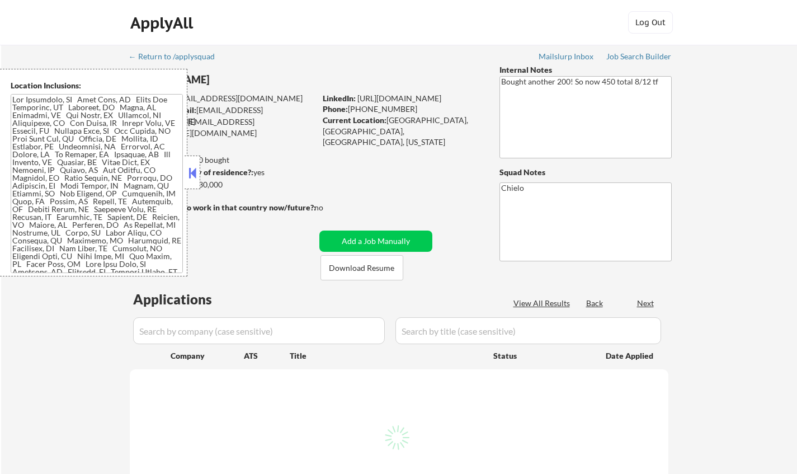
select select ""pending""
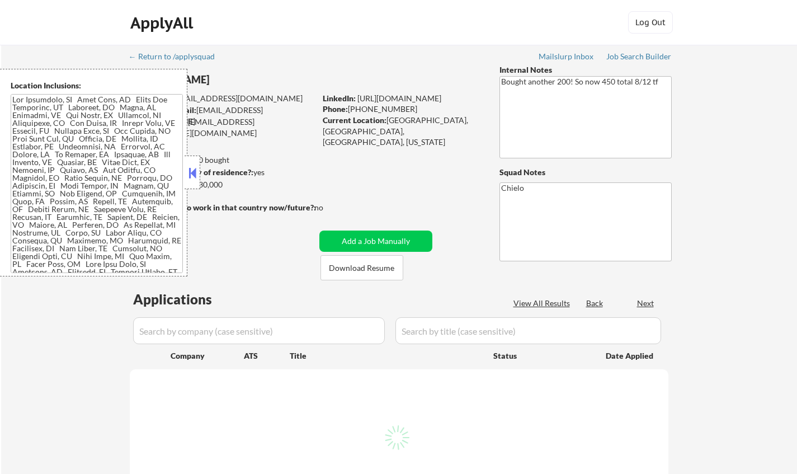
select select ""pending""
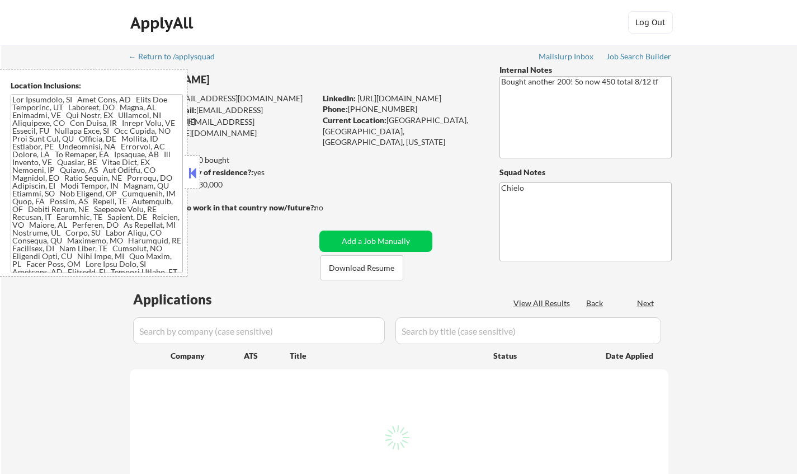
select select ""pending""
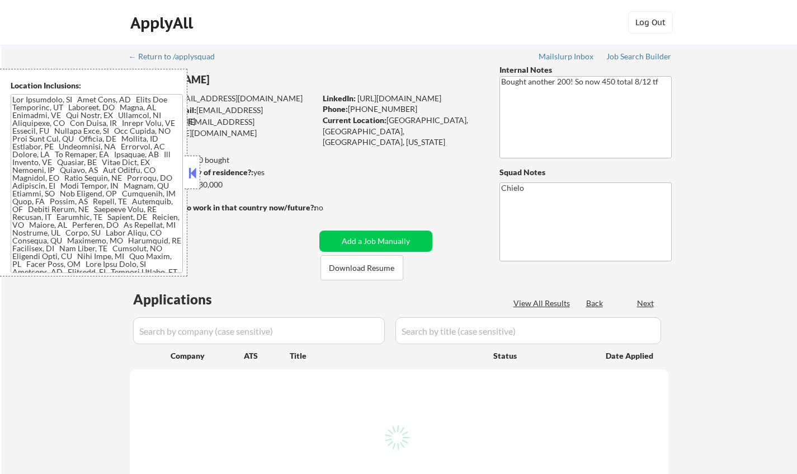
select select ""pending""
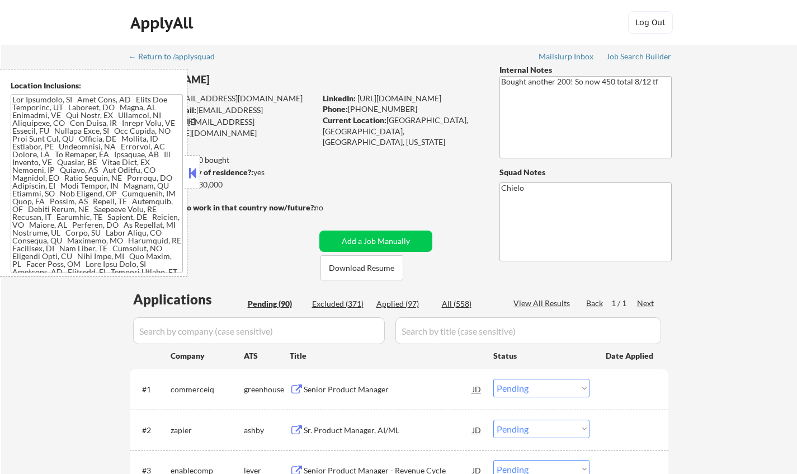
click at [195, 168] on button at bounding box center [192, 172] width 12 height 17
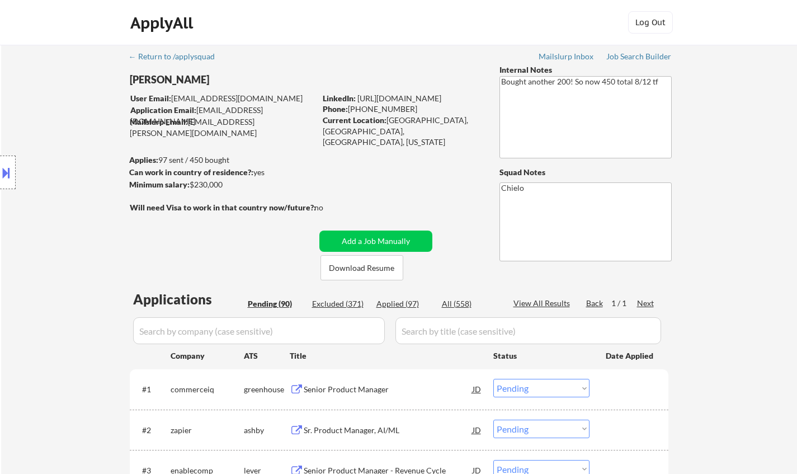
scroll to position [56, 0]
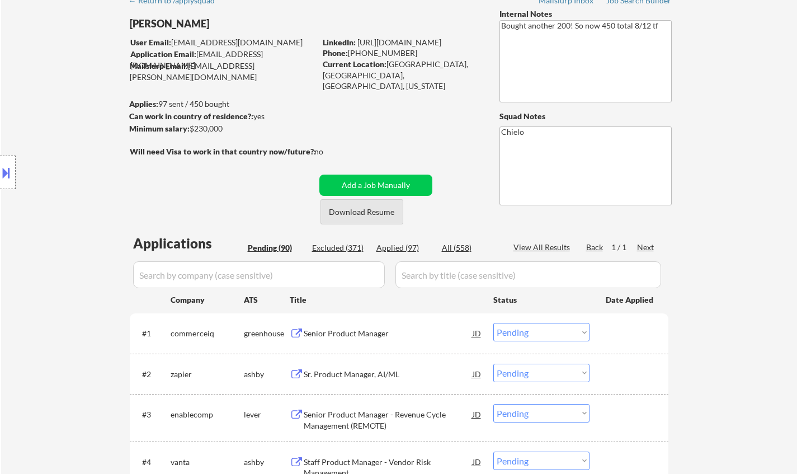
click at [368, 213] on button "Download Resume" at bounding box center [361, 211] width 83 height 25
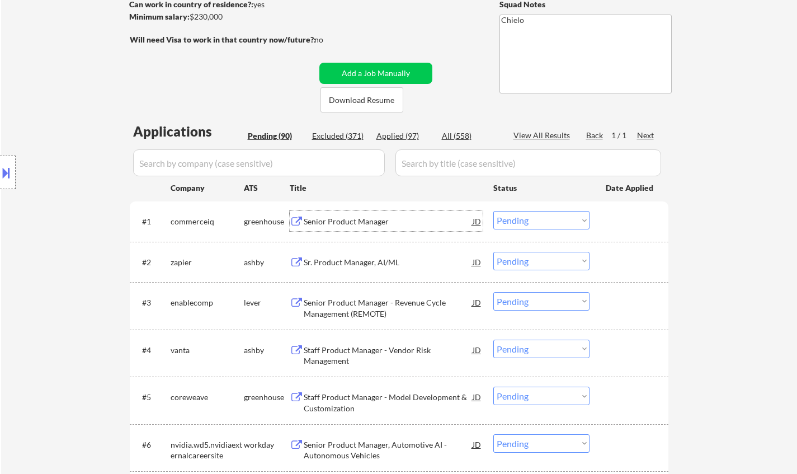
click at [342, 221] on div "Senior Product Manager" at bounding box center [388, 221] width 169 height 11
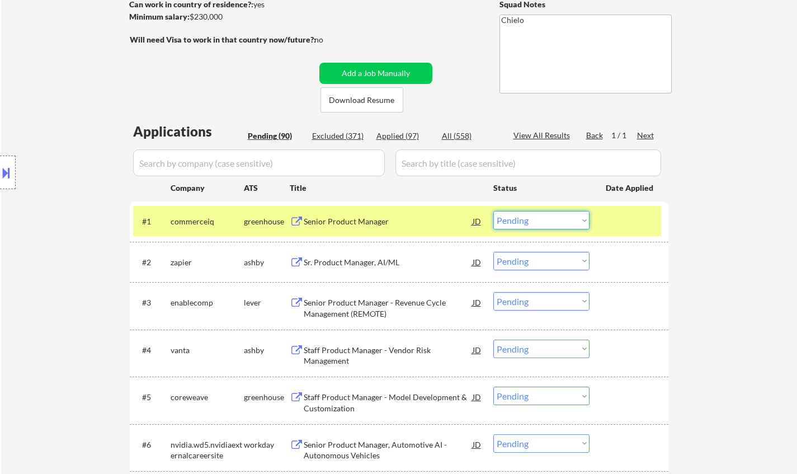
drag, startPoint x: 563, startPoint y: 221, endPoint x: 561, endPoint y: 228, distance: 6.9
click at [563, 221] on select "Choose an option... Pending Applied Excluded (Questions) Excluded (Expired) Exc…" at bounding box center [541, 220] width 96 height 18
click at [493, 211] on select "Choose an option... Pending Applied Excluded (Questions) Excluded (Expired) Exc…" at bounding box center [541, 220] width 96 height 18
click at [349, 220] on div "Senior Product Manager" at bounding box center [388, 221] width 169 height 11
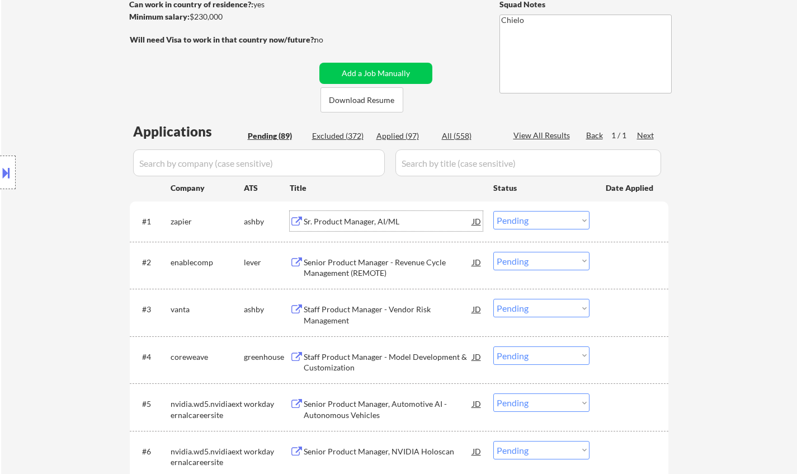
drag, startPoint x: 517, startPoint y: 216, endPoint x: 519, endPoint y: 227, distance: 11.5
click at [517, 216] on select "Choose an option... Pending Applied Excluded (Questions) Excluded (Expired) Exc…" at bounding box center [541, 220] width 96 height 18
click at [493, 211] on select "Choose an option... Pending Applied Excluded (Questions) Excluded (Expired) Exc…" at bounding box center [541, 220] width 96 height 18
click at [350, 218] on div "Sr. Product Manager, AI/ML" at bounding box center [388, 221] width 169 height 11
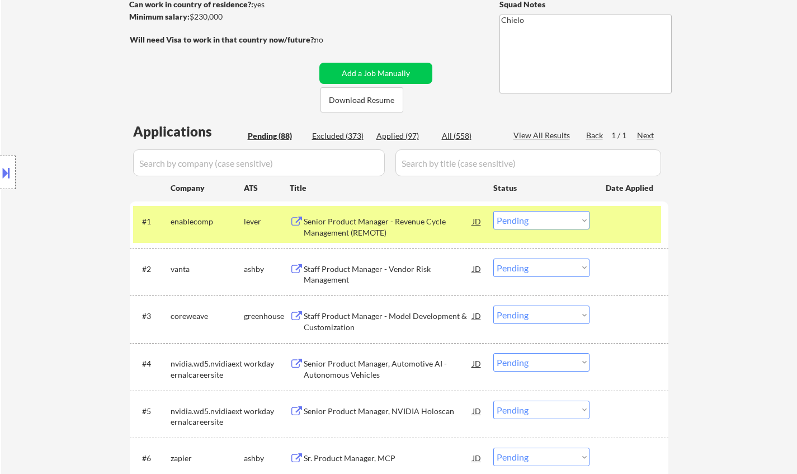
click at [11, 168] on button at bounding box center [6, 172] width 12 height 18
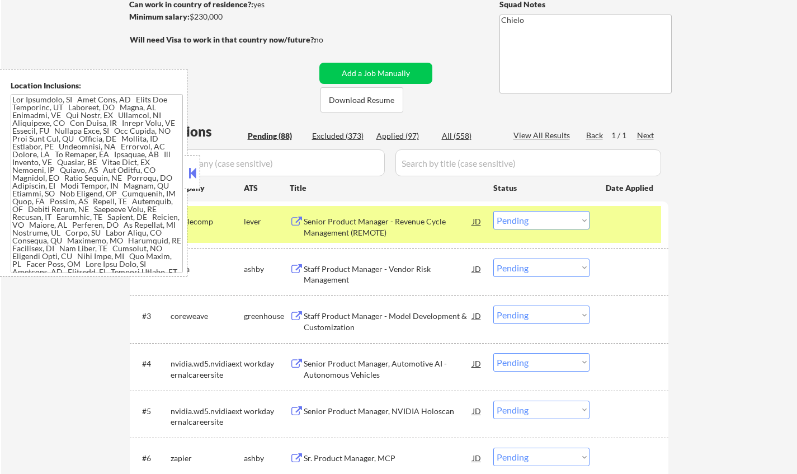
click at [195, 167] on button at bounding box center [192, 172] width 12 height 17
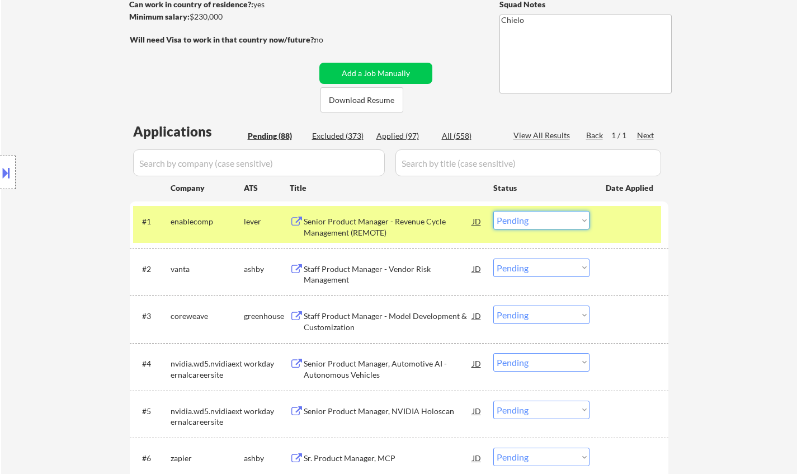
click at [545, 225] on select "Choose an option... Pending Applied Excluded (Questions) Excluded (Expired) Exc…" at bounding box center [541, 220] width 96 height 18
click at [493, 211] on select "Choose an option... Pending Applied Excluded (Questions) Excluded (Expired) Exc…" at bounding box center [541, 220] width 96 height 18
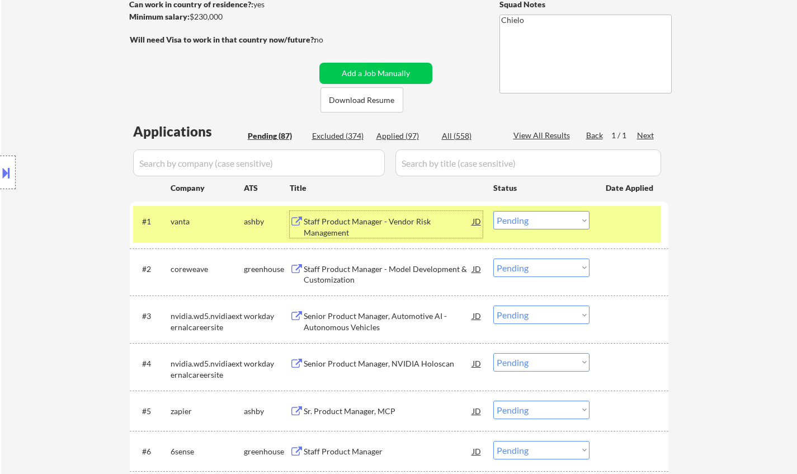
click at [376, 225] on div "Staff Product Manager - Vendor Risk Management" at bounding box center [388, 227] width 169 height 22
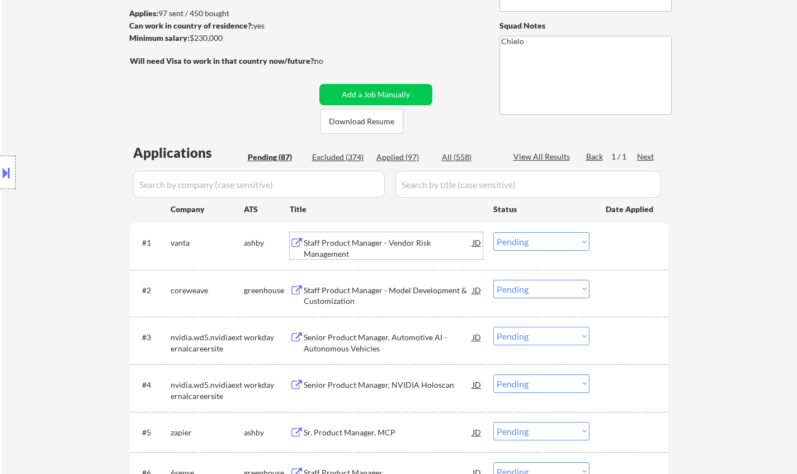
scroll to position [224, 0]
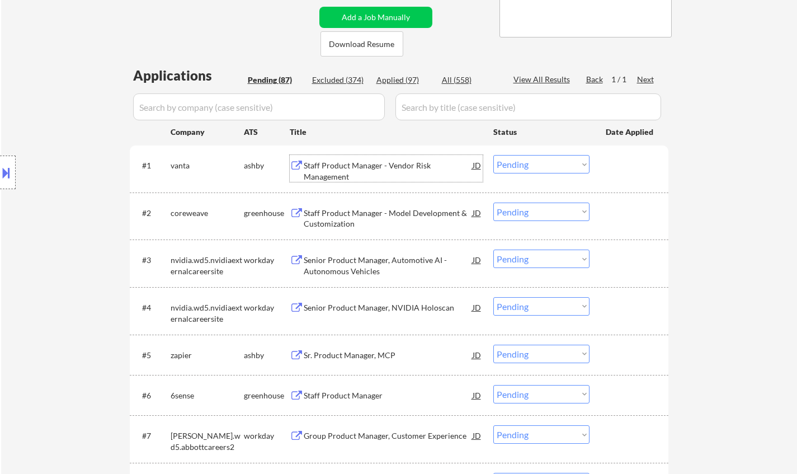
click at [524, 159] on select "Choose an option... Pending Applied Excluded (Questions) Excluded (Expired) Exc…" at bounding box center [541, 164] width 96 height 18
click at [493, 155] on select "Choose an option... Pending Applied Excluded (Questions) Excluded (Expired) Exc…" at bounding box center [541, 164] width 96 height 18
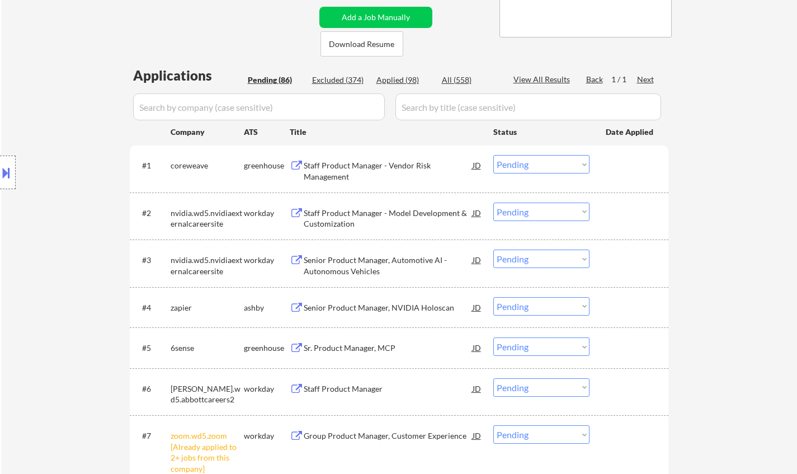
click at [367, 161] on div "Staff Product Manager - Vendor Risk Management" at bounding box center [388, 171] width 169 height 22
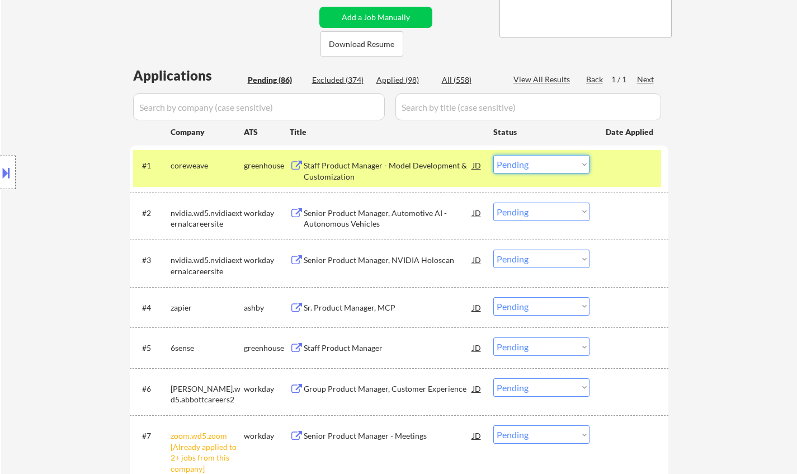
drag, startPoint x: 509, startPoint y: 164, endPoint x: 512, endPoint y: 173, distance: 9.6
click at [509, 164] on select "Choose an option... Pending Applied Excluded (Questions) Excluded (Expired) Exc…" at bounding box center [541, 164] width 96 height 18
click at [493, 155] on select "Choose an option... Pending Applied Excluded (Questions) Excluded (Expired) Exc…" at bounding box center [541, 164] width 96 height 18
select select ""pending""
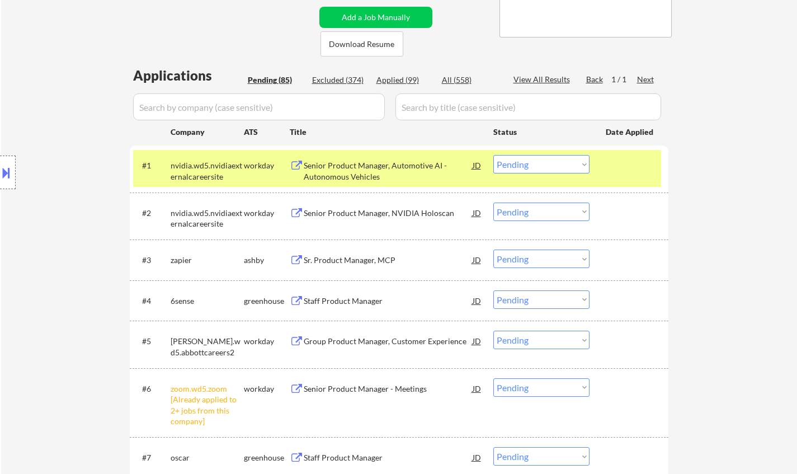
click at [357, 259] on div "Sr. Product Manager, MCP" at bounding box center [388, 259] width 169 height 11
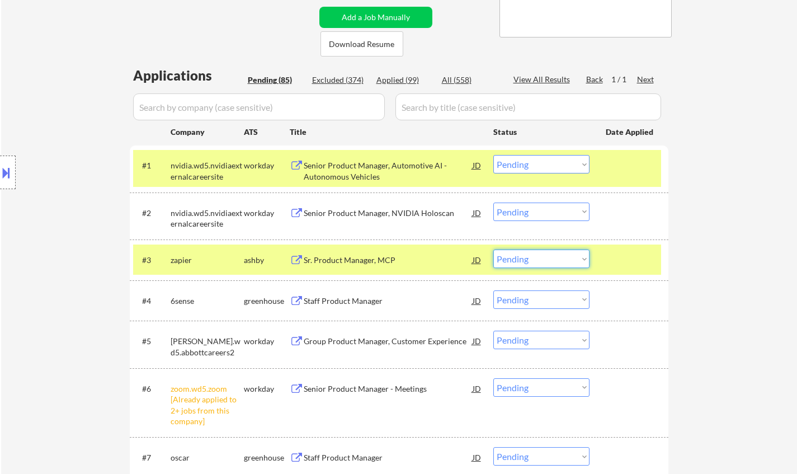
drag, startPoint x: 547, startPoint y: 257, endPoint x: 553, endPoint y: 266, distance: 11.2
click at [547, 257] on select "Choose an option... Pending Applied Excluded (Questions) Excluded (Expired) Exc…" at bounding box center [541, 258] width 96 height 18
click at [493, 249] on select "Choose an option... Pending Applied Excluded (Questions) Excluded (Expired) Exc…" at bounding box center [541, 258] width 96 height 18
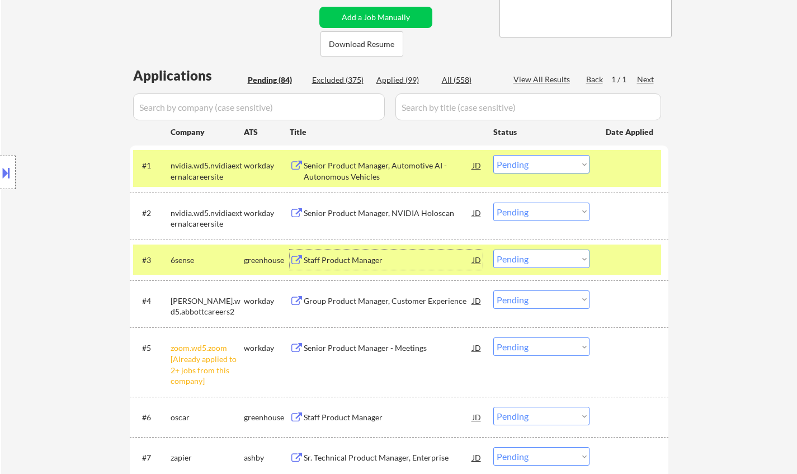
click at [367, 260] on div "Staff Product Manager" at bounding box center [388, 259] width 169 height 11
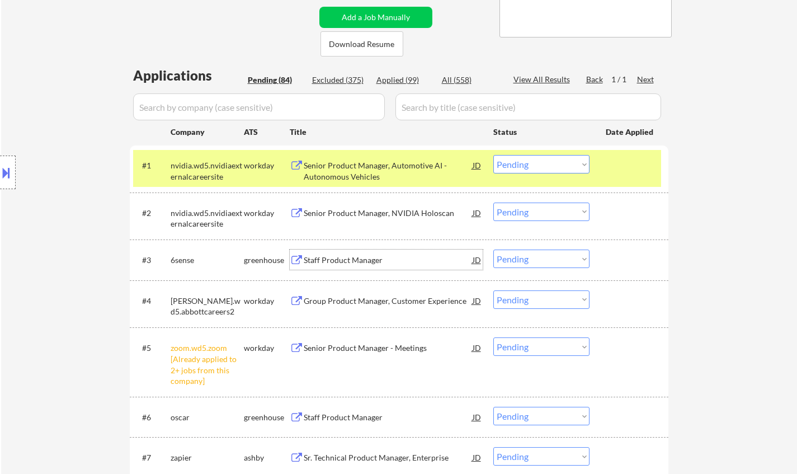
click at [546, 258] on select "Choose an option... Pending Applied Excluded (Questions) Excluded (Expired) Exc…" at bounding box center [541, 258] width 96 height 18
click at [493, 249] on select "Choose an option... Pending Applied Excluded (Questions) Excluded (Expired) Exc…" at bounding box center [541, 258] width 96 height 18
select select ""pending""
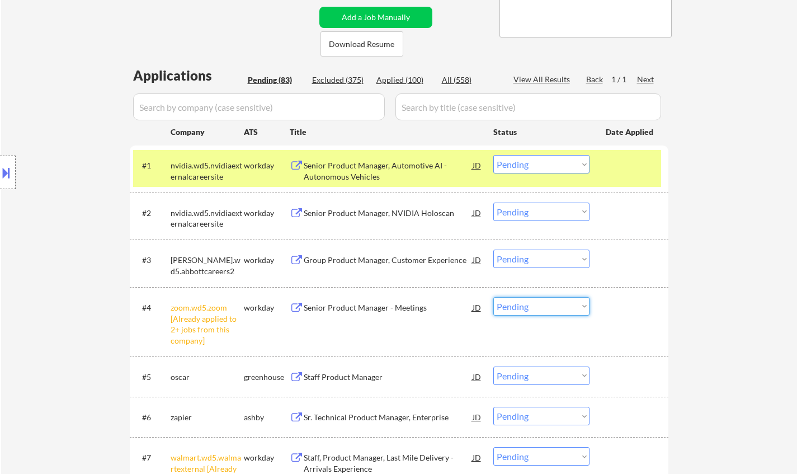
click at [543, 310] on select "Choose an option... Pending Applied Excluded (Questions) Excluded (Expired) Exc…" at bounding box center [541, 306] width 96 height 18
click at [493, 297] on select "Choose an option... Pending Applied Excluded (Questions) Excluded (Expired) Exc…" at bounding box center [541, 306] width 96 height 18
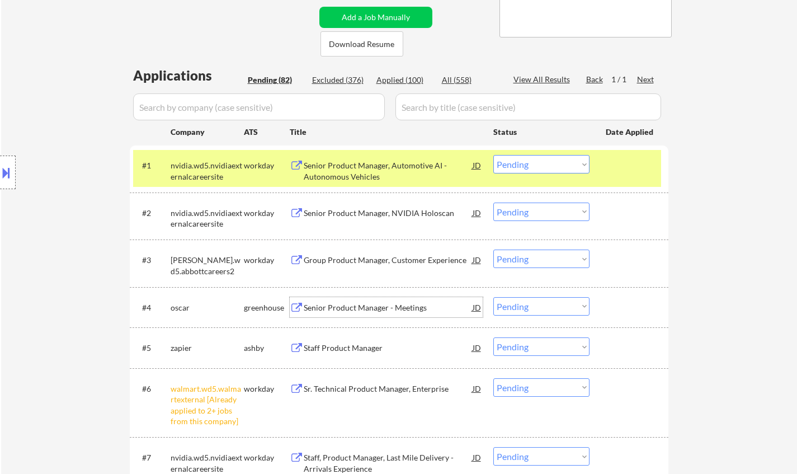
click at [394, 307] on div "Senior Product Manager - Meetings" at bounding box center [388, 307] width 169 height 11
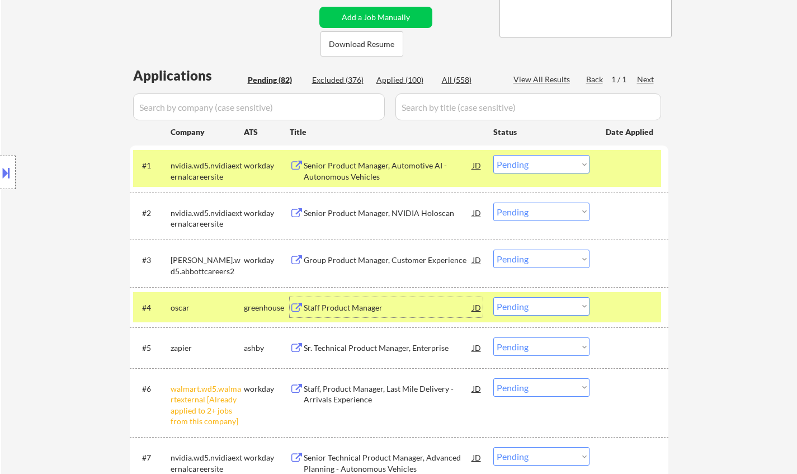
drag, startPoint x: 555, startPoint y: 307, endPoint x: 557, endPoint y: 315, distance: 8.1
click at [555, 307] on select "Choose an option... Pending Applied Excluded (Questions) Excluded (Expired) Exc…" at bounding box center [541, 306] width 96 height 18
click at [493, 297] on select "Choose an option... Pending Applied Excluded (Questions) Excluded (Expired) Exc…" at bounding box center [541, 306] width 96 height 18
select select ""pending""
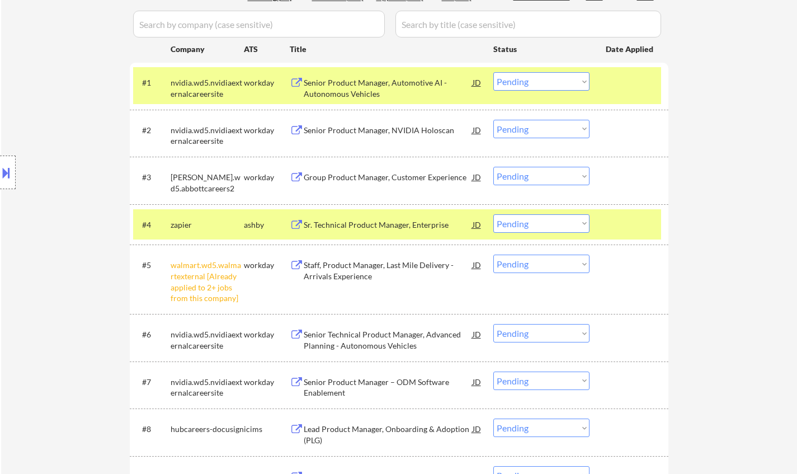
scroll to position [335, 0]
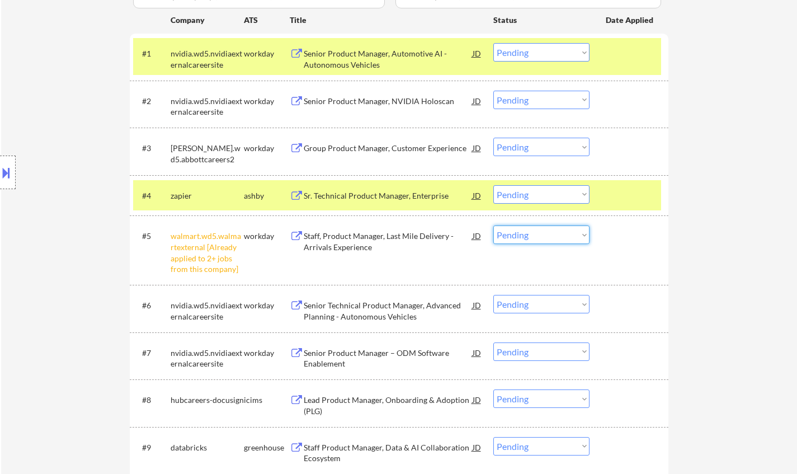
drag, startPoint x: 524, startPoint y: 230, endPoint x: 527, endPoint y: 238, distance: 7.8
click at [524, 230] on select "Choose an option... Pending Applied Excluded (Questions) Excluded (Expired) Exc…" at bounding box center [541, 234] width 96 height 18
click at [493, 225] on select "Choose an option... Pending Applied Excluded (Questions) Excluded (Expired) Exc…" at bounding box center [541, 234] width 96 height 18
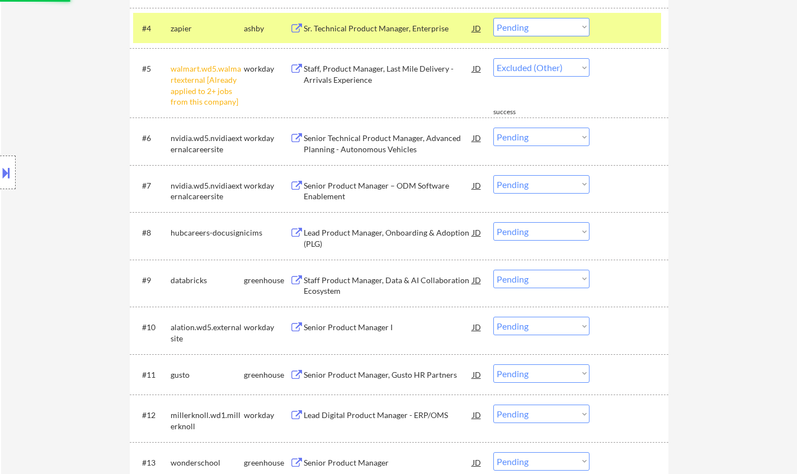
scroll to position [503, 0]
select select ""pending""
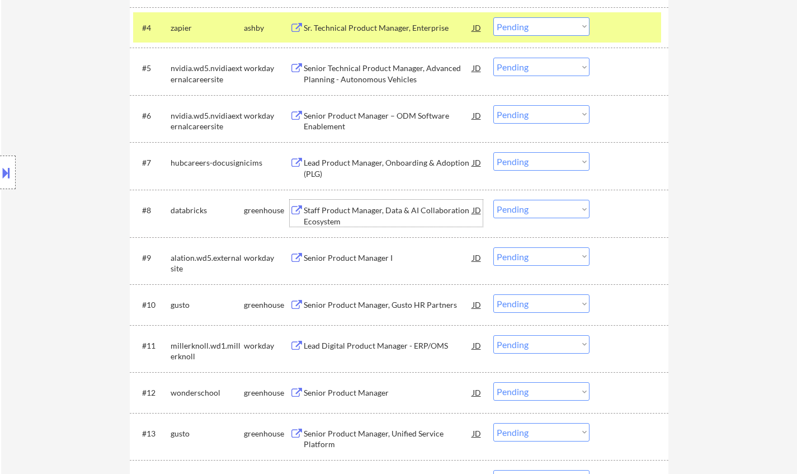
click at [384, 209] on div "Staff Product Manager, Data & AI Collaboration Ecosystem" at bounding box center [388, 216] width 169 height 22
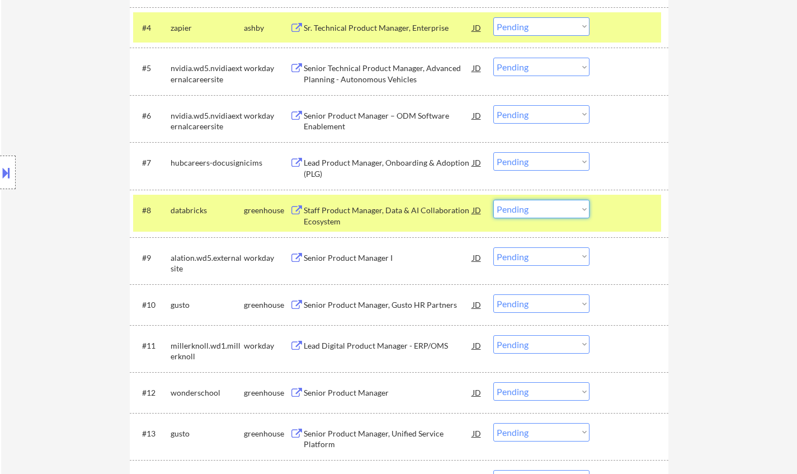
click at [533, 209] on select "Choose an option... Pending Applied Excluded (Questions) Excluded (Expired) Exc…" at bounding box center [541, 209] width 96 height 18
click at [493, 200] on select "Choose an option... Pending Applied Excluded (Questions) Excluded (Expired) Exc…" at bounding box center [541, 209] width 96 height 18
select select ""pending""
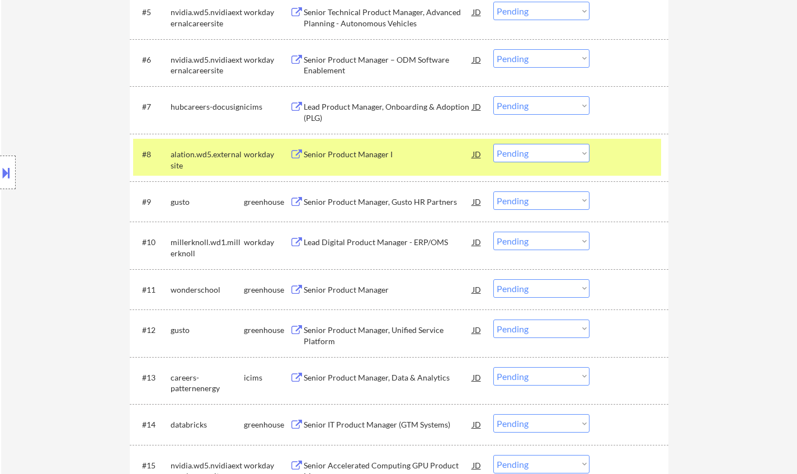
click at [356, 287] on div "Senior Product Manager" at bounding box center [388, 289] width 169 height 11
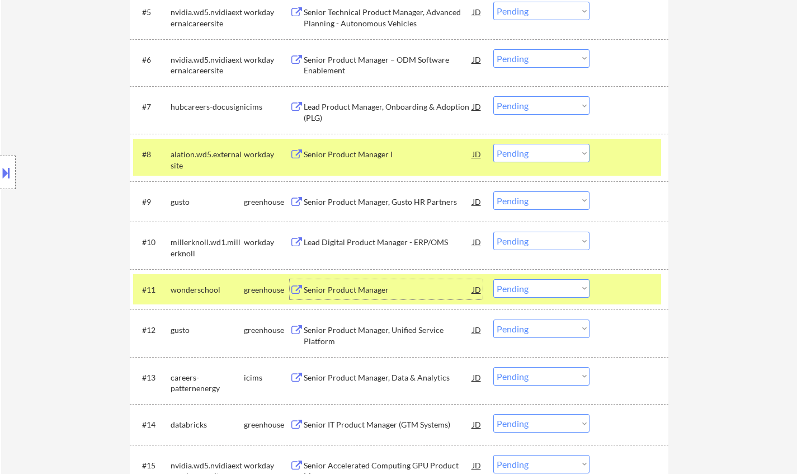
click at [561, 290] on select "Choose an option... Pending Applied Excluded (Questions) Excluded (Expired) Exc…" at bounding box center [541, 288] width 96 height 18
click at [493, 279] on select "Choose an option... Pending Applied Excluded (Questions) Excluded (Expired) Exc…" at bounding box center [541, 288] width 96 height 18
select select ""pending""
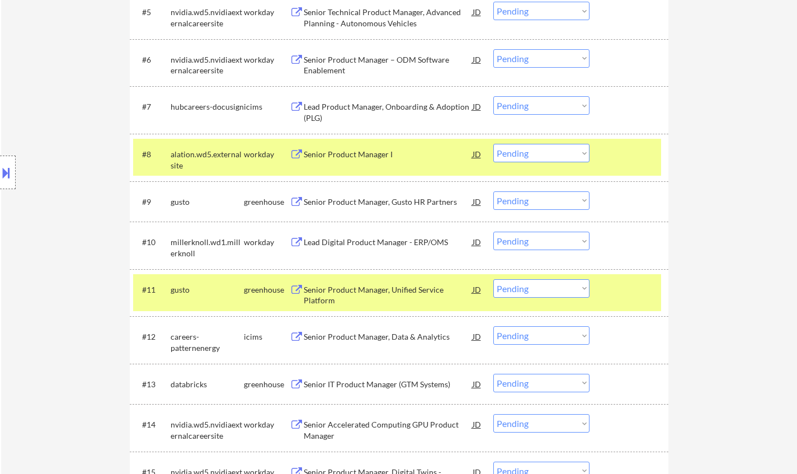
click at [361, 198] on div "Senior Product Manager, Gusto HR Partners" at bounding box center [388, 201] width 169 height 11
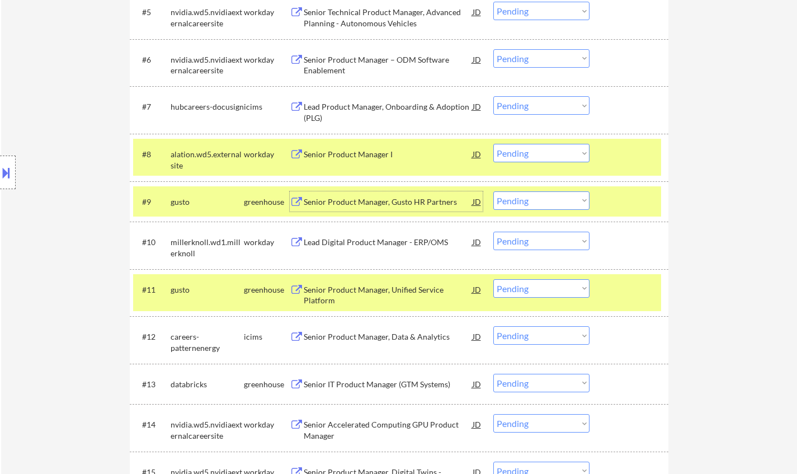
click at [550, 206] on select "Choose an option... Pending Applied Excluded (Questions) Excluded (Expired) Exc…" at bounding box center [541, 200] width 96 height 18
click at [493, 191] on select "Choose an option... Pending Applied Excluded (Questions) Excluded (Expired) Exc…" at bounding box center [541, 200] width 96 height 18
select select ""pending""
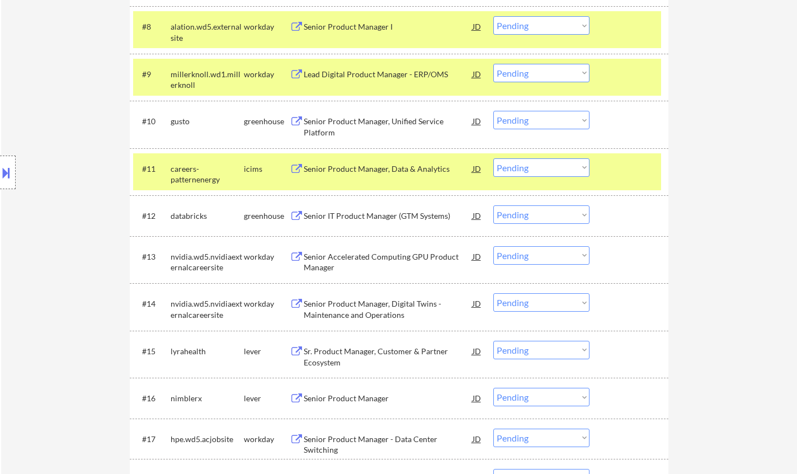
scroll to position [783, 0]
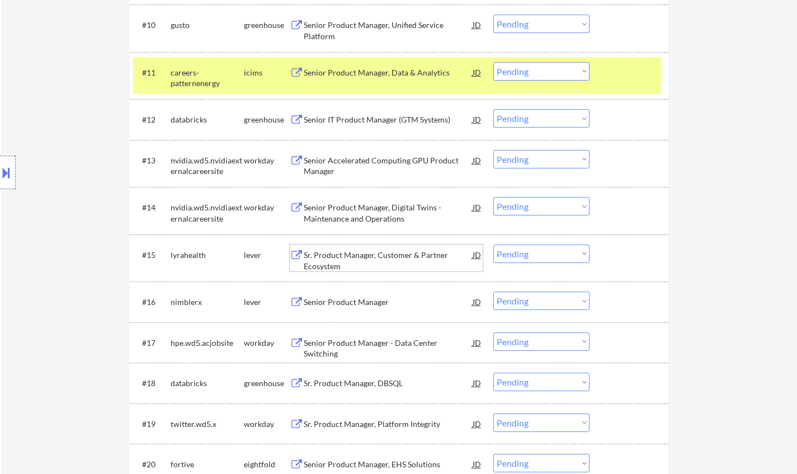
click at [371, 256] on div "Sr. Product Manager, Customer & Partner Ecosystem" at bounding box center [388, 260] width 169 height 22
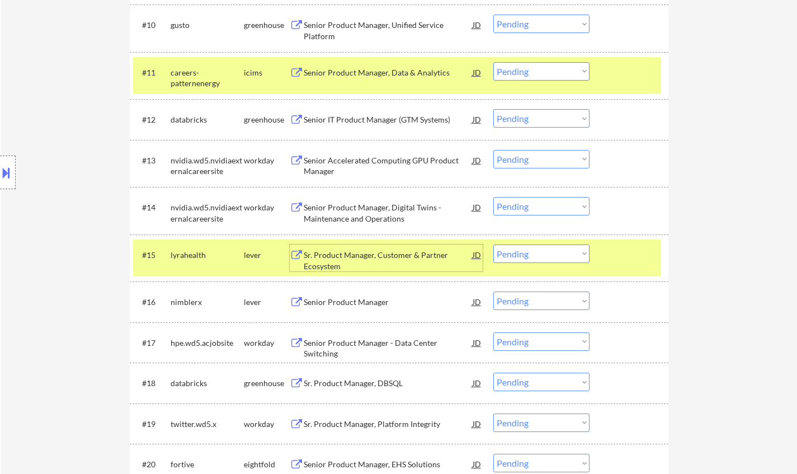
click at [541, 250] on select "Choose an option... Pending Applied Excluded (Questions) Excluded (Expired) Exc…" at bounding box center [541, 253] width 96 height 18
click at [493, 244] on select "Choose an option... Pending Applied Excluded (Questions) Excluded (Expired) Exc…" at bounding box center [541, 253] width 96 height 18
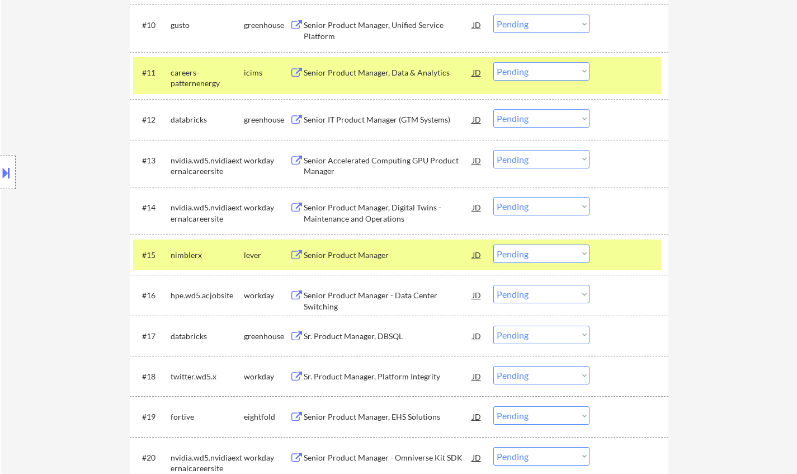
click at [341, 254] on div "Senior Product Manager" at bounding box center [388, 254] width 169 height 11
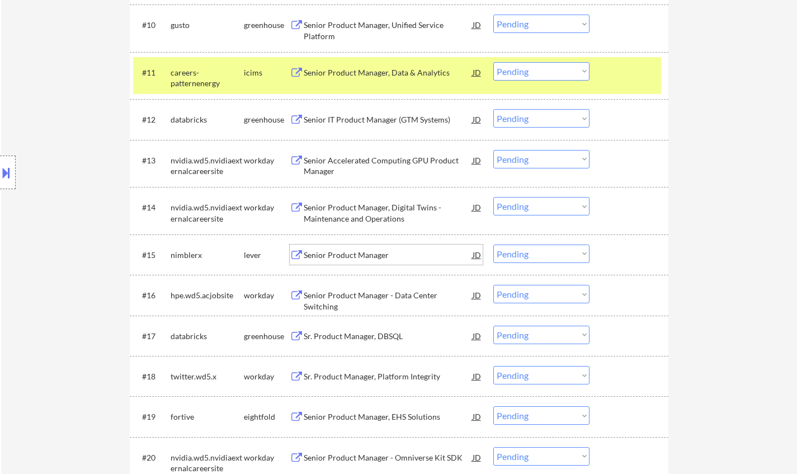
click at [532, 250] on select "Choose an option... Pending Applied Excluded (Questions) Excluded (Expired) Exc…" at bounding box center [541, 253] width 96 height 18
click at [493, 244] on select "Choose an option... Pending Applied Excluded (Questions) Excluded (Expired) Exc…" at bounding box center [541, 253] width 96 height 18
select select ""pending""
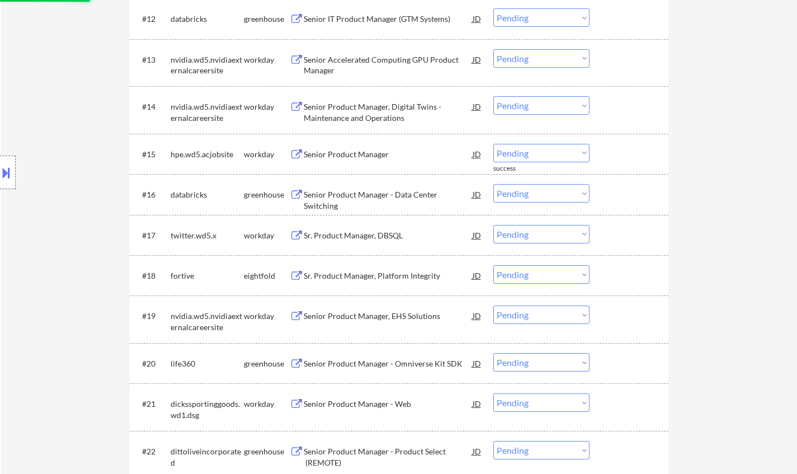
scroll to position [894, 0]
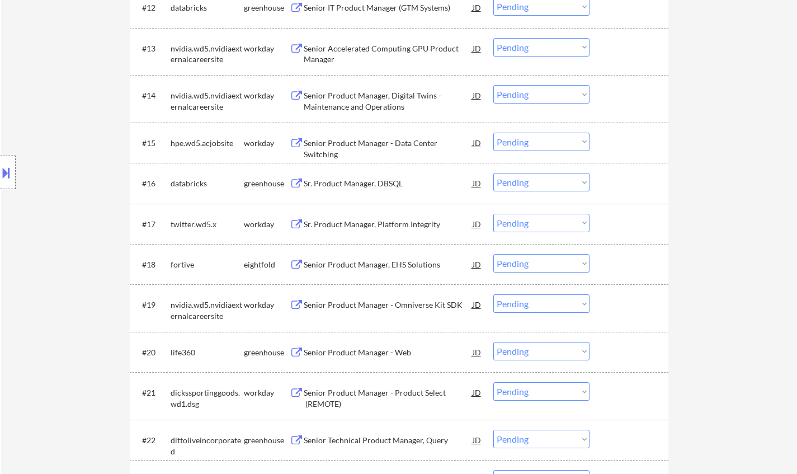
click at [375, 192] on div "Sr. Product Manager, DBSQL" at bounding box center [388, 183] width 169 height 20
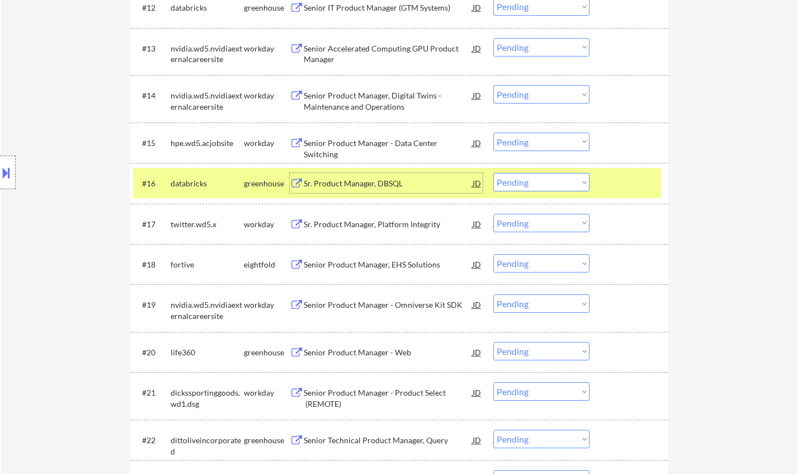
click at [533, 181] on select "Choose an option... Pending Applied Excluded (Questions) Excluded (Expired) Exc…" at bounding box center [541, 182] width 96 height 18
click at [493, 173] on select "Choose an option... Pending Applied Excluded (Questions) Excluded (Expired) Exc…" at bounding box center [541, 182] width 96 height 18
select select ""pending""
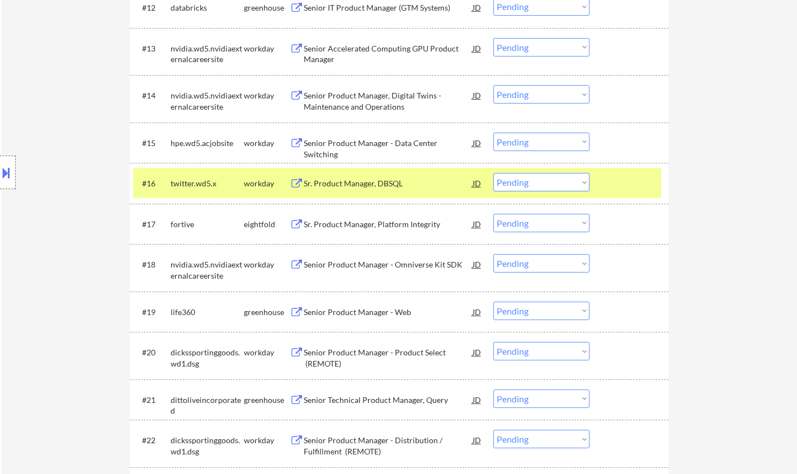
scroll to position [1006, 0]
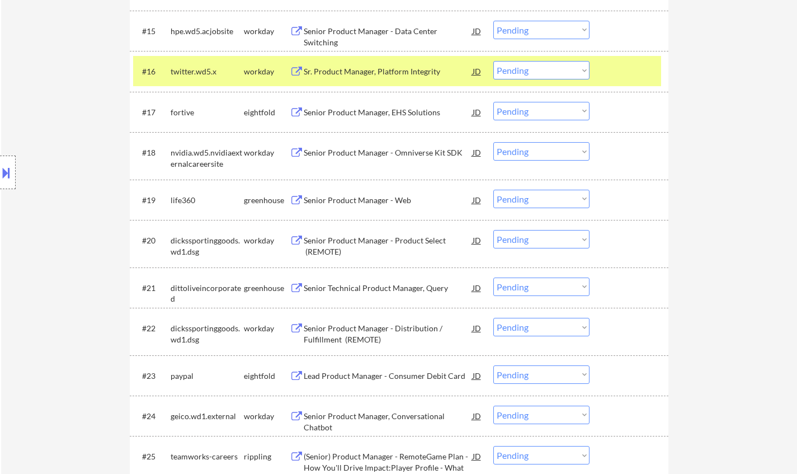
click at [356, 198] on div "Senior Product Manager - Web" at bounding box center [388, 200] width 169 height 11
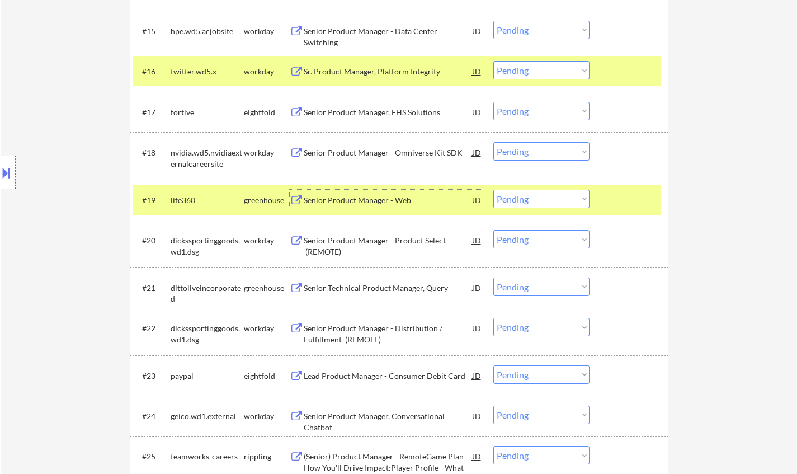
click at [543, 201] on select "Choose an option... Pending Applied Excluded (Questions) Excluded (Expired) Exc…" at bounding box center [541, 199] width 96 height 18
click at [493, 190] on select "Choose an option... Pending Applied Excluded (Questions) Excluded (Expired) Exc…" at bounding box center [541, 199] width 96 height 18
select select ""pending""
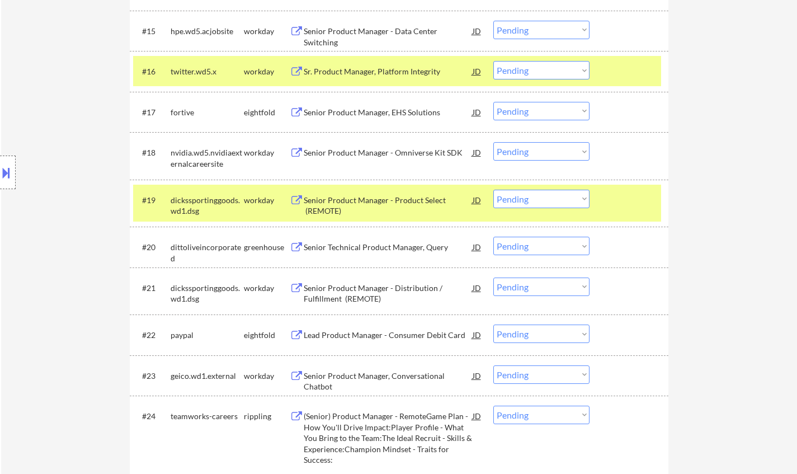
click at [370, 249] on div "Senior Technical Product Manager, Query" at bounding box center [388, 247] width 169 height 11
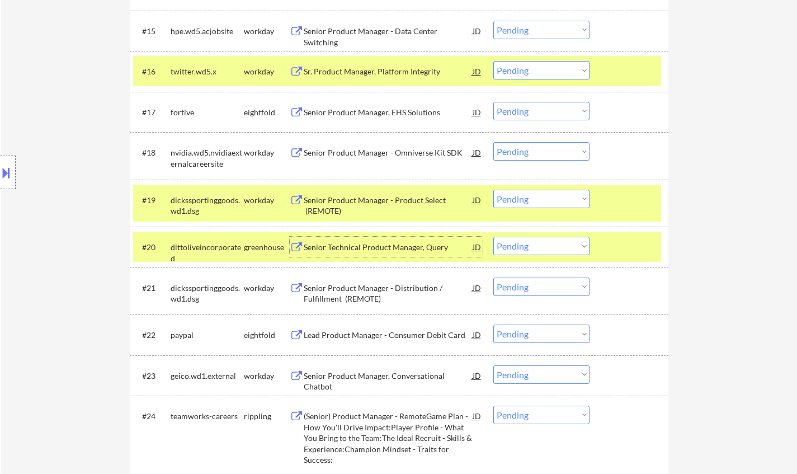
drag, startPoint x: 519, startPoint y: 244, endPoint x: 533, endPoint y: 250, distance: 15.3
click at [520, 244] on select "Choose an option... Pending Applied Excluded (Questions) Excluded (Expired) Exc…" at bounding box center [541, 245] width 96 height 18
click at [493, 236] on select "Choose an option... Pending Applied Excluded (Questions) Excluded (Expired) Exc…" at bounding box center [541, 245] width 96 height 18
select select ""pending""
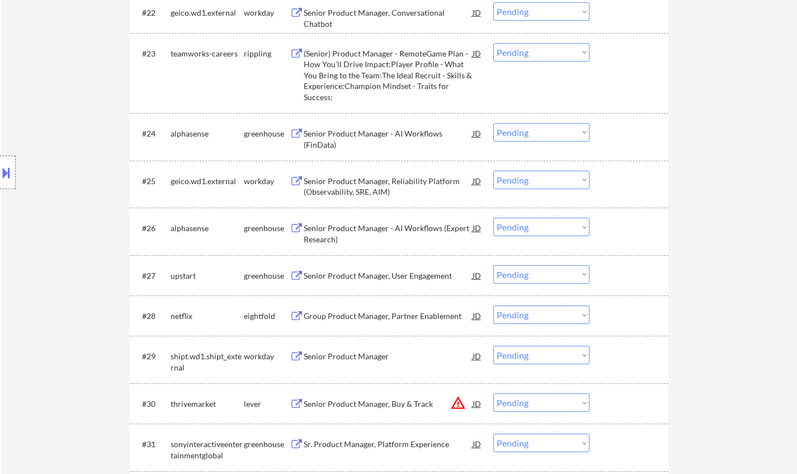
scroll to position [1342, 0]
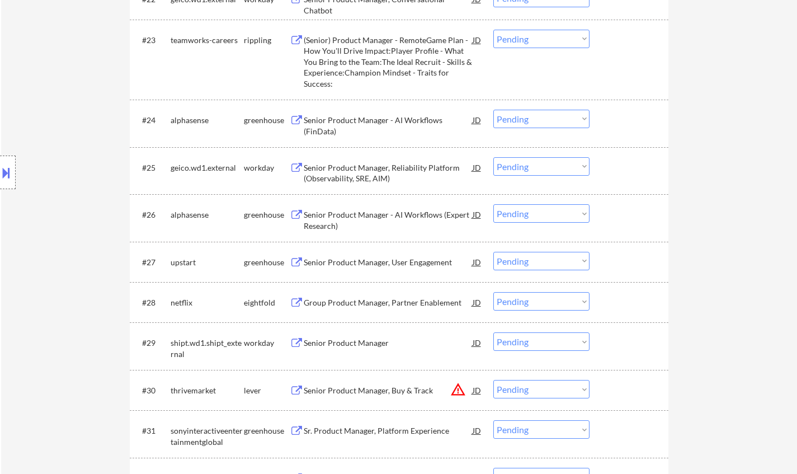
click at [358, 264] on div "Senior Product Manager, User Engagement" at bounding box center [388, 262] width 169 height 11
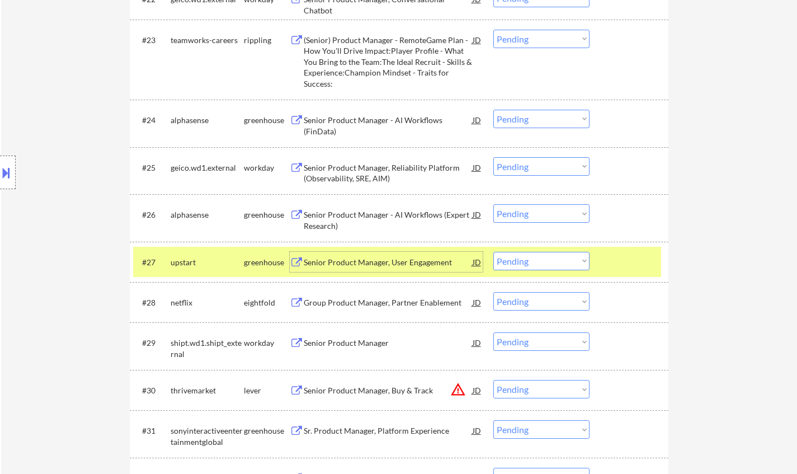
click at [523, 264] on select "Choose an option... Pending Applied Excluded (Questions) Excluded (Expired) Exc…" at bounding box center [541, 261] width 96 height 18
click at [493, 252] on select "Choose an option... Pending Applied Excluded (Questions) Excluded (Expired) Exc…" at bounding box center [541, 261] width 96 height 18
select select ""pending""
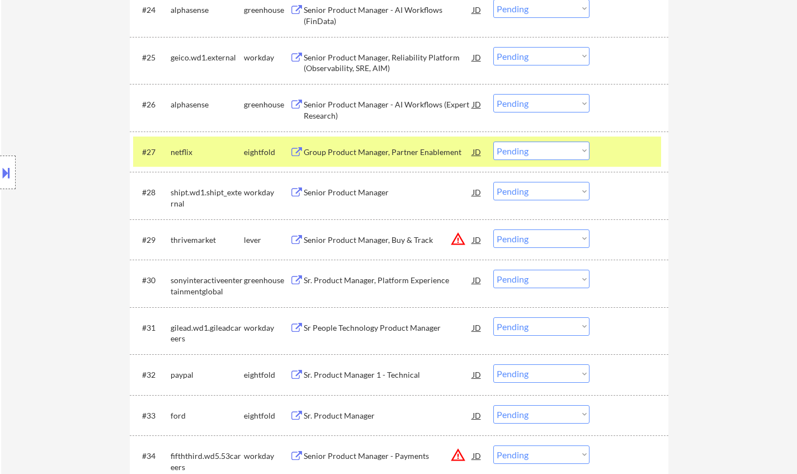
scroll to position [1454, 0]
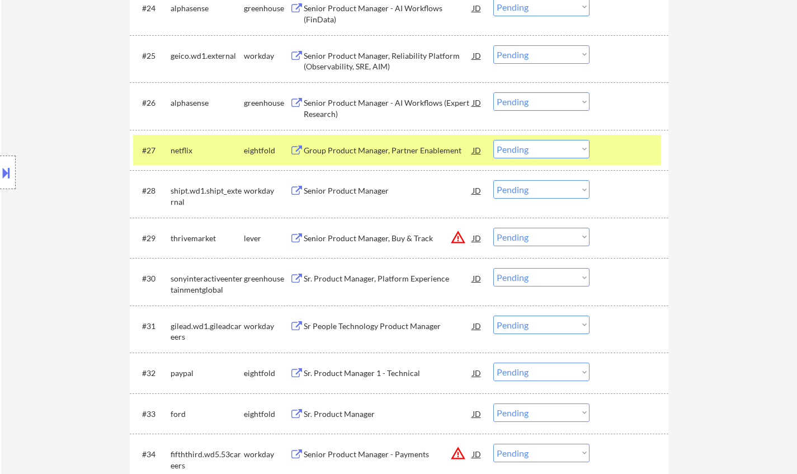
click at [474, 235] on div "JD" at bounding box center [476, 238] width 11 height 20
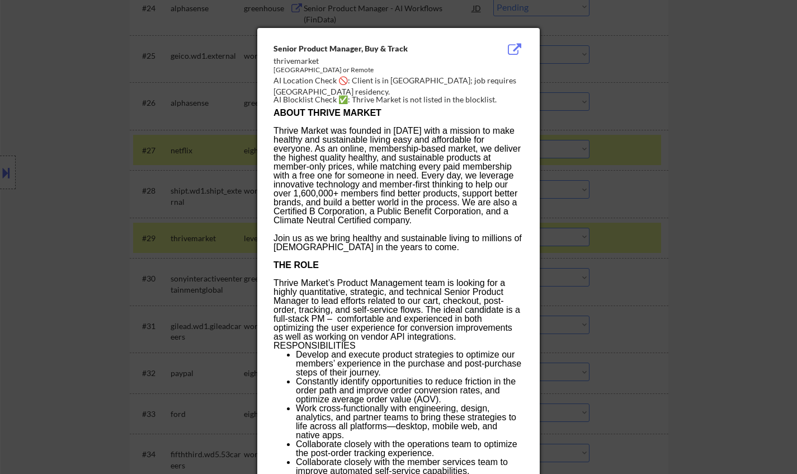
click at [669, 306] on div at bounding box center [398, 237] width 797 height 474
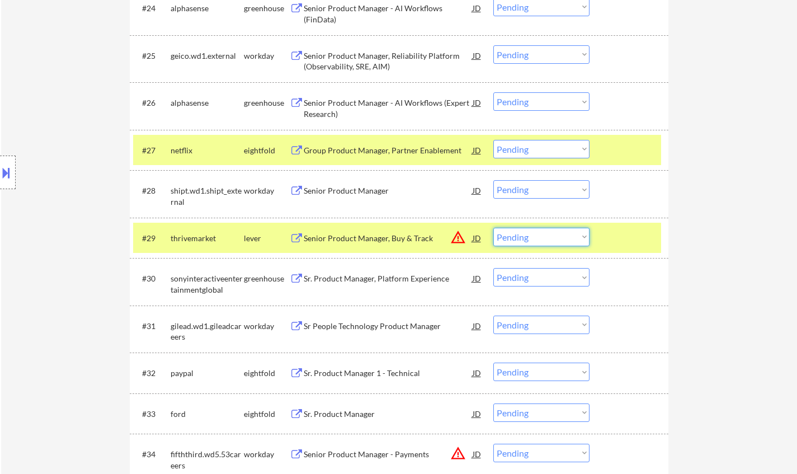
click at [543, 239] on select "Choose an option... Pending Applied Excluded (Questions) Excluded (Expired) Exc…" at bounding box center [541, 237] width 96 height 18
click at [10, 173] on button at bounding box center [6, 172] width 12 height 18
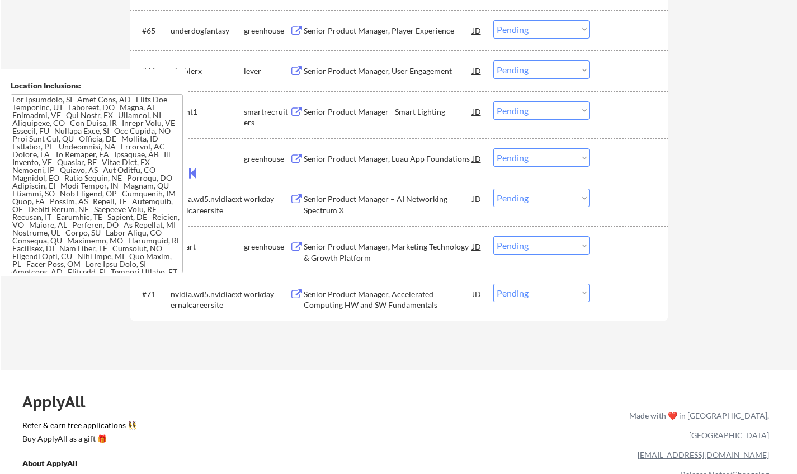
scroll to position [3197, 0]
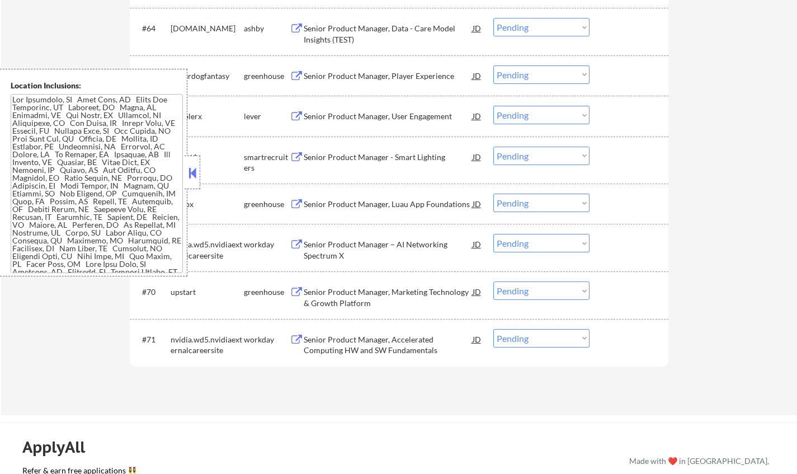
drag, startPoint x: 193, startPoint y: 168, endPoint x: 500, endPoint y: 34, distance: 334.2
click at [194, 167] on button at bounding box center [192, 172] width 12 height 17
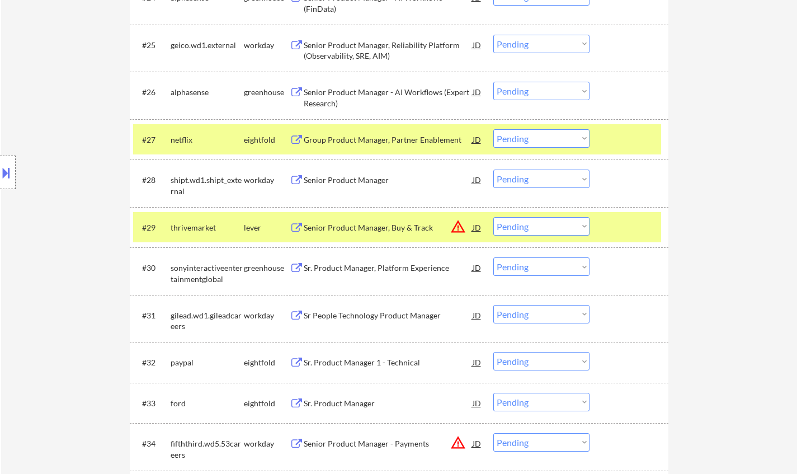
scroll to position [1464, 0]
click at [474, 229] on div "JD" at bounding box center [476, 227] width 11 height 20
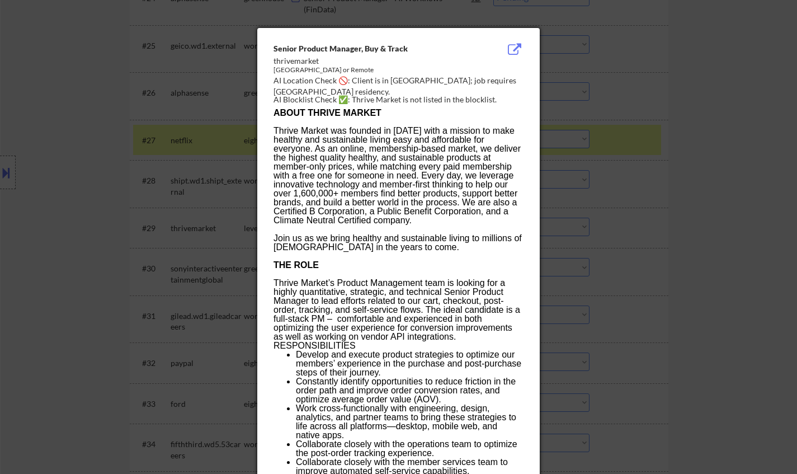
click at [717, 235] on div at bounding box center [398, 237] width 797 height 474
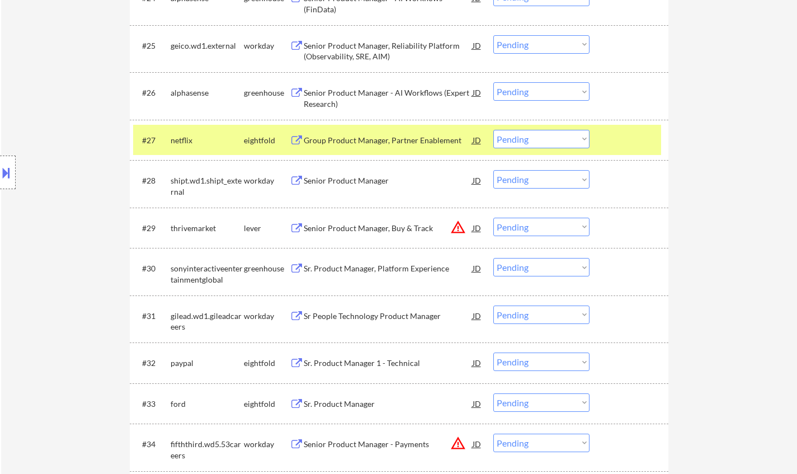
click at [560, 228] on select "Choose an option... Pending Applied Excluded (Questions) Excluded (Expired) Exc…" at bounding box center [541, 226] width 96 height 18
click at [493, 217] on select "Choose an option... Pending Applied Excluded (Questions) Excluded (Expired) Exc…" at bounding box center [541, 226] width 96 height 18
select select ""pending""
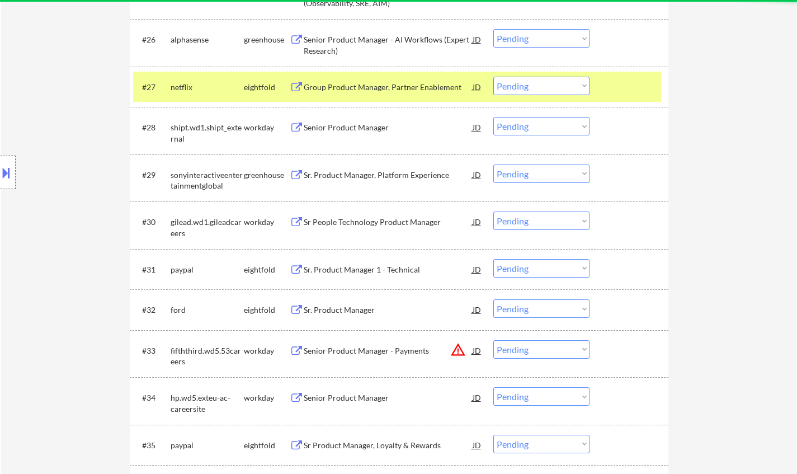
scroll to position [1575, 0]
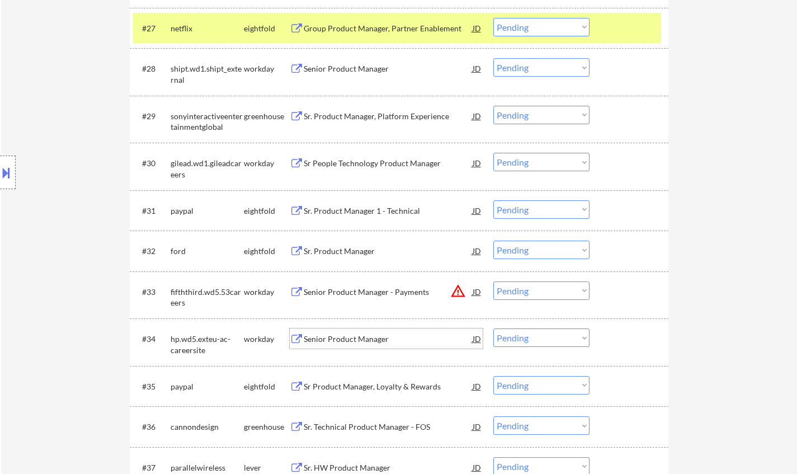
click at [373, 343] on div "Senior Product Manager" at bounding box center [388, 338] width 169 height 11
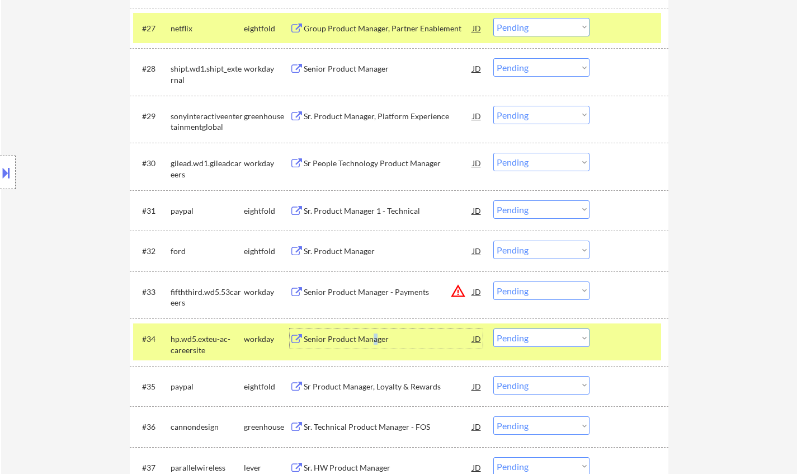
drag, startPoint x: 522, startPoint y: 338, endPoint x: 531, endPoint y: 346, distance: 11.9
click at [522, 338] on select "Choose an option... Pending Applied Excluded (Questions) Excluded (Expired) Exc…" at bounding box center [541, 337] width 96 height 18
click at [493, 328] on select "Choose an option... Pending Applied Excluded (Questions) Excluded (Expired) Exc…" at bounding box center [541, 337] width 96 height 18
select select ""pending""
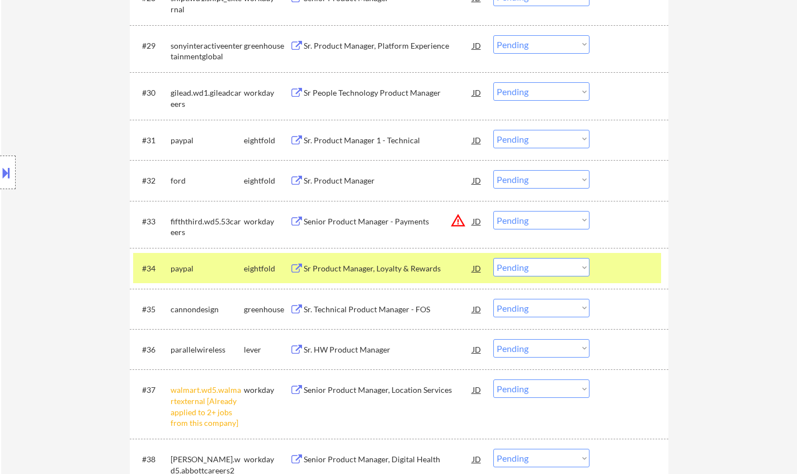
scroll to position [1687, 0]
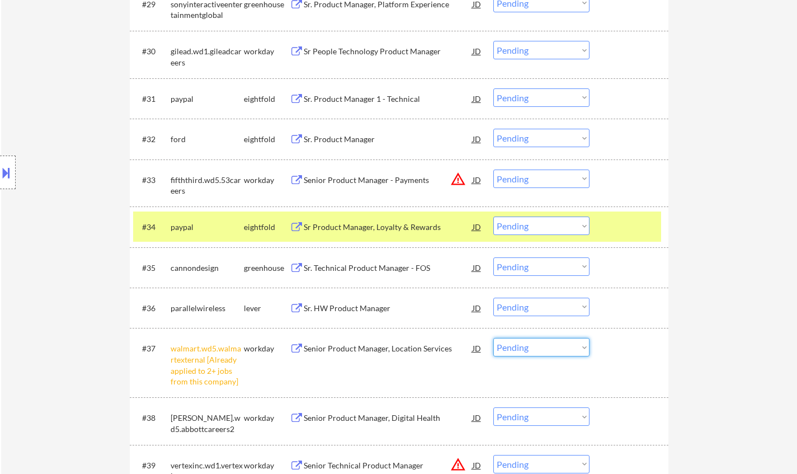
click at [561, 344] on select "Choose an option... Pending Applied Excluded (Questions) Excluded (Expired) Exc…" at bounding box center [541, 347] width 96 height 18
click at [493, 338] on select "Choose an option... Pending Applied Excluded (Questions) Excluded (Expired) Exc…" at bounding box center [541, 347] width 96 height 18
click at [336, 269] on div "Sr. Technical Product Manager - FOS" at bounding box center [388, 267] width 169 height 11
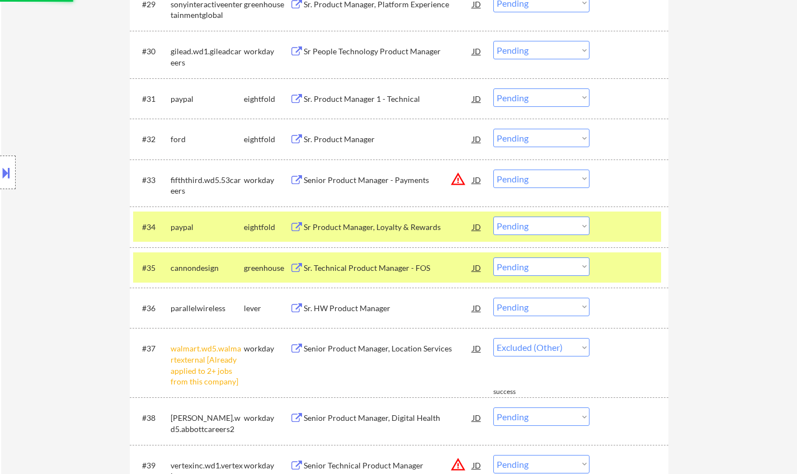
select select ""pending""
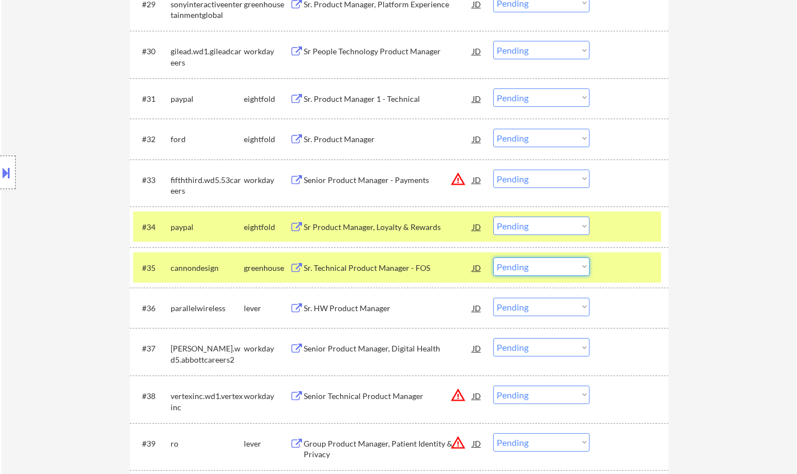
drag, startPoint x: 546, startPoint y: 266, endPoint x: 548, endPoint y: 274, distance: 8.0
click at [546, 266] on select "Choose an option... Pending Applied Excluded (Questions) Excluded (Expired) Exc…" at bounding box center [541, 266] width 96 height 18
click at [493, 257] on select "Choose an option... Pending Applied Excluded (Questions) Excluded (Expired) Exc…" at bounding box center [541, 266] width 96 height 18
select select ""pending""
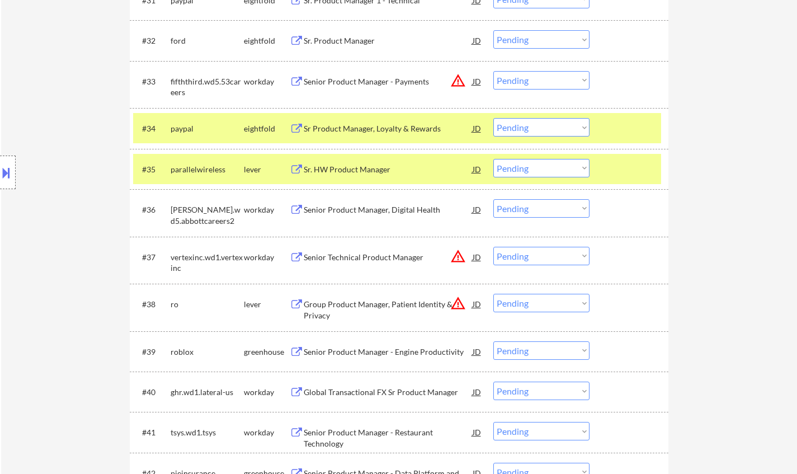
scroll to position [1799, 0]
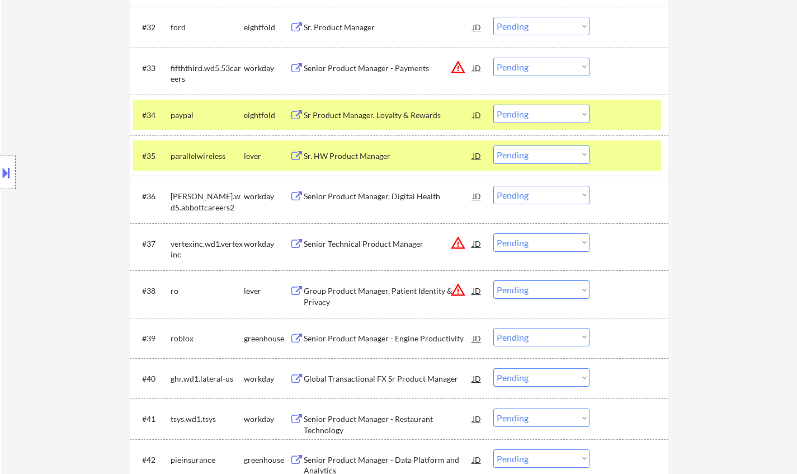
click at [478, 247] on div "JD" at bounding box center [476, 243] width 11 height 20
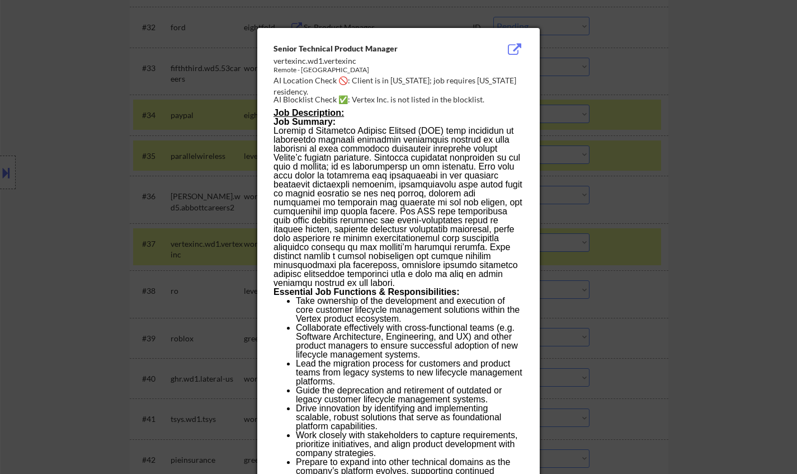
scroll to position [2213, 0]
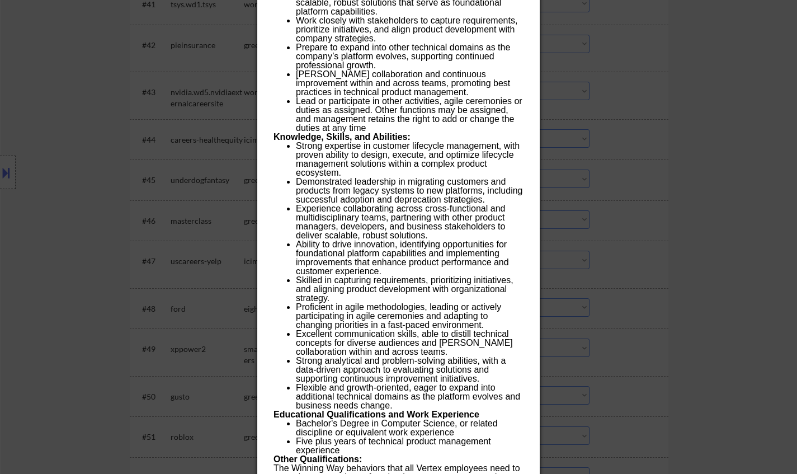
click at [721, 222] on div at bounding box center [398, 237] width 797 height 474
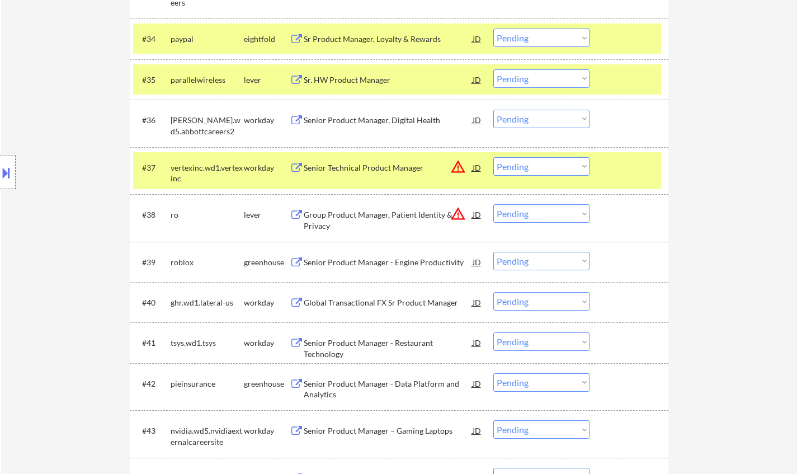
scroll to position [1822, 0]
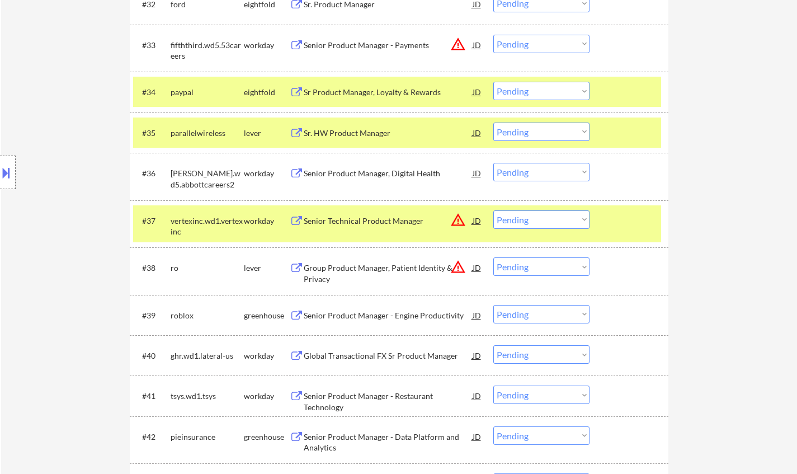
drag, startPoint x: 555, startPoint y: 216, endPoint x: 561, endPoint y: 226, distance: 11.8
click at [555, 216] on select "Choose an option... Pending Applied Excluded (Questions) Excluded (Expired) Exc…" at bounding box center [541, 219] width 96 height 18
click at [493, 210] on select "Choose an option... Pending Applied Excluded (Questions) Excluded (Expired) Exc…" at bounding box center [541, 219] width 96 height 18
select select ""pending""
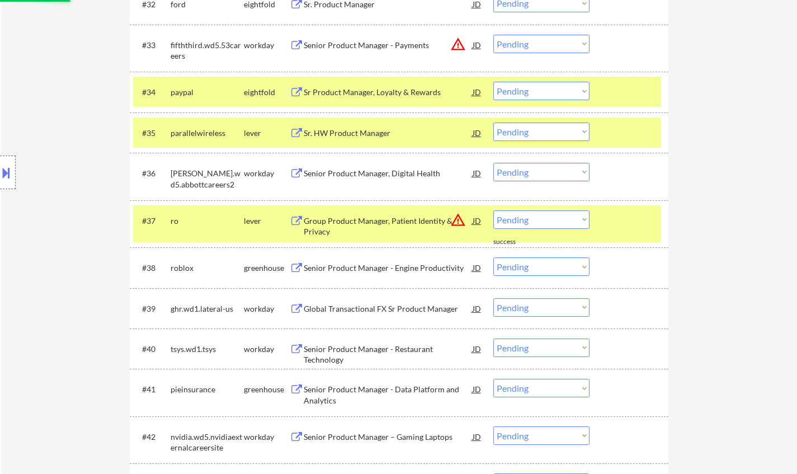
click at [480, 45] on div "JD" at bounding box center [476, 45] width 11 height 20
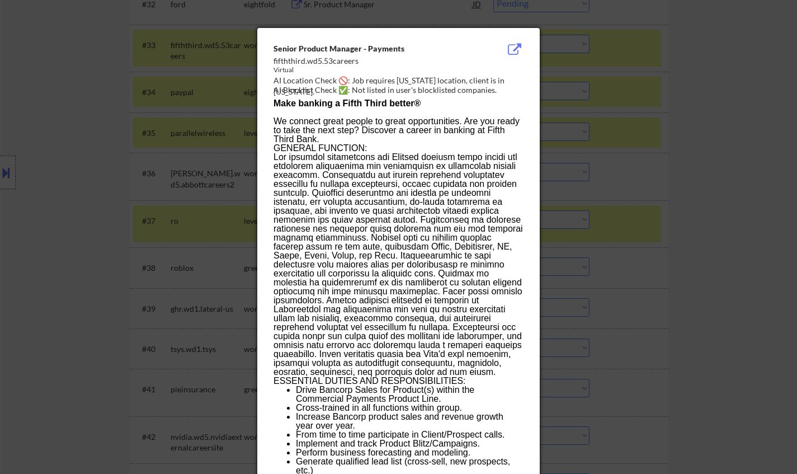
click at [716, 236] on div at bounding box center [398, 237] width 797 height 474
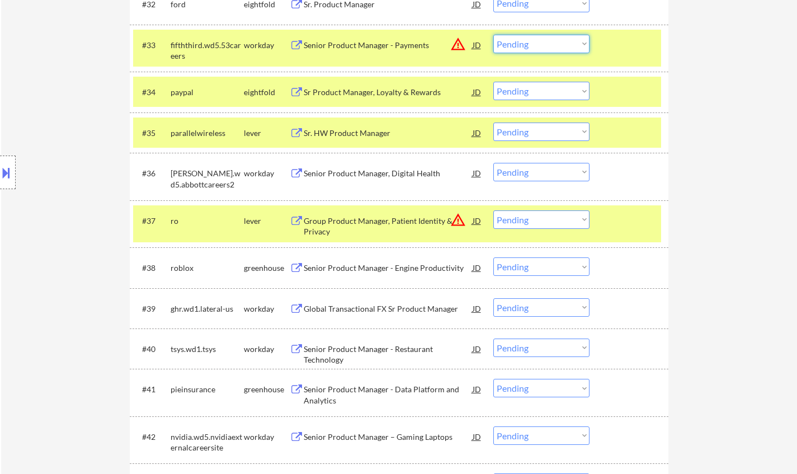
click at [546, 46] on select "Choose an option... Pending Applied Excluded (Questions) Excluded (Expired) Exc…" at bounding box center [541, 44] width 96 height 18
click at [493, 35] on select "Choose an option... Pending Applied Excluded (Questions) Excluded (Expired) Exc…" at bounding box center [541, 44] width 96 height 18
select select ""pending""
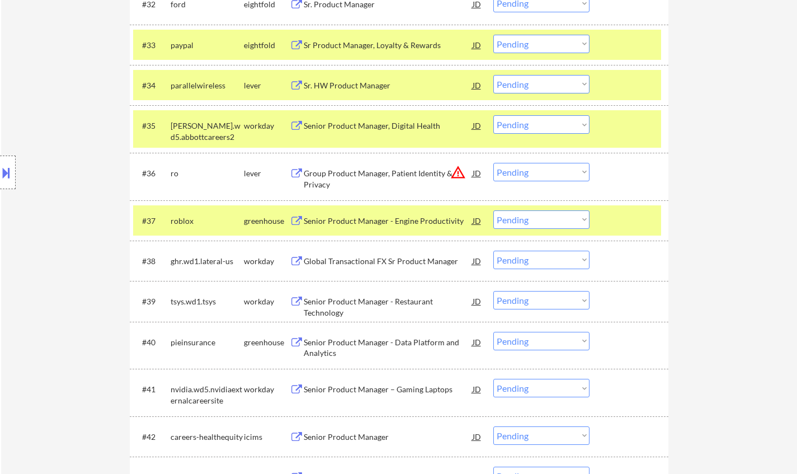
click at [374, 220] on div "Senior Product Manager - Engine Productivity" at bounding box center [388, 220] width 169 height 11
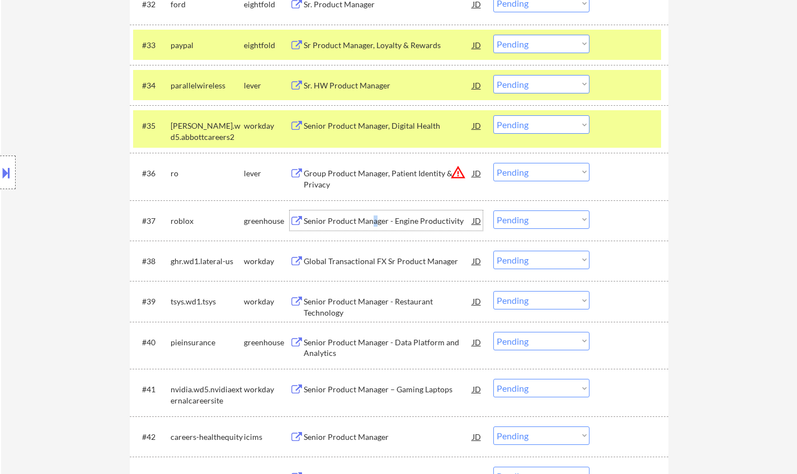
drag, startPoint x: 514, startPoint y: 219, endPoint x: 523, endPoint y: 225, distance: 11.6
click at [515, 219] on select "Choose an option... Pending Applied Excluded (Questions) Excluded (Expired) Exc…" at bounding box center [541, 219] width 96 height 18
click at [493, 210] on select "Choose an option... Pending Applied Excluded (Questions) Excluded (Expired) Exc…" at bounding box center [541, 219] width 96 height 18
select select ""pending""
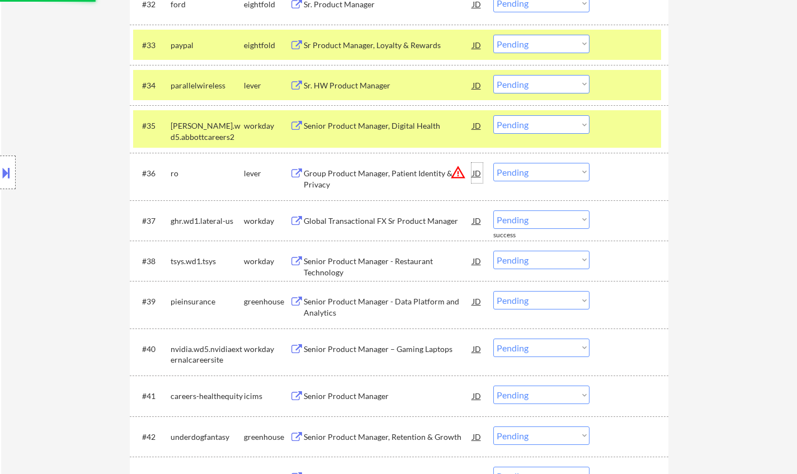
click at [476, 172] on div "JD" at bounding box center [476, 173] width 11 height 20
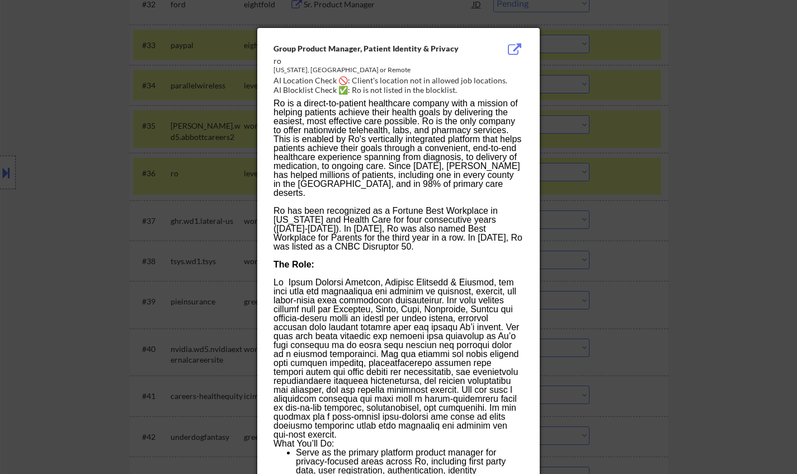
click at [692, 215] on div at bounding box center [398, 237] width 797 height 474
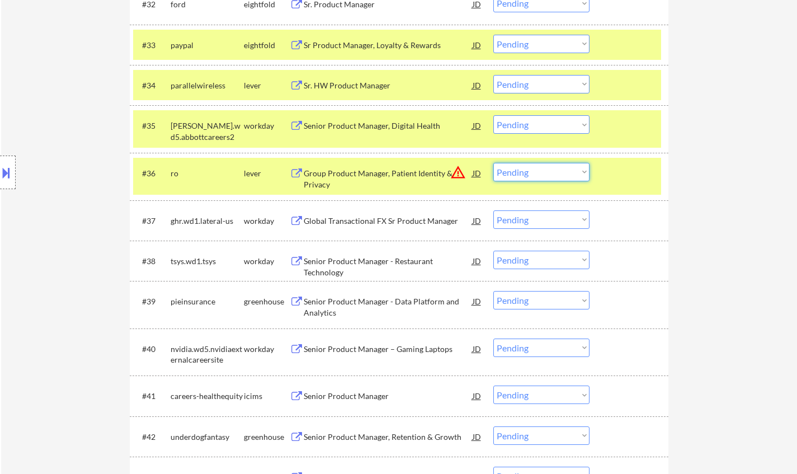
click at [558, 173] on select "Choose an option... Pending Applied Excluded (Questions) Excluded (Expired) Exc…" at bounding box center [541, 172] width 96 height 18
click at [493, 163] on select "Choose an option... Pending Applied Excluded (Questions) Excluded (Expired) Exc…" at bounding box center [541, 172] width 96 height 18
select select ""pending""
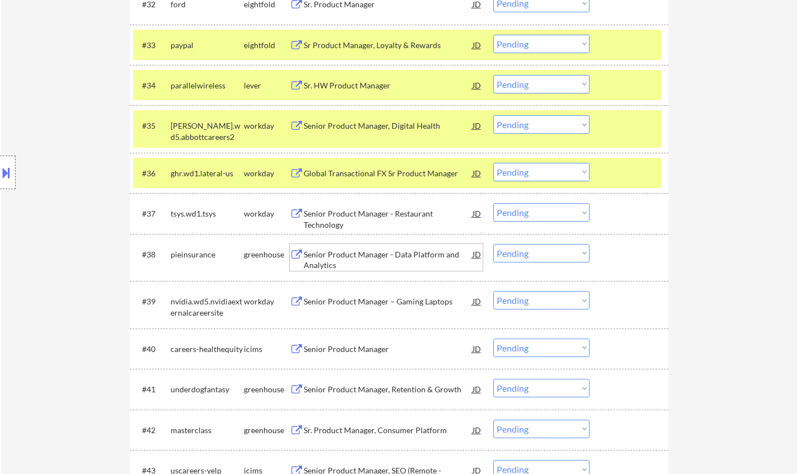
click at [384, 254] on div "Senior Product Manager - Data Platform and Analytics" at bounding box center [388, 260] width 169 height 22
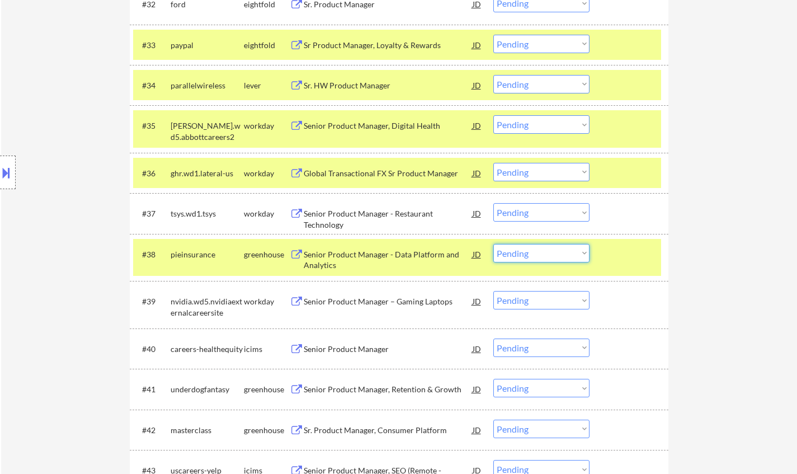
click at [541, 257] on select "Choose an option... Pending Applied Excluded (Questions) Excluded (Expired) Exc…" at bounding box center [541, 253] width 96 height 18
click at [493, 244] on select "Choose an option... Pending Applied Excluded (Questions) Excluded (Expired) Exc…" at bounding box center [541, 253] width 96 height 18
select select ""pending""
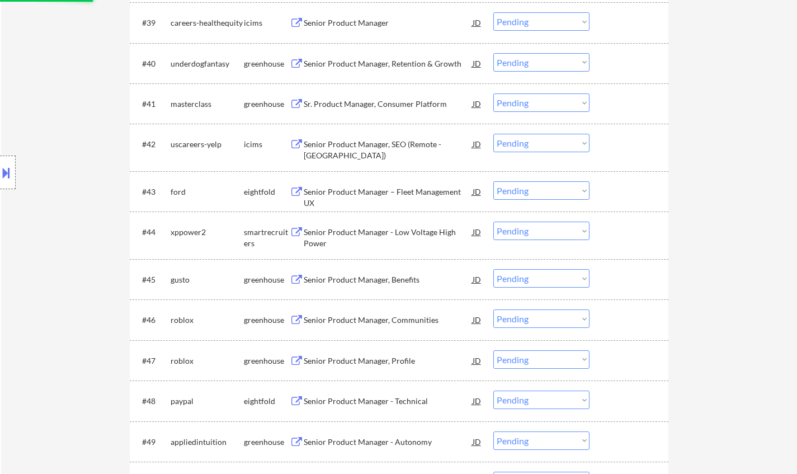
scroll to position [2101, 0]
click at [416, 98] on div "Sr. Product Manager, Consumer Platform" at bounding box center [388, 102] width 169 height 11
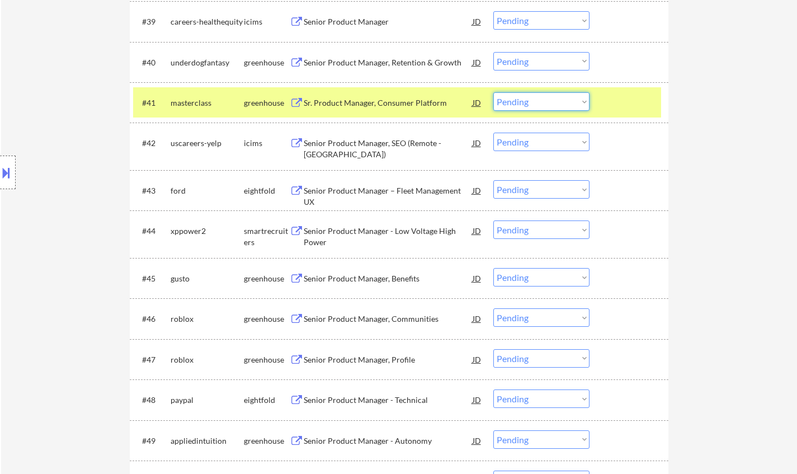
click at [539, 106] on select "Choose an option... Pending Applied Excluded (Questions) Excluded (Expired) Exc…" at bounding box center [541, 101] width 96 height 18
click at [493, 92] on select "Choose an option... Pending Applied Excluded (Questions) Excluded (Expired) Exc…" at bounding box center [541, 101] width 96 height 18
select select ""pending""
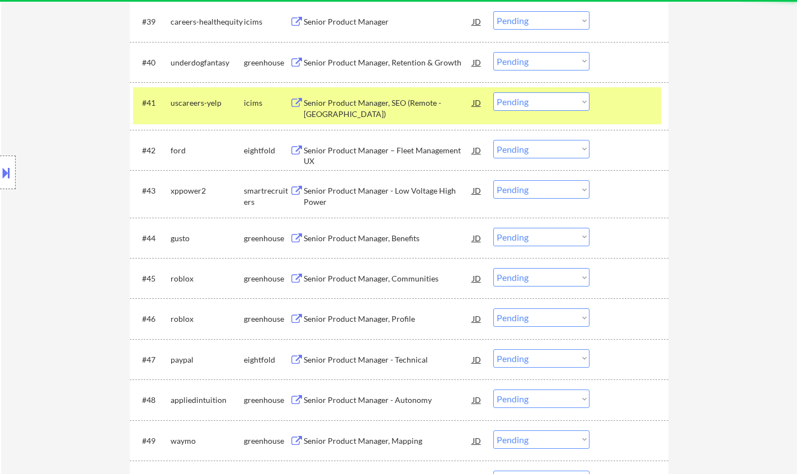
click at [345, 193] on div "Senior Product Manager - Low Voltage High Power" at bounding box center [388, 196] width 169 height 22
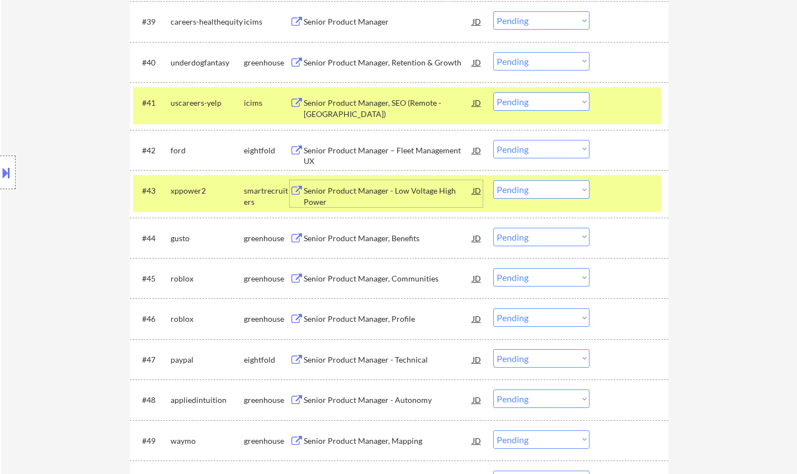
click at [545, 186] on select "Choose an option... Pending Applied Excluded (Questions) Excluded (Expired) Exc…" at bounding box center [541, 189] width 96 height 18
click at [493, 180] on select "Choose an option... Pending Applied Excluded (Questions) Excluded (Expired) Exc…" at bounding box center [541, 189] width 96 height 18
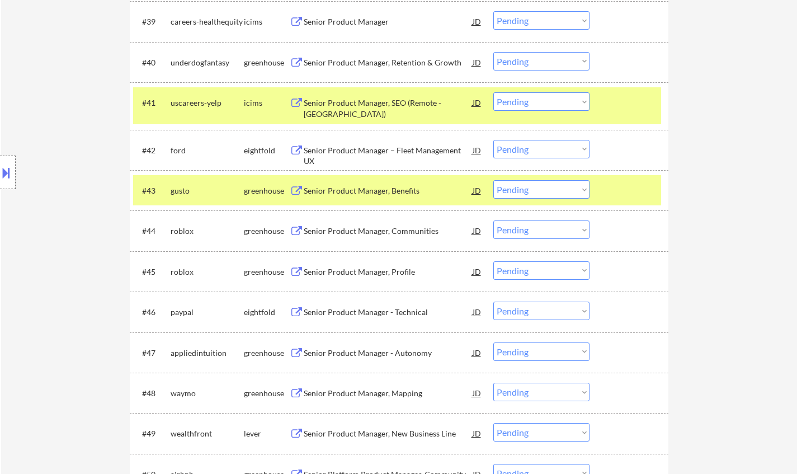
click at [362, 195] on div "Senior Product Manager, Benefits" at bounding box center [388, 190] width 169 height 11
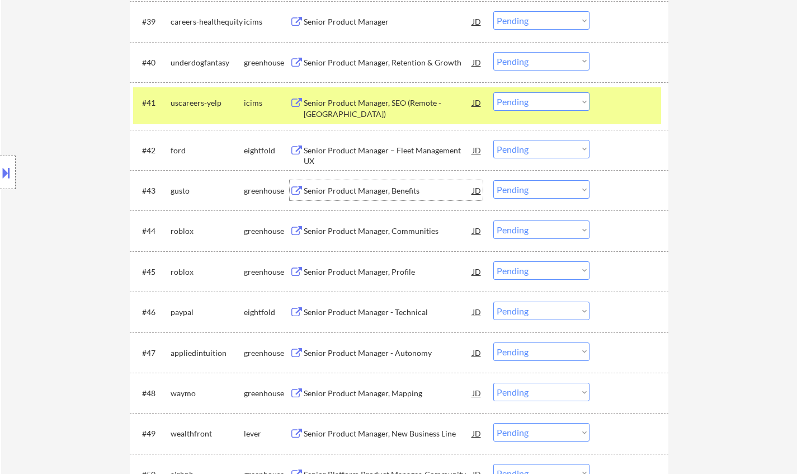
click at [533, 192] on select "Choose an option... Pending Applied Excluded (Questions) Excluded (Expired) Exc…" at bounding box center [541, 189] width 96 height 18
click at [493, 180] on select "Choose an option... Pending Applied Excluded (Questions) Excluded (Expired) Exc…" at bounding box center [541, 189] width 96 height 18
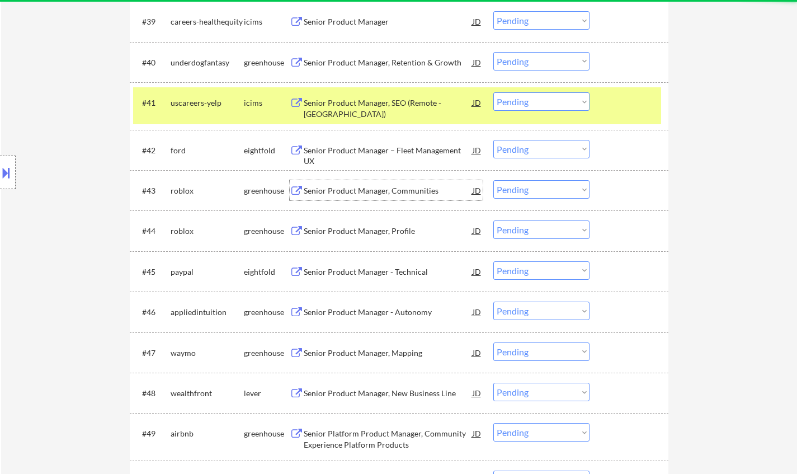
click at [334, 190] on div "Senior Product Manager, Communities" at bounding box center [388, 190] width 169 height 11
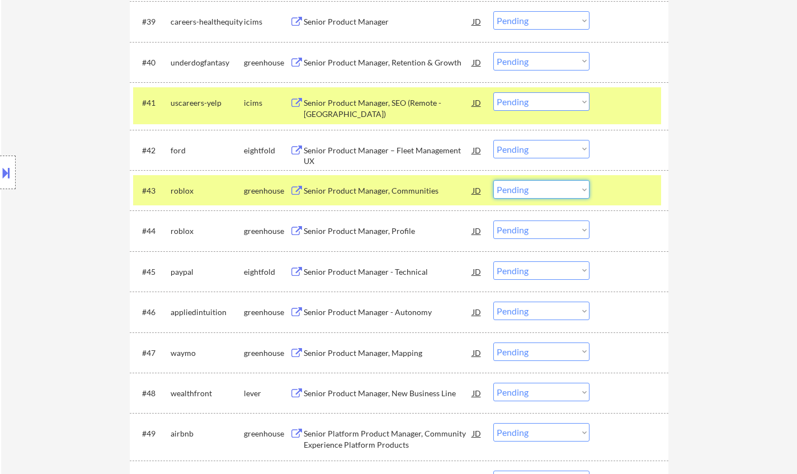
click at [546, 190] on select "Choose an option... Pending Applied Excluded (Questions) Excluded (Expired) Exc…" at bounding box center [541, 189] width 96 height 18
click at [493, 180] on select "Choose an option... Pending Applied Excluded (Questions) Excluded (Expired) Exc…" at bounding box center [541, 189] width 96 height 18
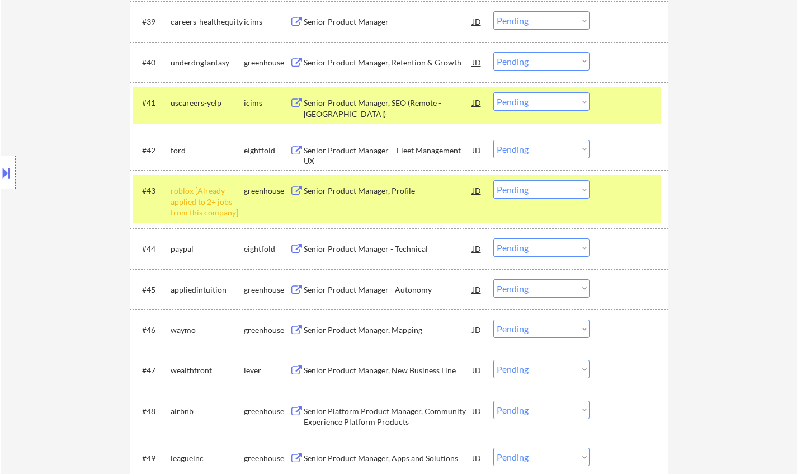
click at [555, 194] on select "Choose an option... Pending Applied Excluded (Questions) Excluded (Expired) Exc…" at bounding box center [541, 189] width 96 height 18
click at [493, 180] on select "Choose an option... Pending Applied Excluded (Questions) Excluded (Expired) Exc…" at bounding box center [541, 189] width 96 height 18
select select ""pending""
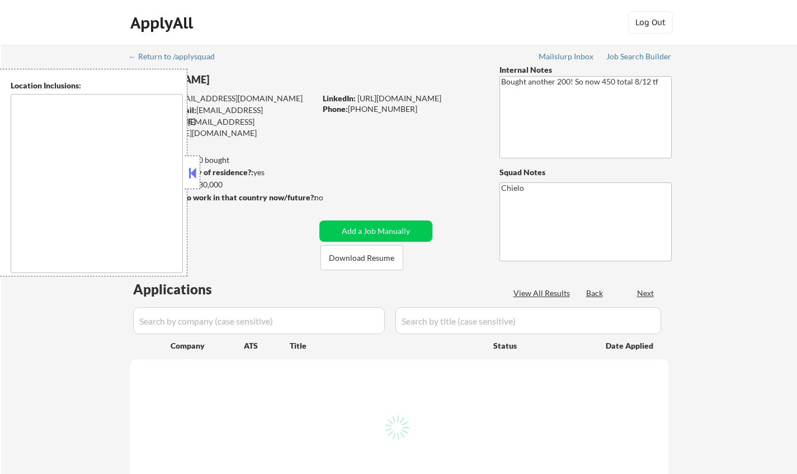
type textarea "[GEOGRAPHIC_DATA], [GEOGRAPHIC_DATA] [GEOGRAPHIC_DATA], [GEOGRAPHIC_DATA] [GEOG…"
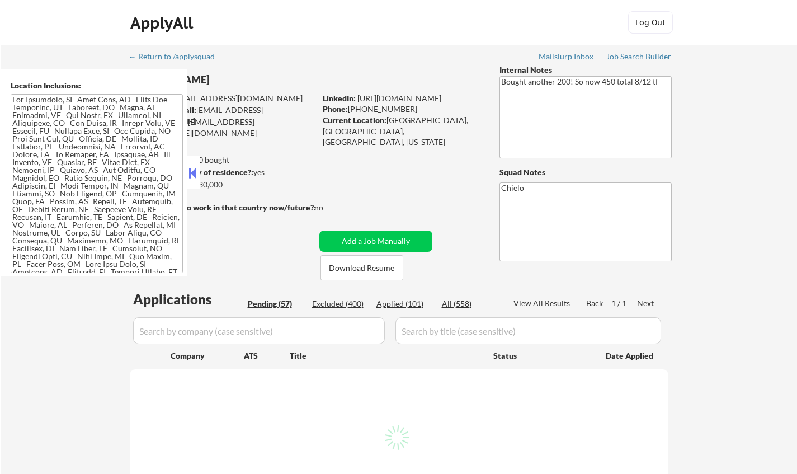
select select ""pending""
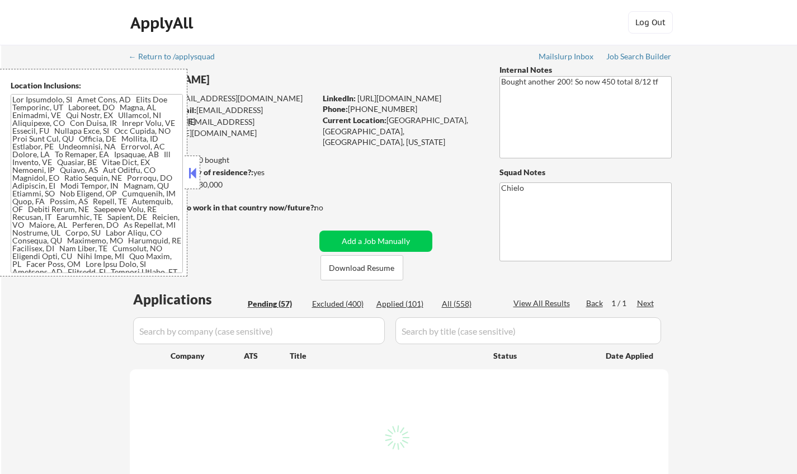
select select ""pending""
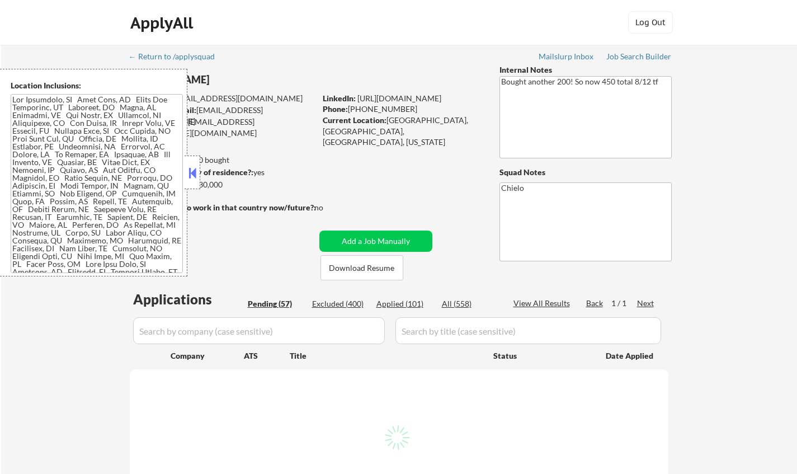
select select ""pending""
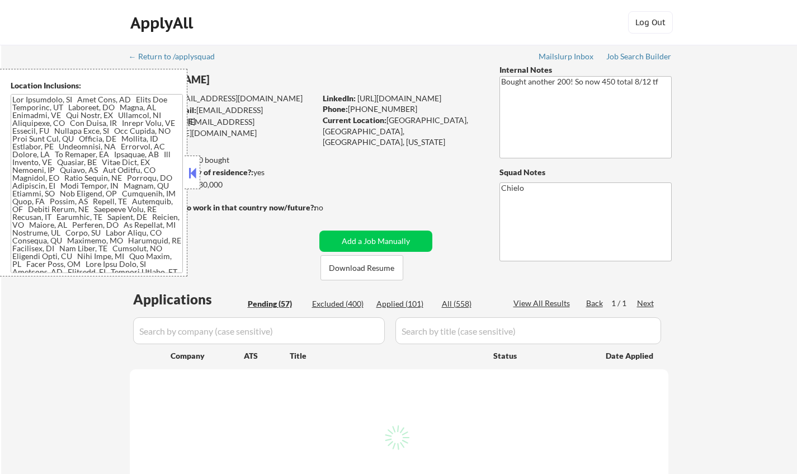
select select ""pending""
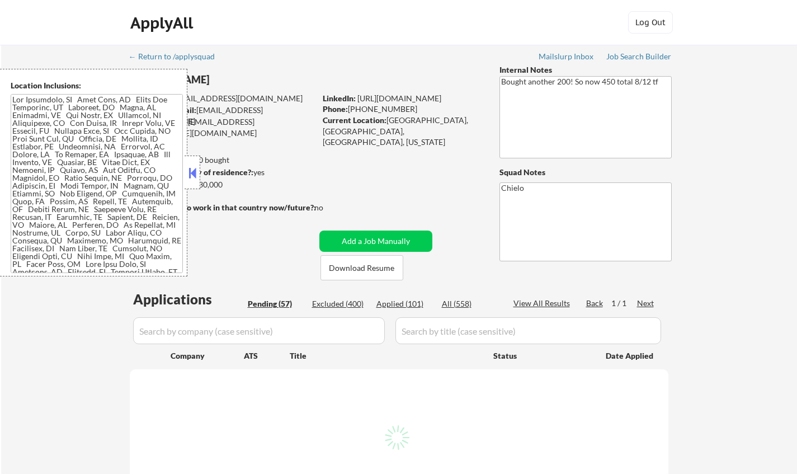
select select ""pending""
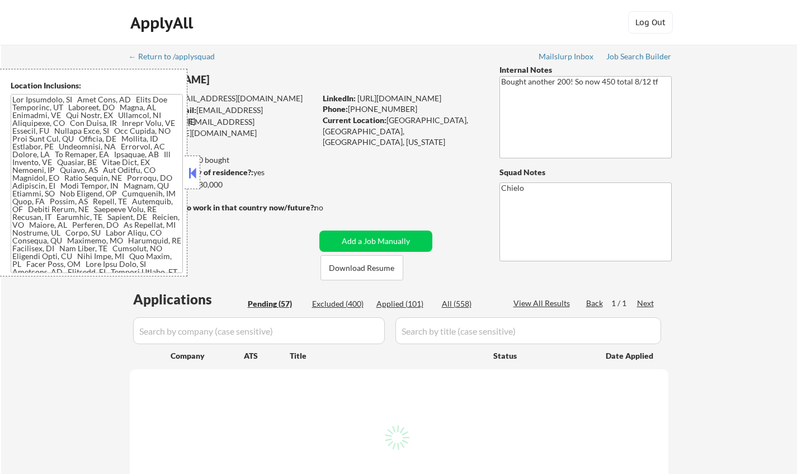
select select ""pending""
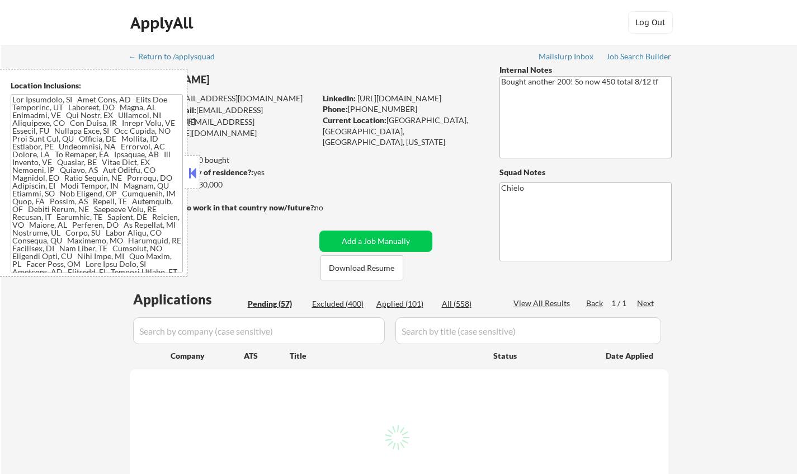
select select ""pending""
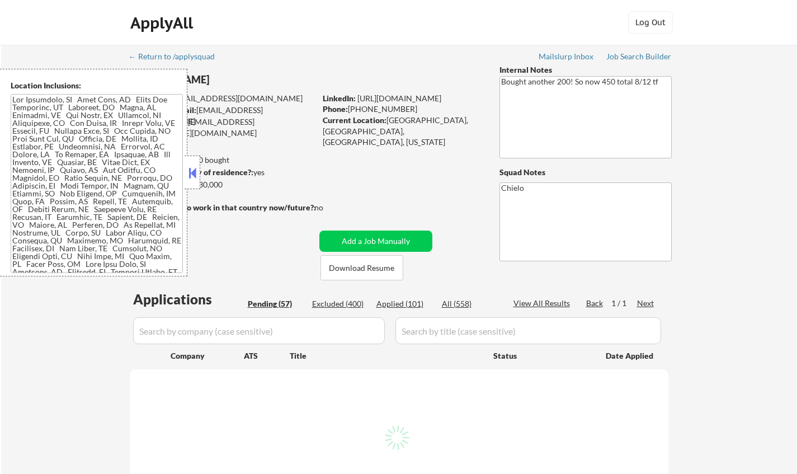
select select ""pending""
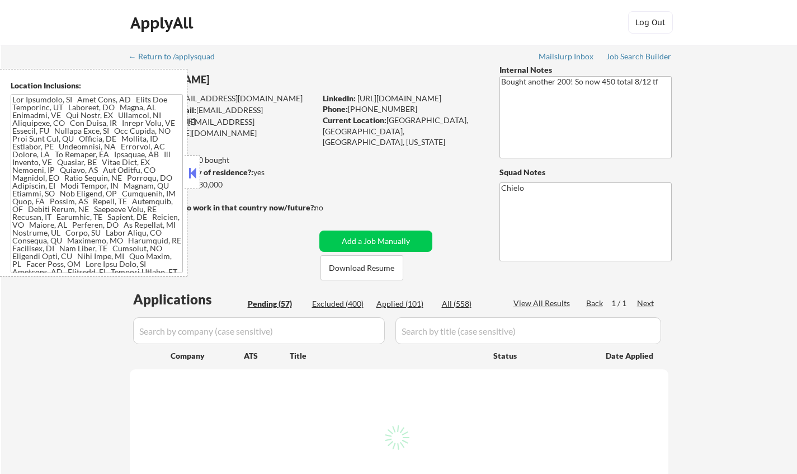
select select ""pending""
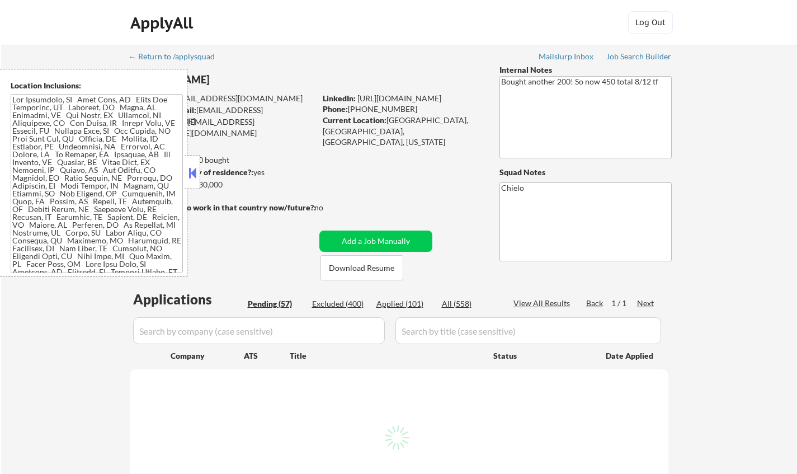
select select ""pending""
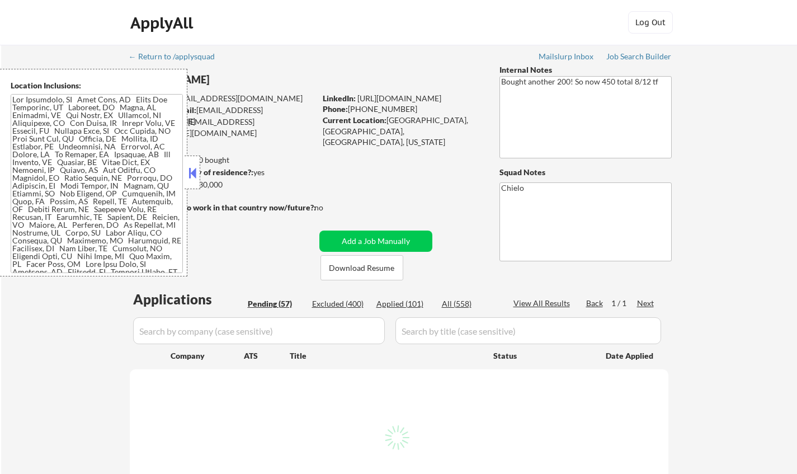
select select ""pending""
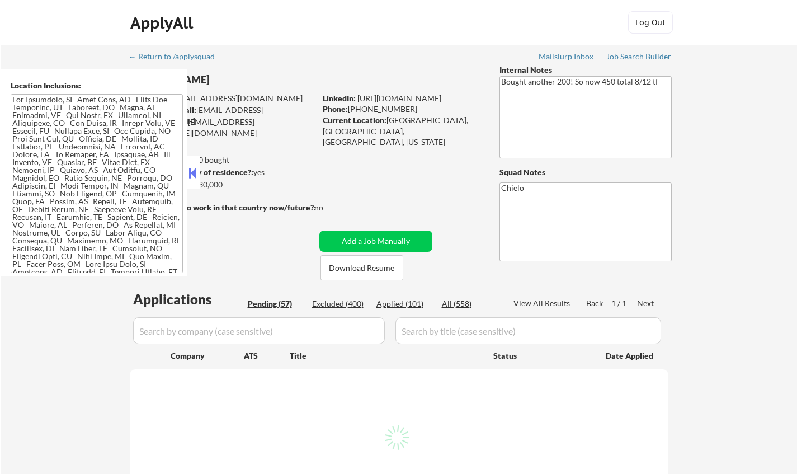
select select ""pending""
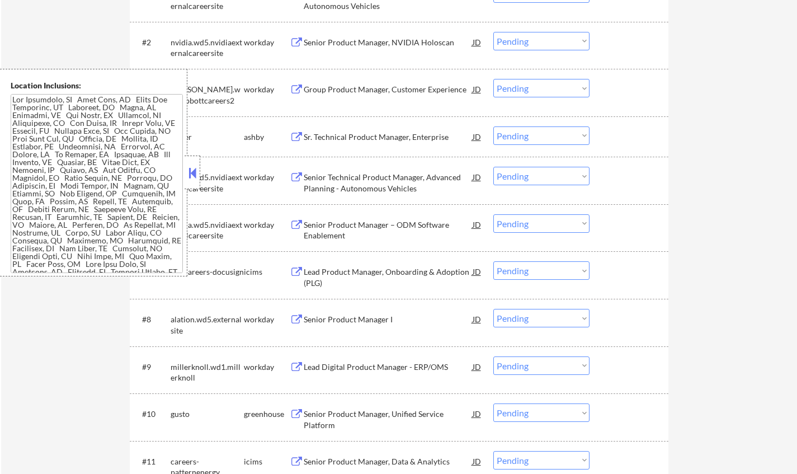
scroll to position [447, 0]
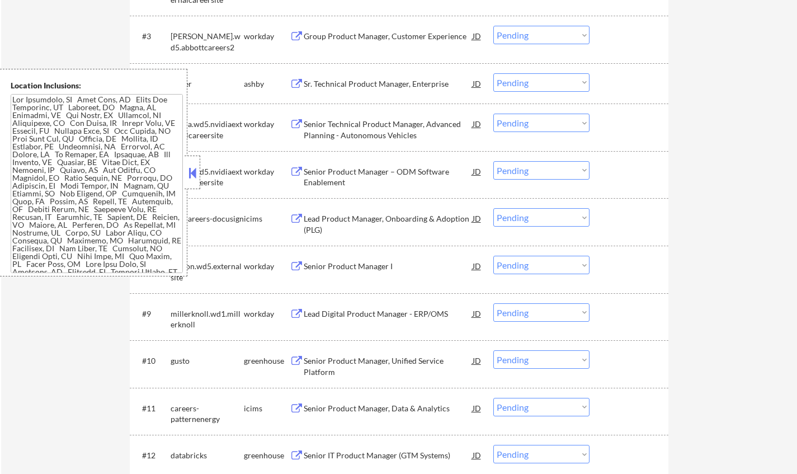
click at [196, 171] on button at bounding box center [192, 172] width 12 height 17
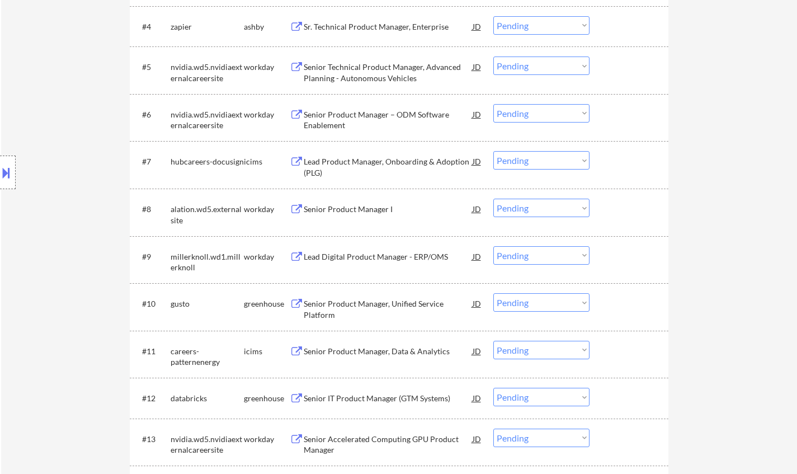
scroll to position [559, 0]
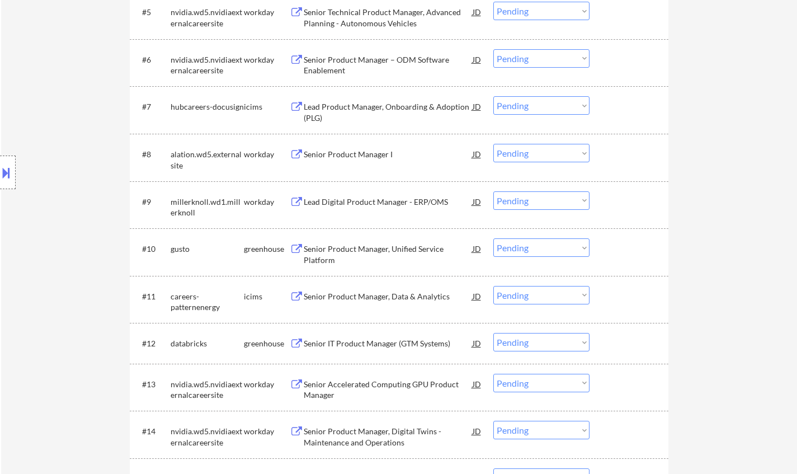
click at [375, 207] on div "Lead Digital Product Manager - ERP/OMS" at bounding box center [388, 201] width 169 height 20
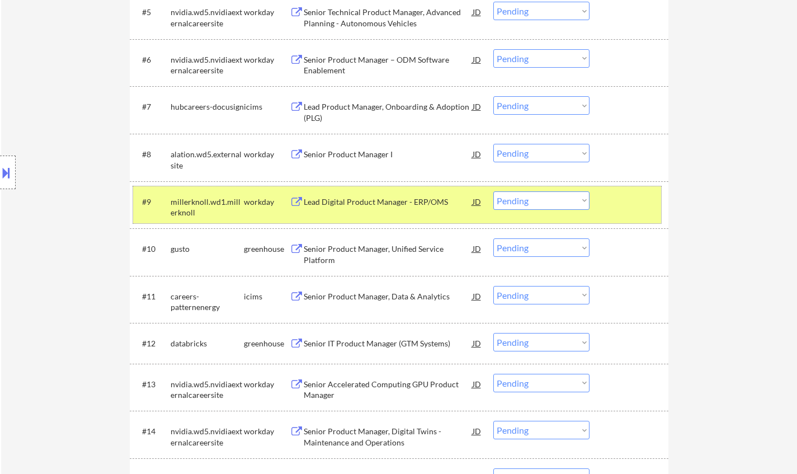
click at [547, 187] on div "#9 millerknoll.wd1.millerknoll workday Lead Digital Product Manager - ERP/OMS J…" at bounding box center [397, 204] width 528 height 37
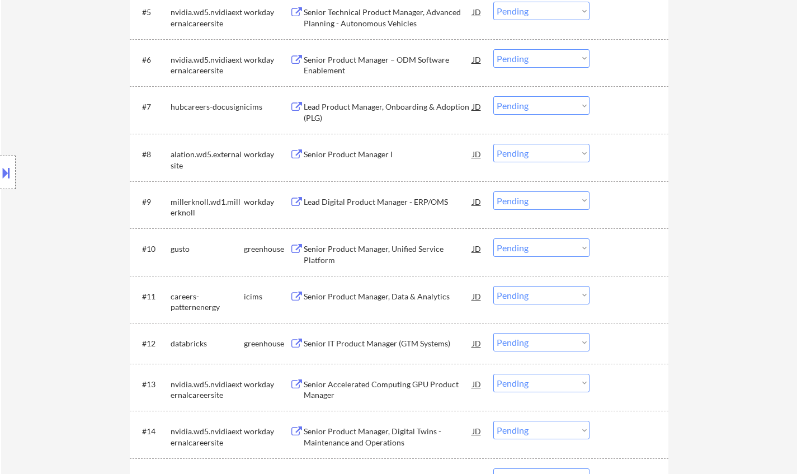
click at [562, 203] on select "Choose an option... Pending Applied Excluded (Questions) Excluded (Expired) Exc…" at bounding box center [541, 200] width 96 height 18
click at [493, 191] on select "Choose an option... Pending Applied Excluded (Questions) Excluded (Expired) Exc…" at bounding box center [541, 200] width 96 height 18
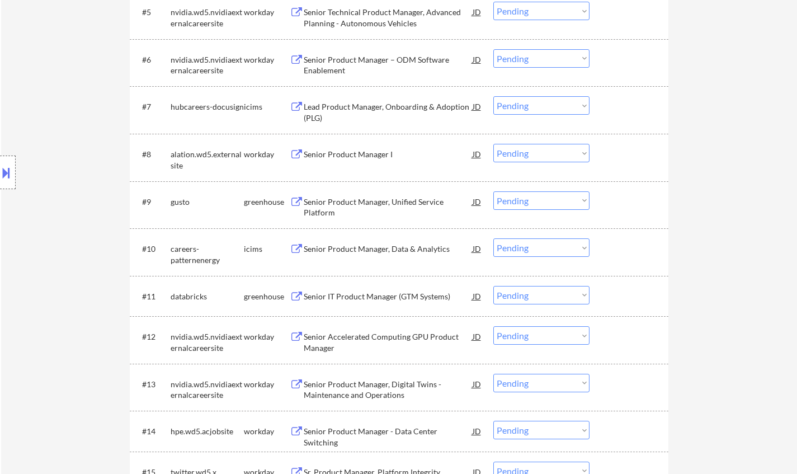
click at [394, 194] on div "Senior Product Manager, Unified Service Platform" at bounding box center [388, 204] width 169 height 27
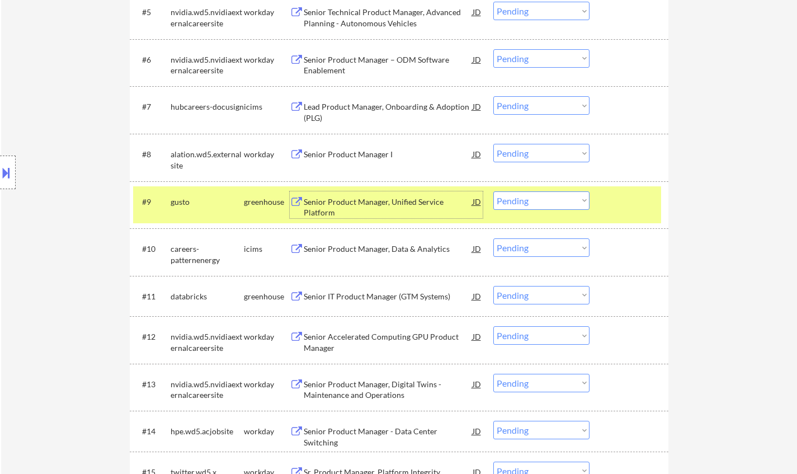
drag, startPoint x: 543, startPoint y: 196, endPoint x: 555, endPoint y: 204, distance: 14.9
click at [543, 196] on select "Choose an option... Pending Applied Excluded (Questions) Excluded (Expired) Exc…" at bounding box center [541, 200] width 96 height 18
click at [493, 191] on select "Choose an option... Pending Applied Excluded (Questions) Excluded (Expired) Exc…" at bounding box center [541, 200] width 96 height 18
select select ""pending""
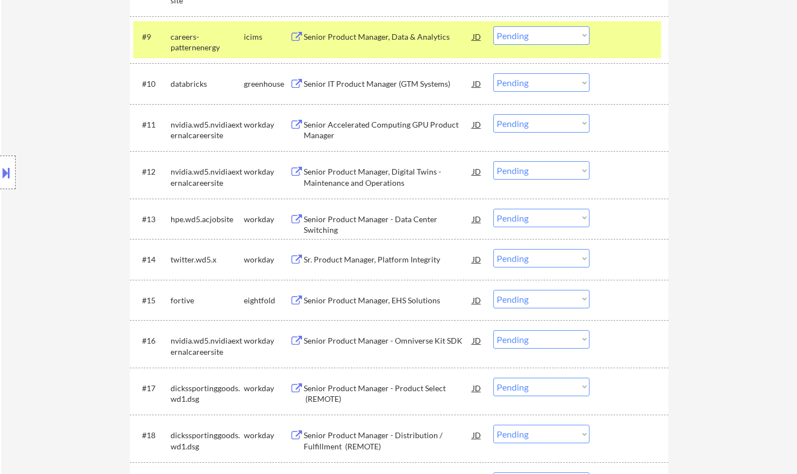
scroll to position [727, 0]
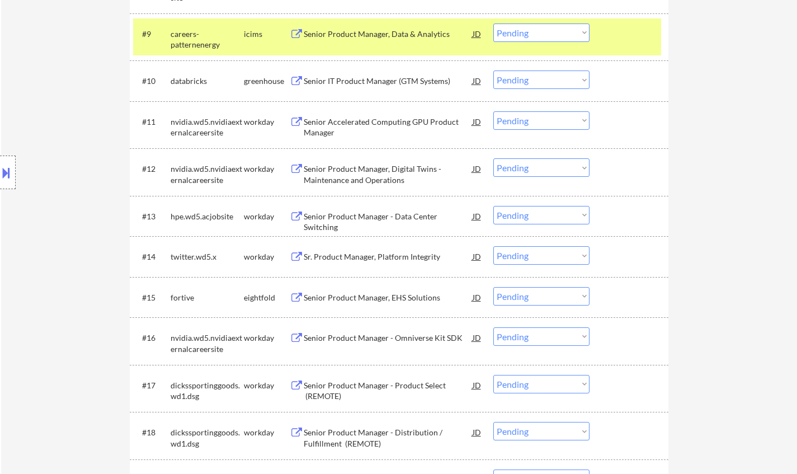
click at [387, 254] on div "Sr. Product Manager, Platform Integrity" at bounding box center [388, 256] width 169 height 11
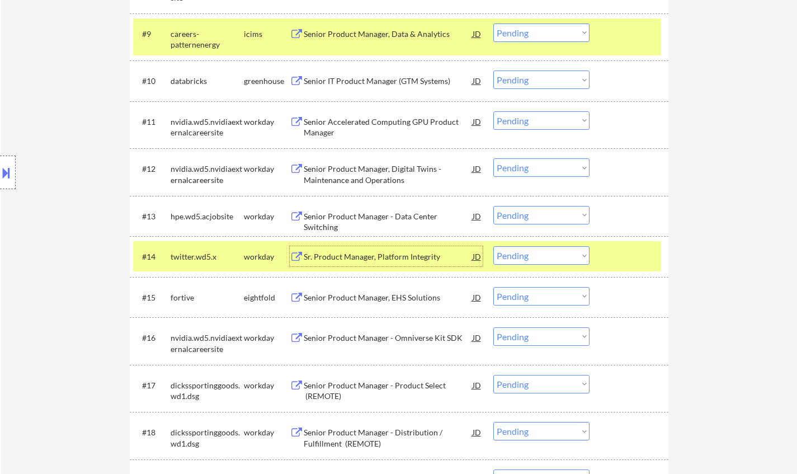
click at [364, 252] on div "Sr. Product Manager, Platform Integrity" at bounding box center [388, 256] width 169 height 11
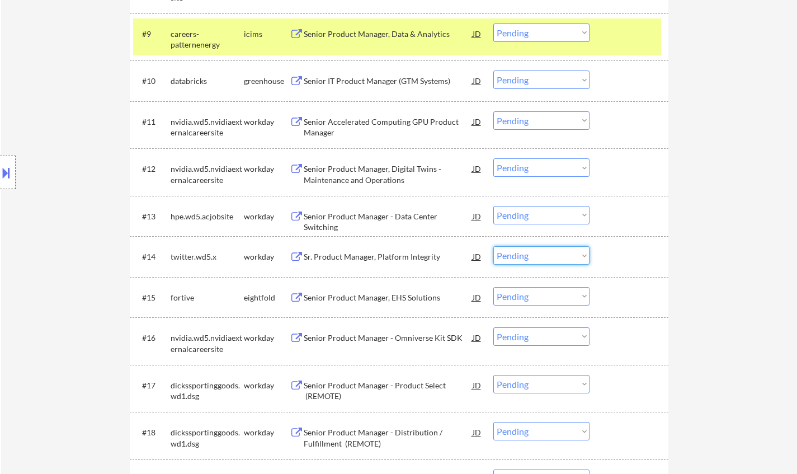
click at [555, 258] on select "Choose an option... Pending Applied Excluded (Questions) Excluded (Expired) Exc…" at bounding box center [541, 255] width 96 height 18
click at [493, 246] on select "Choose an option... Pending Applied Excluded (Questions) Excluded (Expired) Exc…" at bounding box center [541, 255] width 96 height 18
select select ""pending""
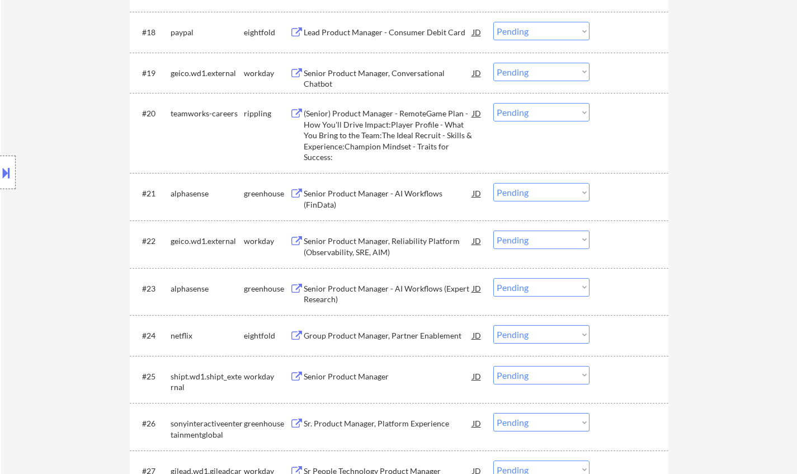
scroll to position [1174, 0]
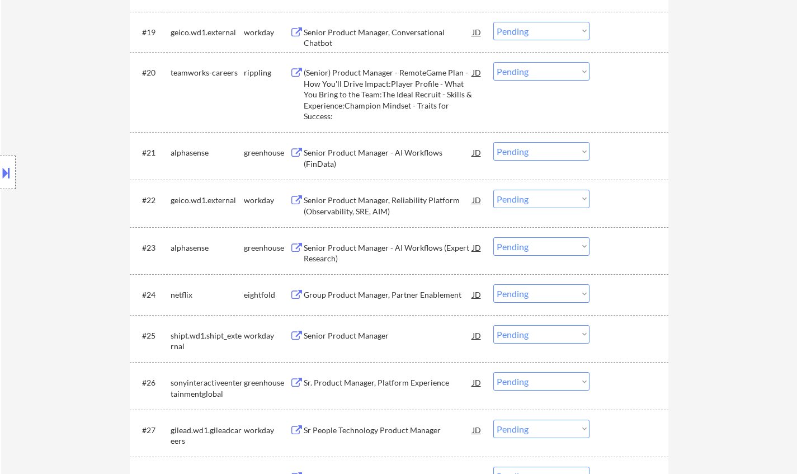
click at [344, 329] on div "Senior Product Manager" at bounding box center [388, 335] width 169 height 20
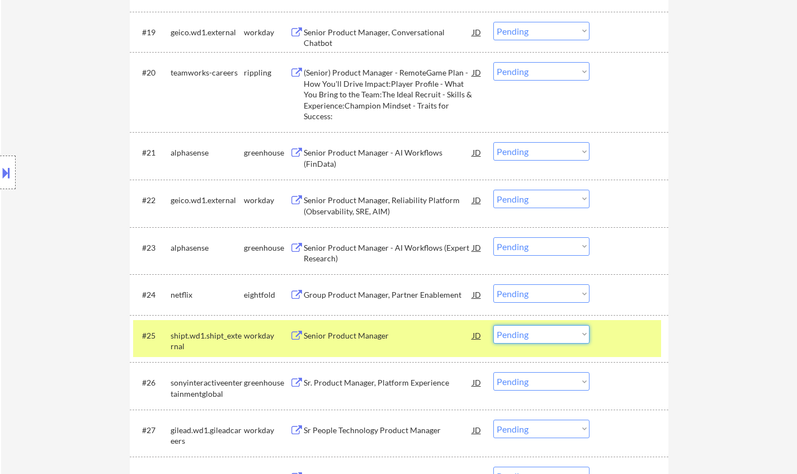
click at [524, 336] on select "Choose an option... Pending Applied Excluded (Questions) Excluded (Expired) Exc…" at bounding box center [541, 334] width 96 height 18
click at [493, 325] on select "Choose an option... Pending Applied Excluded (Questions) Excluded (Expired) Exc…" at bounding box center [541, 334] width 96 height 18
select select ""pending""
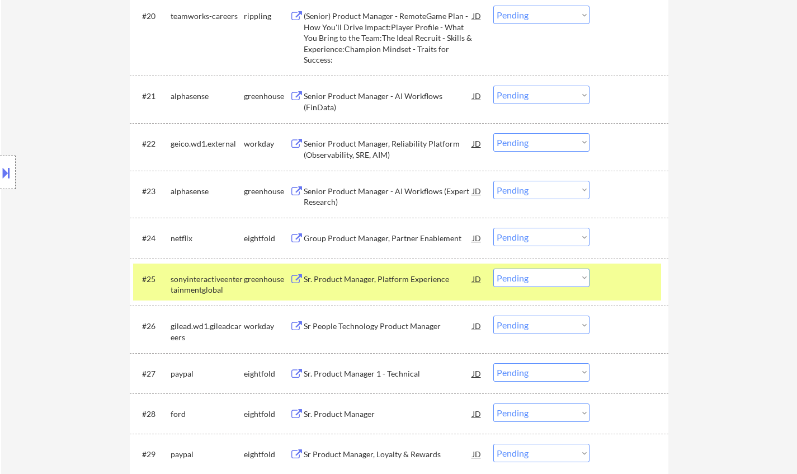
scroll to position [1286, 0]
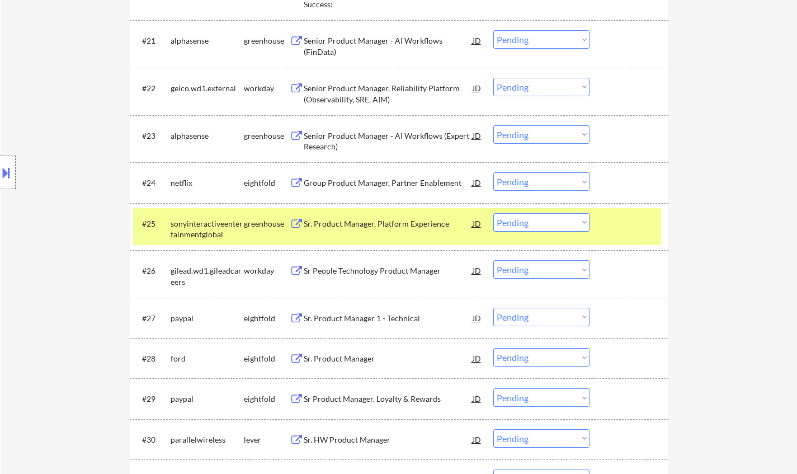
click at [361, 267] on div "Sr People Technology Product Manager" at bounding box center [388, 270] width 169 height 11
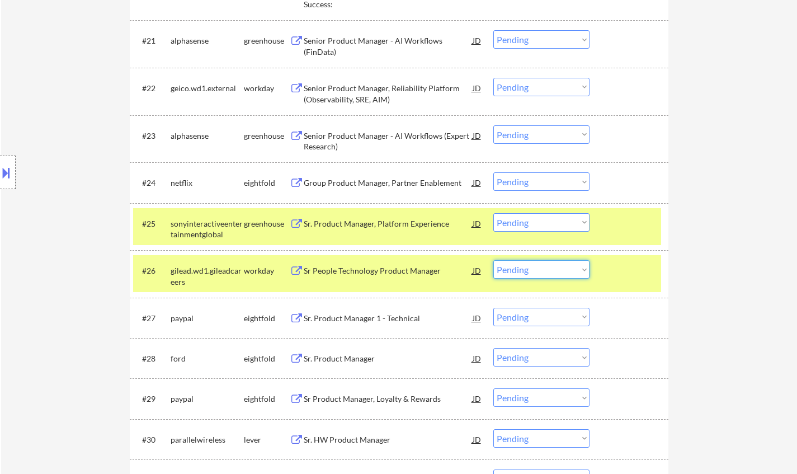
drag, startPoint x: 546, startPoint y: 266, endPoint x: 548, endPoint y: 276, distance: 10.9
click at [546, 266] on select "Choose an option... Pending Applied Excluded (Questions) Excluded (Expired) Exc…" at bounding box center [541, 269] width 96 height 18
click at [493, 260] on select "Choose an option... Pending Applied Excluded (Questions) Excluded (Expired) Exc…" at bounding box center [541, 269] width 96 height 18
select select ""pending""
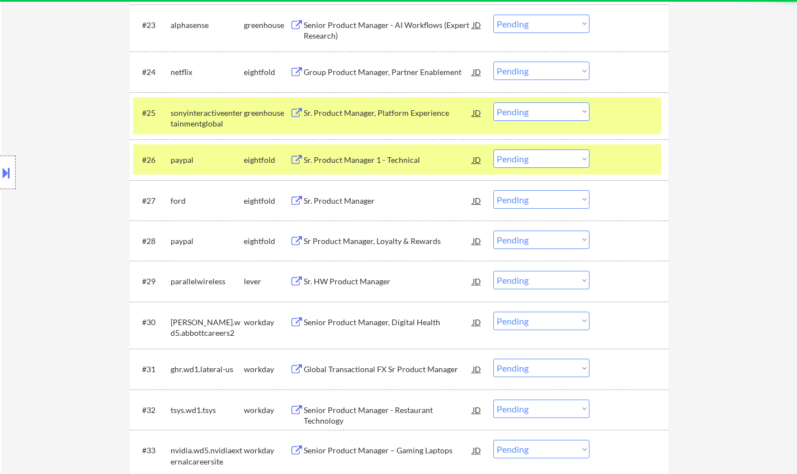
scroll to position [1398, 0]
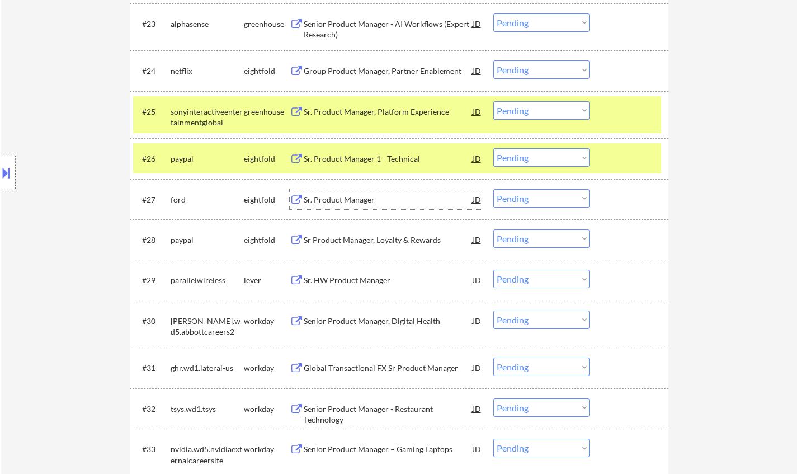
click at [345, 195] on div "Sr. Product Manager" at bounding box center [388, 199] width 169 height 11
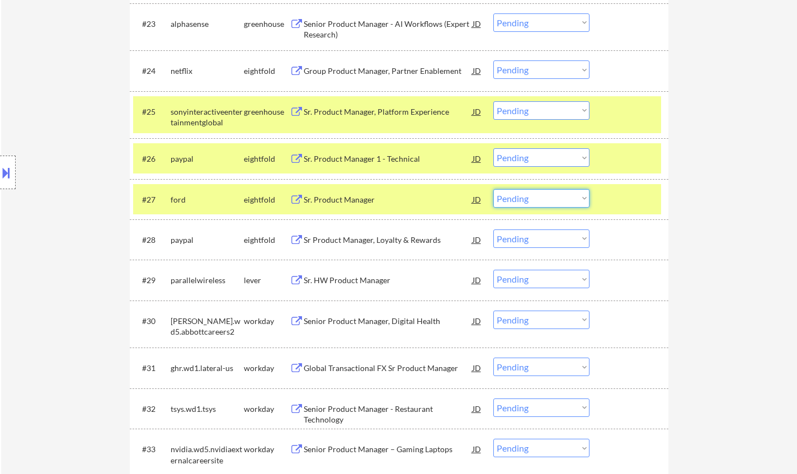
click at [520, 201] on select "Choose an option... Pending Applied Excluded (Questions) Excluded (Expired) Exc…" at bounding box center [541, 198] width 96 height 18
click at [493, 189] on select "Choose an option... Pending Applied Excluded (Questions) Excluded (Expired) Exc…" at bounding box center [541, 198] width 96 height 18
select select ""pending""
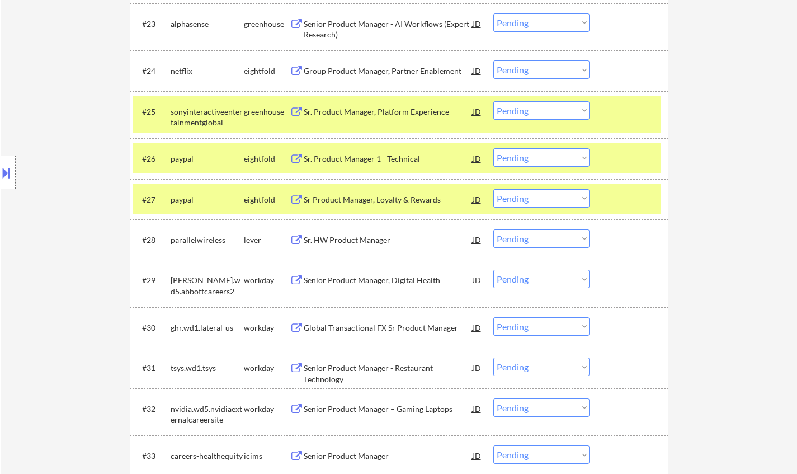
click at [376, 275] on div "Senior Product Manager, Digital Health" at bounding box center [388, 279] width 169 height 11
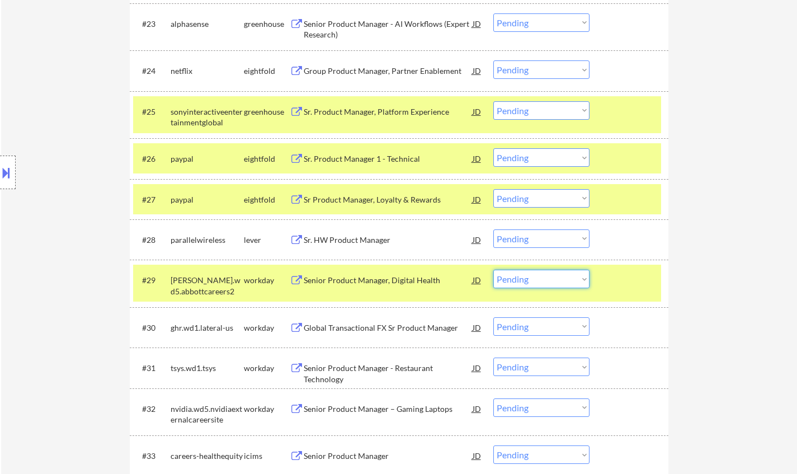
click at [568, 283] on select "Choose an option... Pending Applied Excluded (Questions) Excluded (Expired) Exc…" at bounding box center [541, 278] width 96 height 18
click at [493, 269] on select "Choose an option... Pending Applied Excluded (Questions) Excluded (Expired) Exc…" at bounding box center [541, 278] width 96 height 18
select select ""pending""
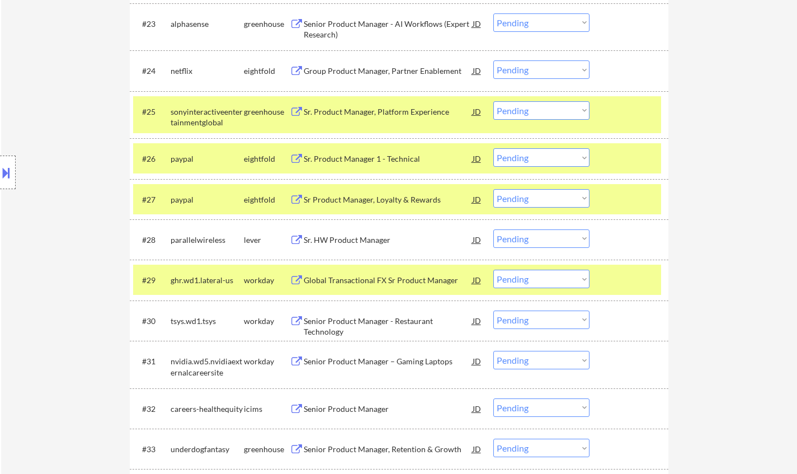
scroll to position [1454, 0]
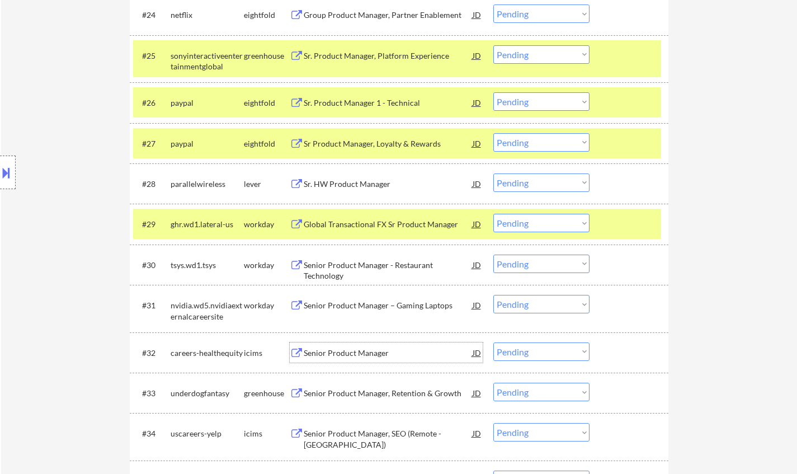
click at [360, 352] on div "Senior Product Manager" at bounding box center [388, 352] width 169 height 11
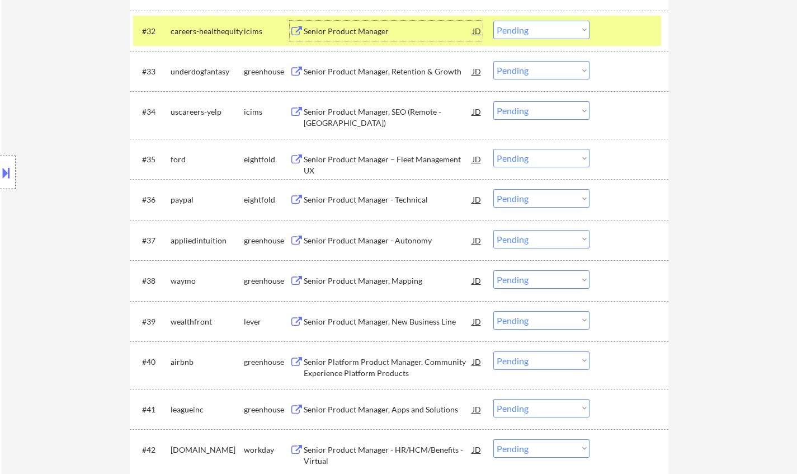
scroll to position [1789, 0]
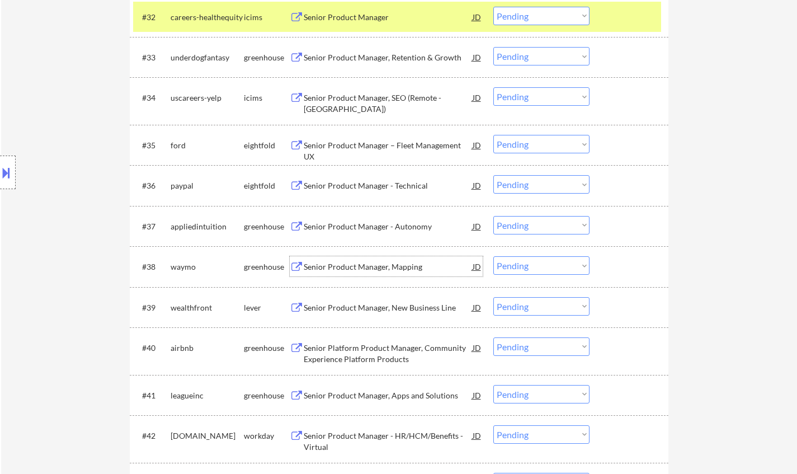
click at [376, 269] on div "Senior Product Manager, Mapping" at bounding box center [388, 266] width 169 height 11
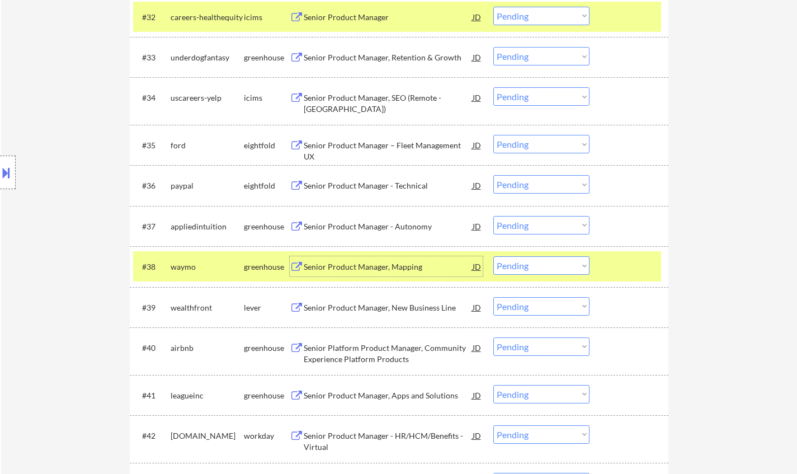
drag, startPoint x: 532, startPoint y: 260, endPoint x: 538, endPoint y: 265, distance: 7.9
click at [532, 260] on select "Choose an option... Pending Applied Excluded (Questions) Excluded (Expired) Exc…" at bounding box center [541, 265] width 96 height 18
click at [493, 256] on select "Choose an option... Pending Applied Excluded (Questions) Excluded (Expired) Exc…" at bounding box center [541, 265] width 96 height 18
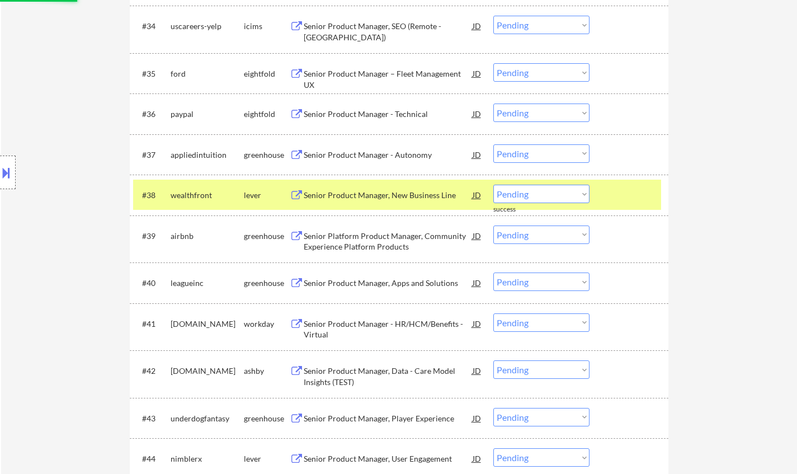
scroll to position [1901, 0]
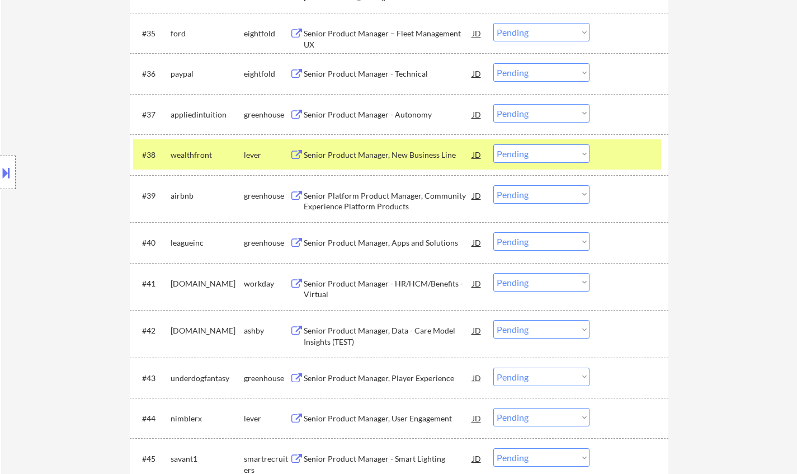
click at [391, 155] on div "Senior Product Manager, New Business Line" at bounding box center [388, 154] width 169 height 11
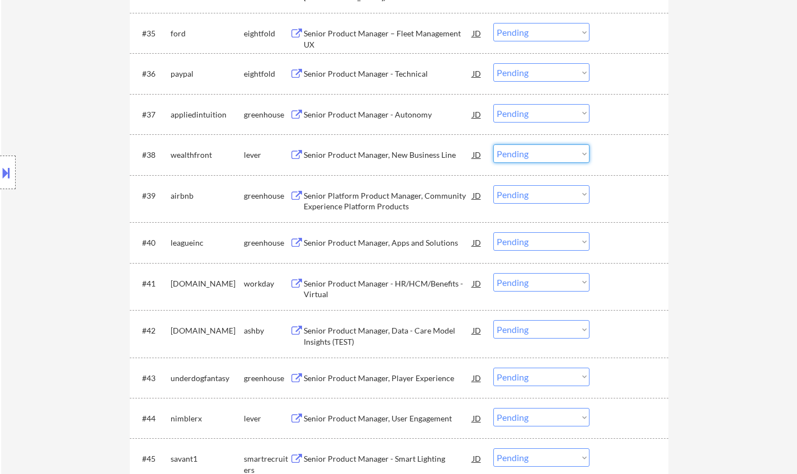
click at [539, 146] on select "Choose an option... Pending Applied Excluded (Questions) Excluded (Expired) Exc…" at bounding box center [541, 153] width 96 height 18
click at [493, 144] on select "Choose an option... Pending Applied Excluded (Questions) Excluded (Expired) Exc…" at bounding box center [541, 153] width 96 height 18
select select ""pending""
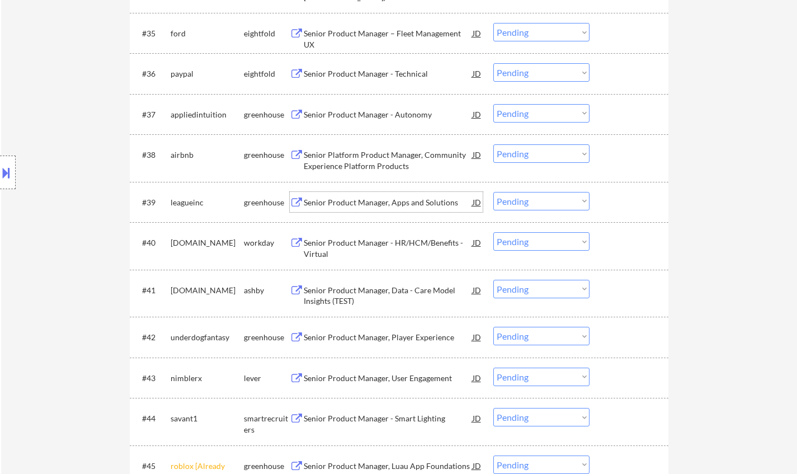
click at [364, 202] on div "Senior Product Manager, Apps and Solutions" at bounding box center [388, 202] width 169 height 11
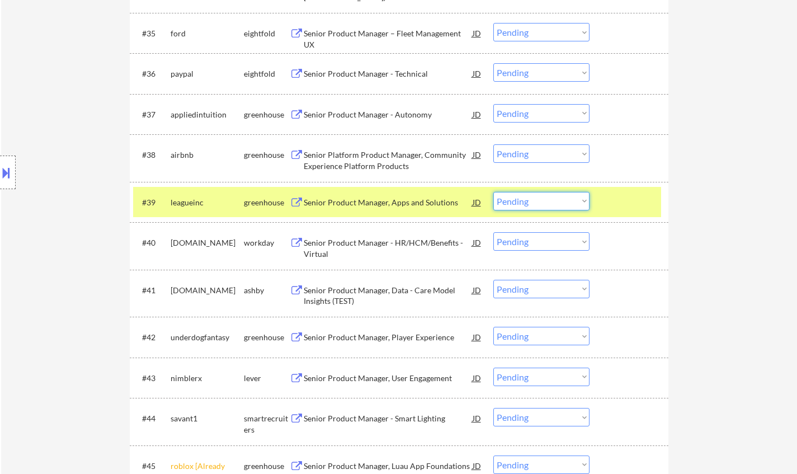
click at [560, 205] on select "Choose an option... Pending Applied Excluded (Questions) Excluded (Expired) Exc…" at bounding box center [541, 201] width 96 height 18
click at [493, 192] on select "Choose an option... Pending Applied Excluded (Questions) Excluded (Expired) Exc…" at bounding box center [541, 201] width 96 height 18
select select ""pending""
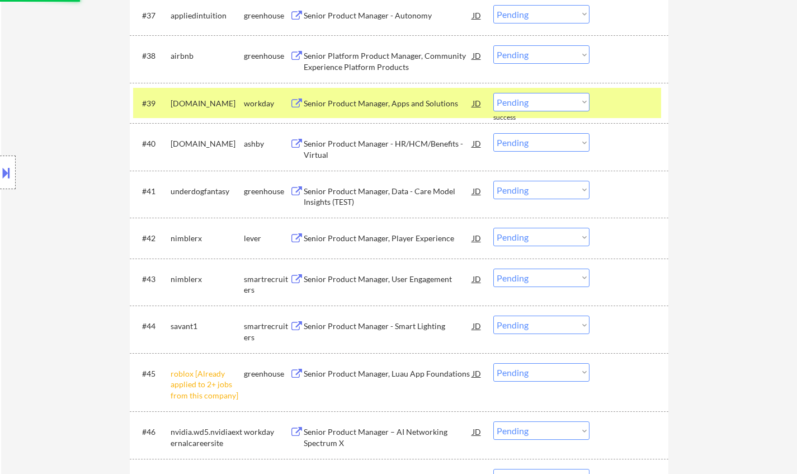
scroll to position [2013, 0]
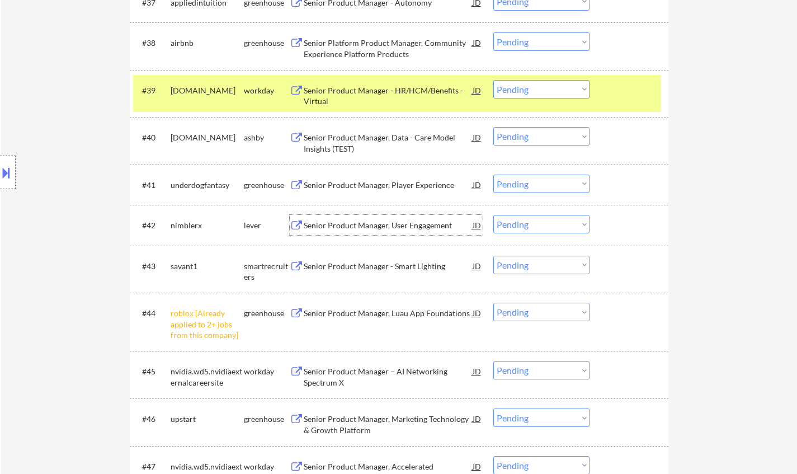
click at [361, 228] on div "Senior Product Manager, User Engagement" at bounding box center [388, 225] width 169 height 11
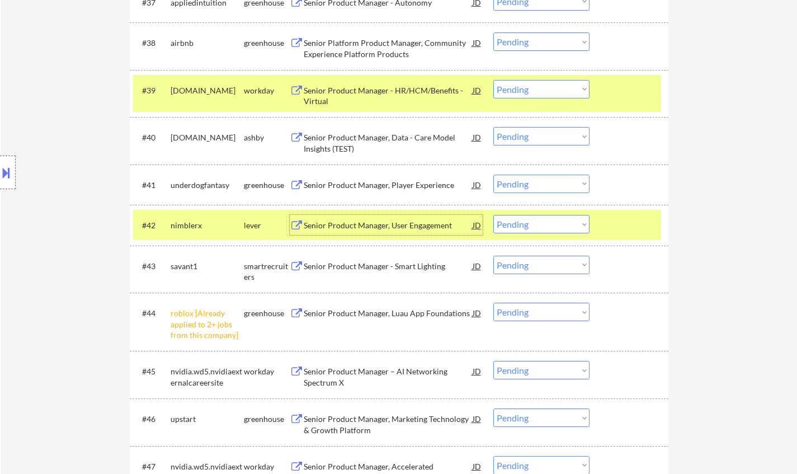
drag, startPoint x: 564, startPoint y: 221, endPoint x: 566, endPoint y: 230, distance: 9.2
click at [564, 221] on select "Choose an option... Pending Applied Excluded (Questions) Excluded (Expired) Exc…" at bounding box center [541, 224] width 96 height 18
select select ""excluded__salary_""
click at [493, 215] on select "Choose an option... Pending Applied Excluded (Questions) Excluded (Expired) Exc…" at bounding box center [541, 224] width 96 height 18
click at [381, 272] on div "Senior Product Manager - Smart Lighting" at bounding box center [388, 265] width 169 height 20
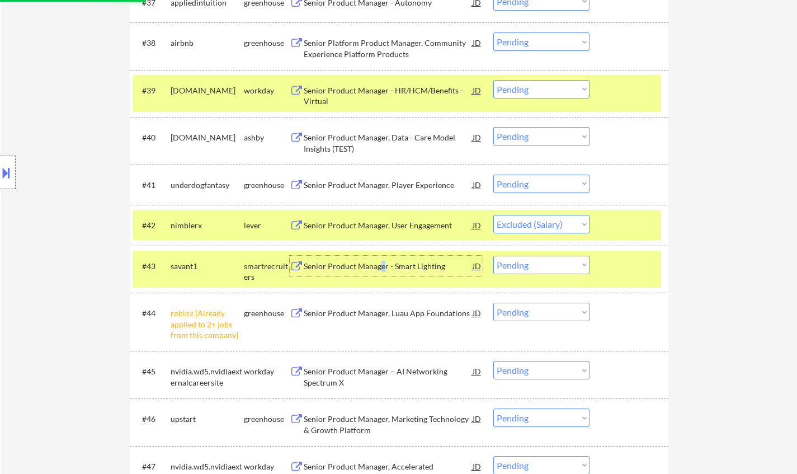
drag, startPoint x: 558, startPoint y: 267, endPoint x: 561, endPoint y: 273, distance: 6.8
click at [558, 267] on select "Choose an option... Pending Applied Excluded (Questions) Excluded (Expired) Exc…" at bounding box center [541, 264] width 96 height 18
click at [493, 255] on select "Choose an option... Pending Applied Excluded (Questions) Excluded (Expired) Exc…" at bounding box center [541, 264] width 96 height 18
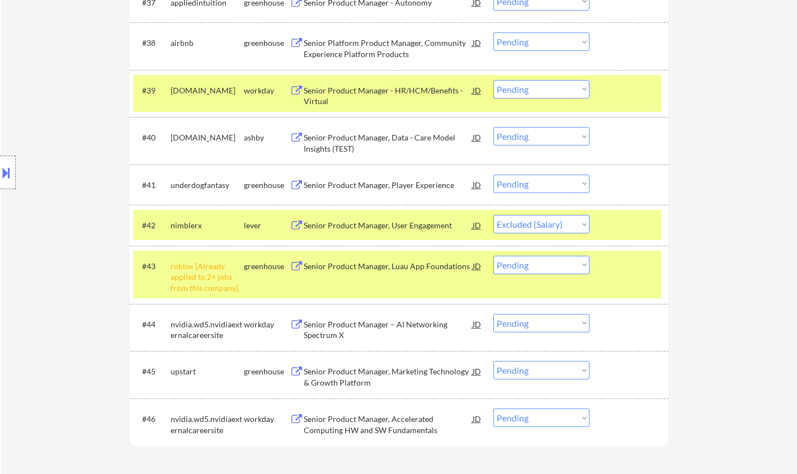
drag, startPoint x: 562, startPoint y: 262, endPoint x: 561, endPoint y: 269, distance: 7.8
click at [561, 261] on select "Choose an option... Pending Applied Excluded (Questions) Excluded (Expired) Exc…" at bounding box center [541, 264] width 96 height 18
click at [493, 255] on select "Choose an option... Pending Applied Excluded (Questions) Excluded (Expired) Exc…" at bounding box center [541, 264] width 96 height 18
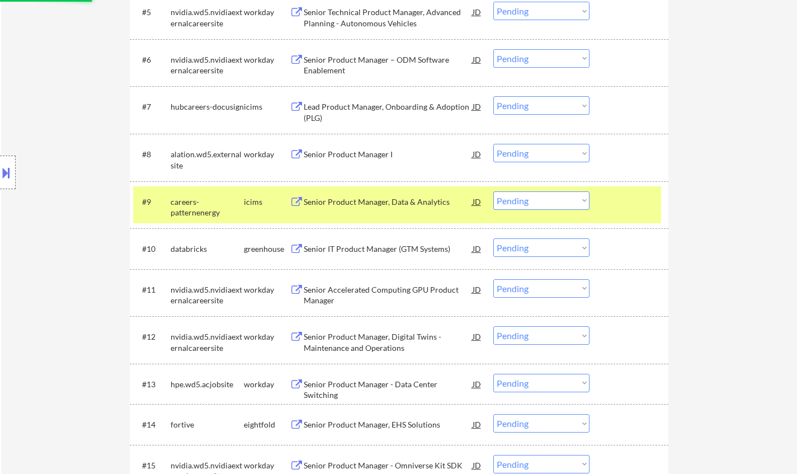
select select ""pending""
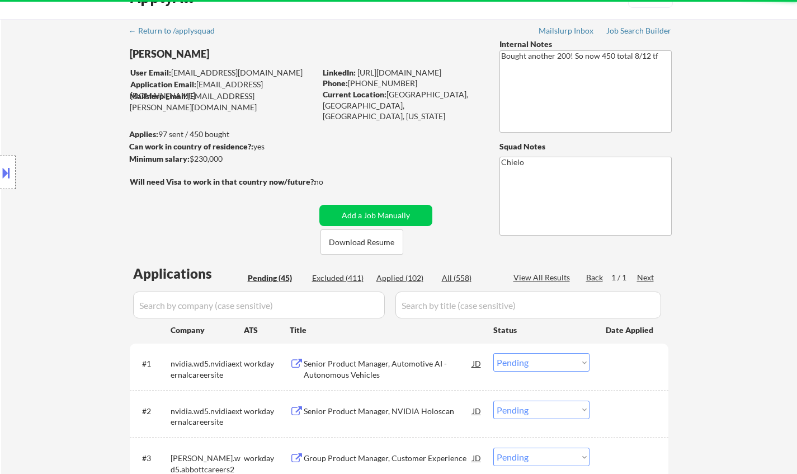
scroll to position [0, 0]
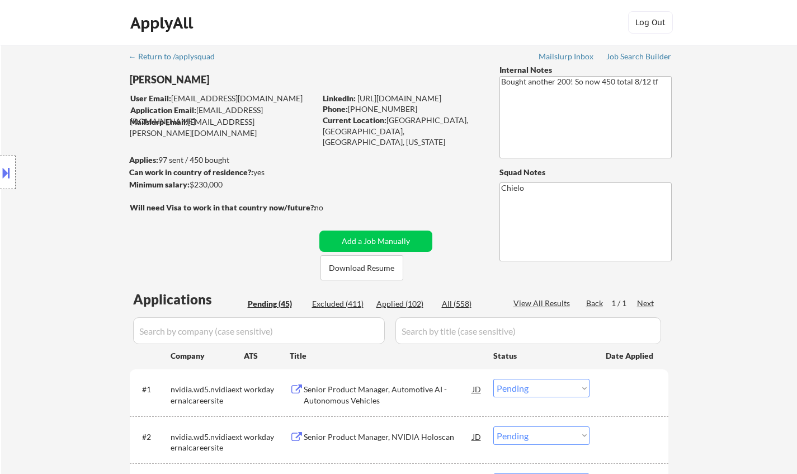
select select ""pending""
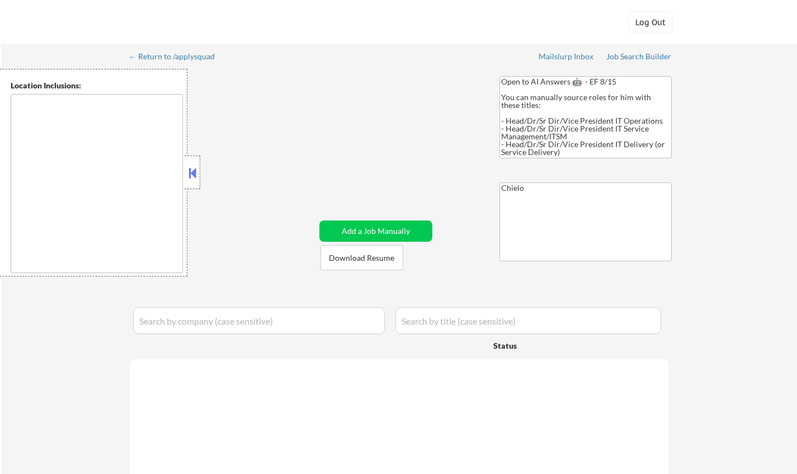
type textarea "[GEOGRAPHIC_DATA], [GEOGRAPHIC_DATA] [GEOGRAPHIC_DATA], [GEOGRAPHIC_DATA] [GEOG…"
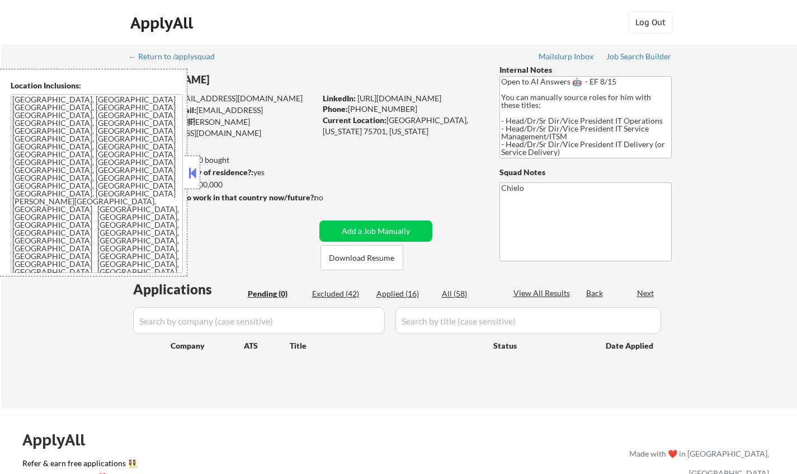
click at [190, 170] on button at bounding box center [192, 172] width 12 height 17
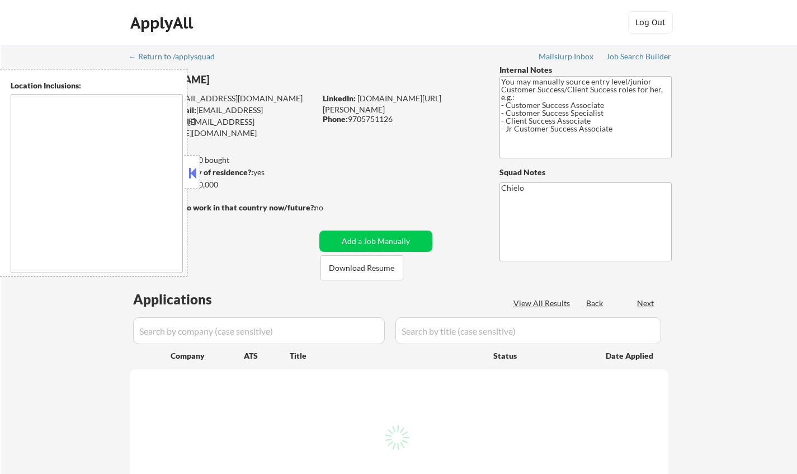
select select ""pending""
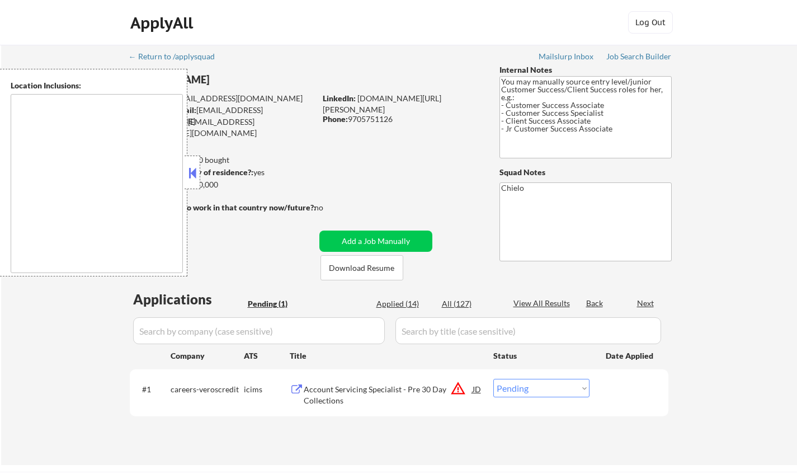
click at [190, 174] on button at bounding box center [192, 172] width 12 height 17
